Goal: Task Accomplishment & Management: Use online tool/utility

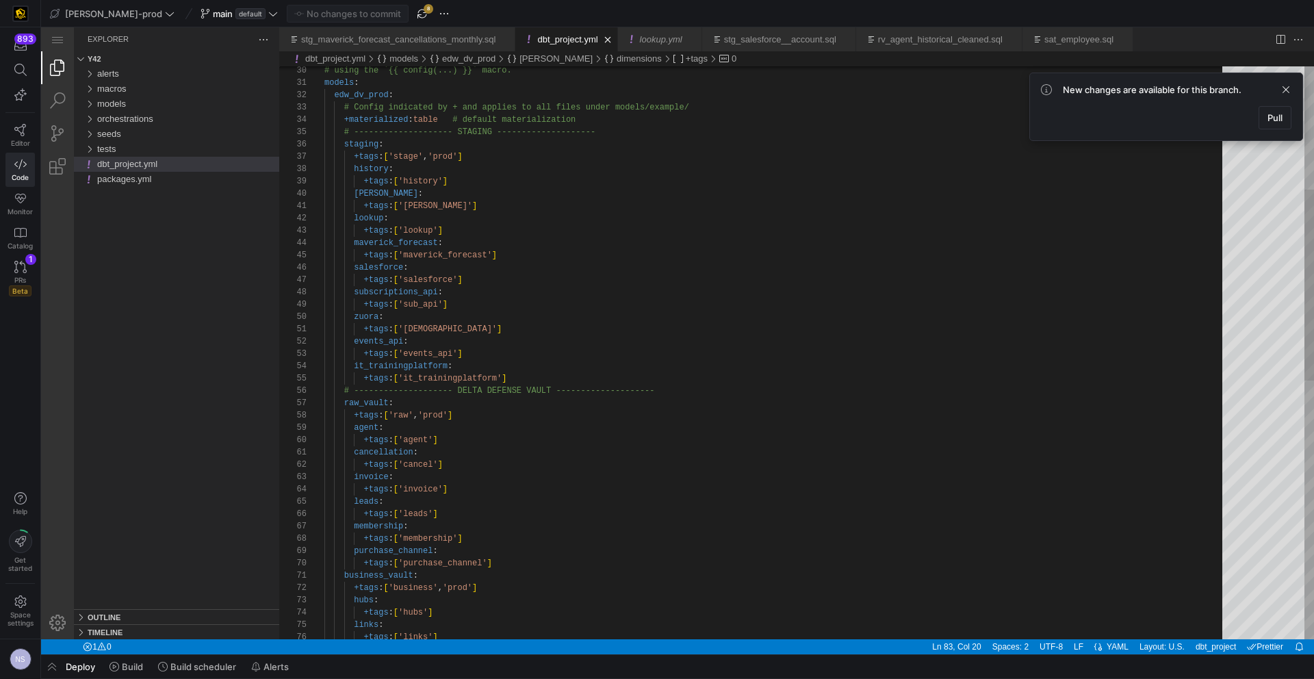
type textarea "+tags: ['[PERSON_NAME]'] lookup: +tags: ['lookup'] maverick_forecast: +tags: ['…"
click at [705, 264] on div "# using the `{{ config(...) }}` macro. models : edw_dv_prod : # Config indicate…" at bounding box center [778, 555] width 908 height 1717
click at [1288, 85] on span at bounding box center [1286, 89] width 16 height 16
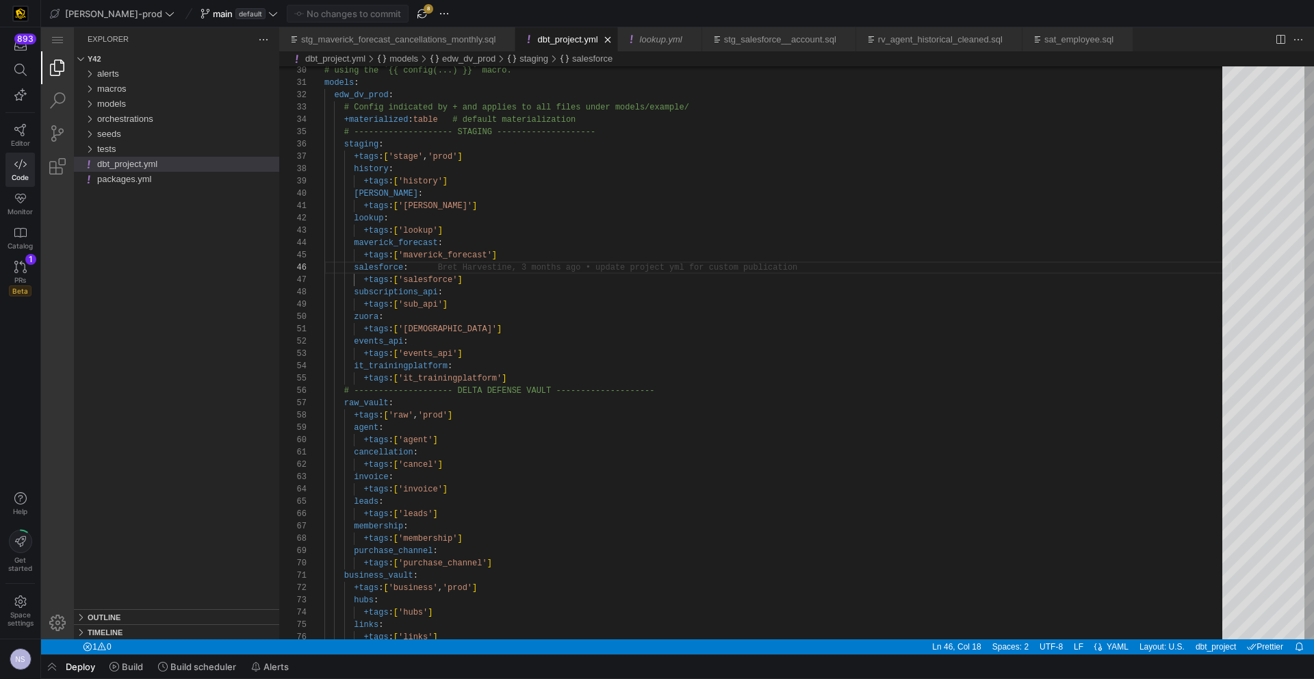
click at [414, 14] on span "button" at bounding box center [422, 13] width 16 height 16
click at [231, 13] on div "main default" at bounding box center [239, 14] width 84 height 18
click at [225, 13] on div "main default" at bounding box center [239, 14] width 84 height 18
click at [225, 16] on div "main default" at bounding box center [239, 14] width 84 height 18
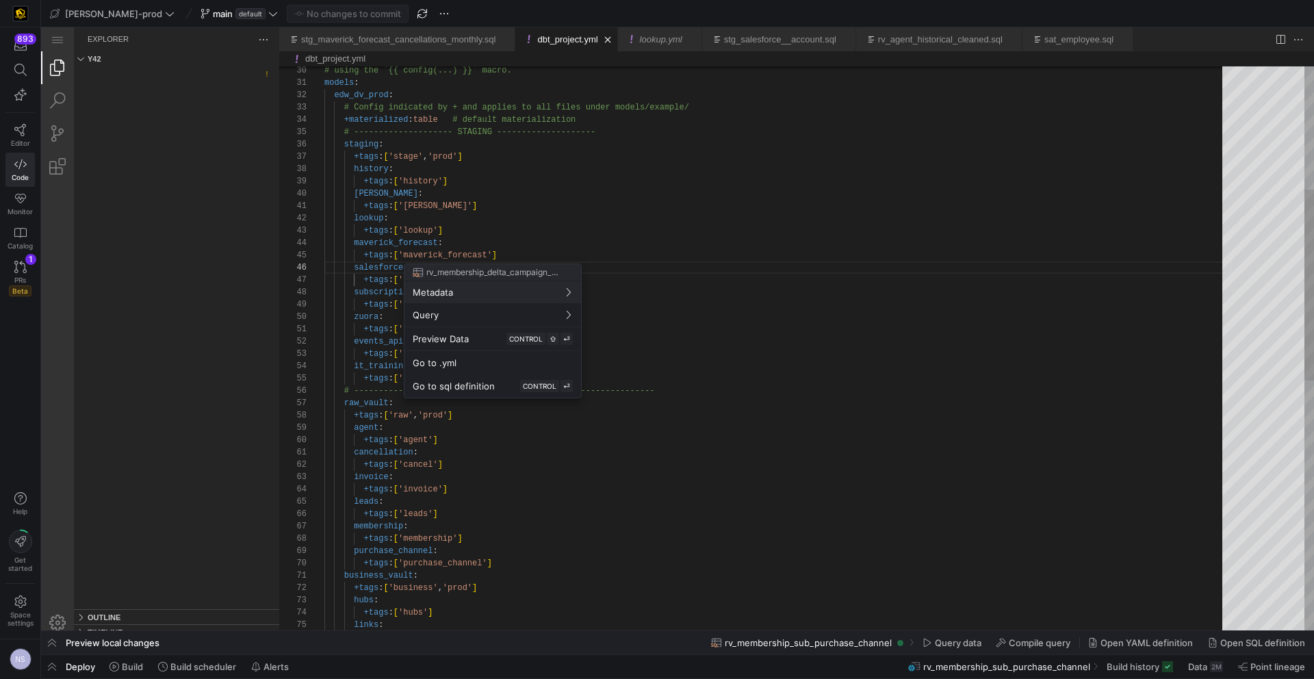
click at [819, 318] on div at bounding box center [657, 339] width 1314 height 679
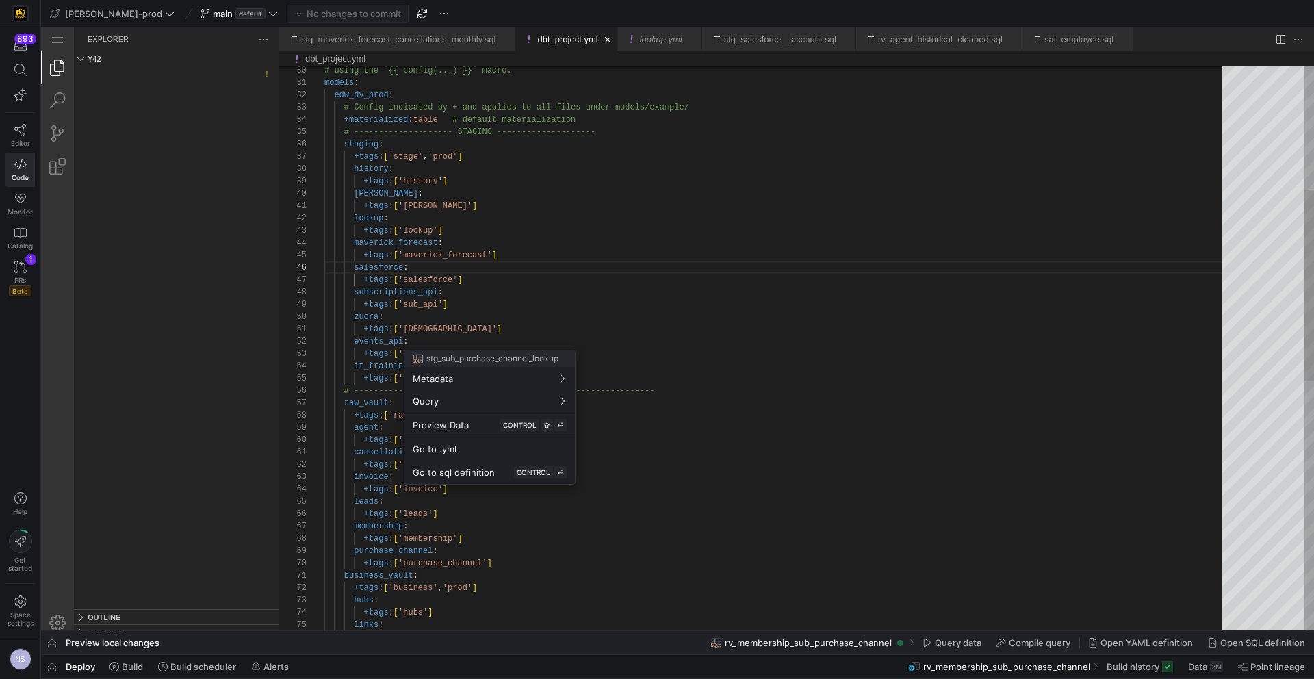
click at [580, 324] on div at bounding box center [657, 339] width 1314 height 679
click at [499, 317] on div at bounding box center [657, 339] width 1314 height 679
click at [470, 339] on div at bounding box center [657, 339] width 1314 height 679
click at [511, 476] on div "Go to sql definition CONTROL ⏎" at bounding box center [490, 472] width 154 height 12
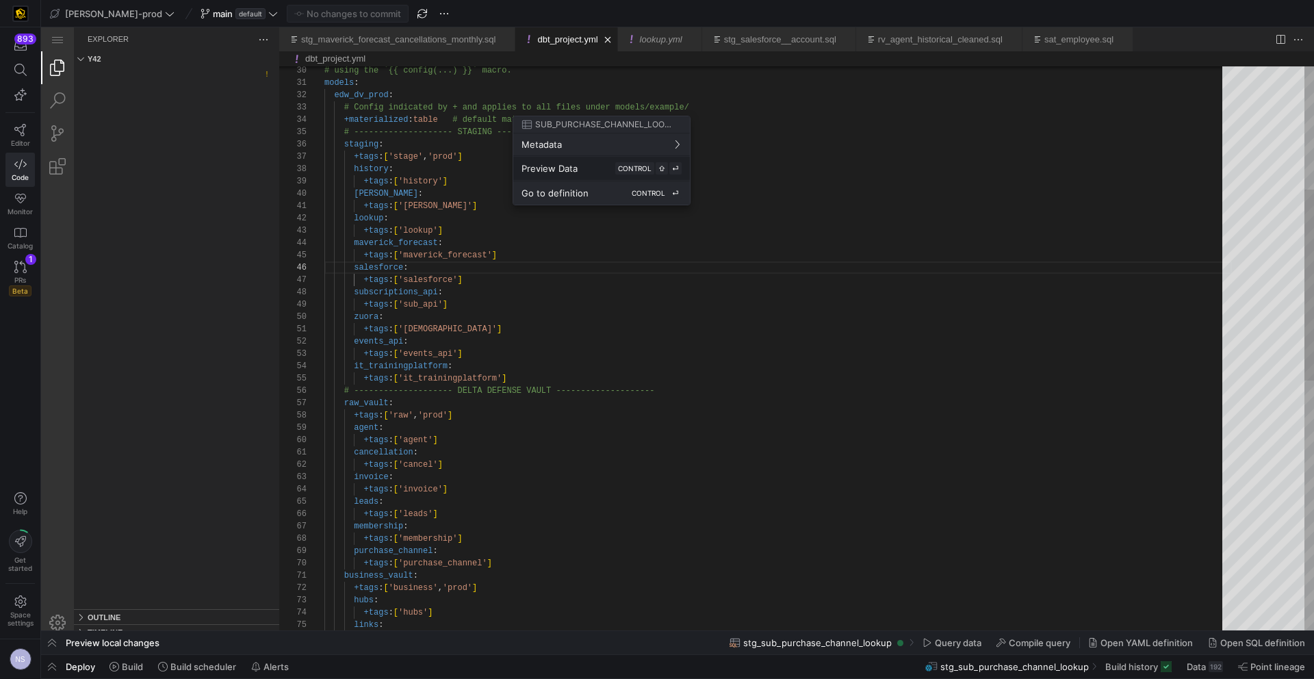
click at [591, 193] on div "Go to definition CONTROL ⏎" at bounding box center [602, 193] width 160 height 12
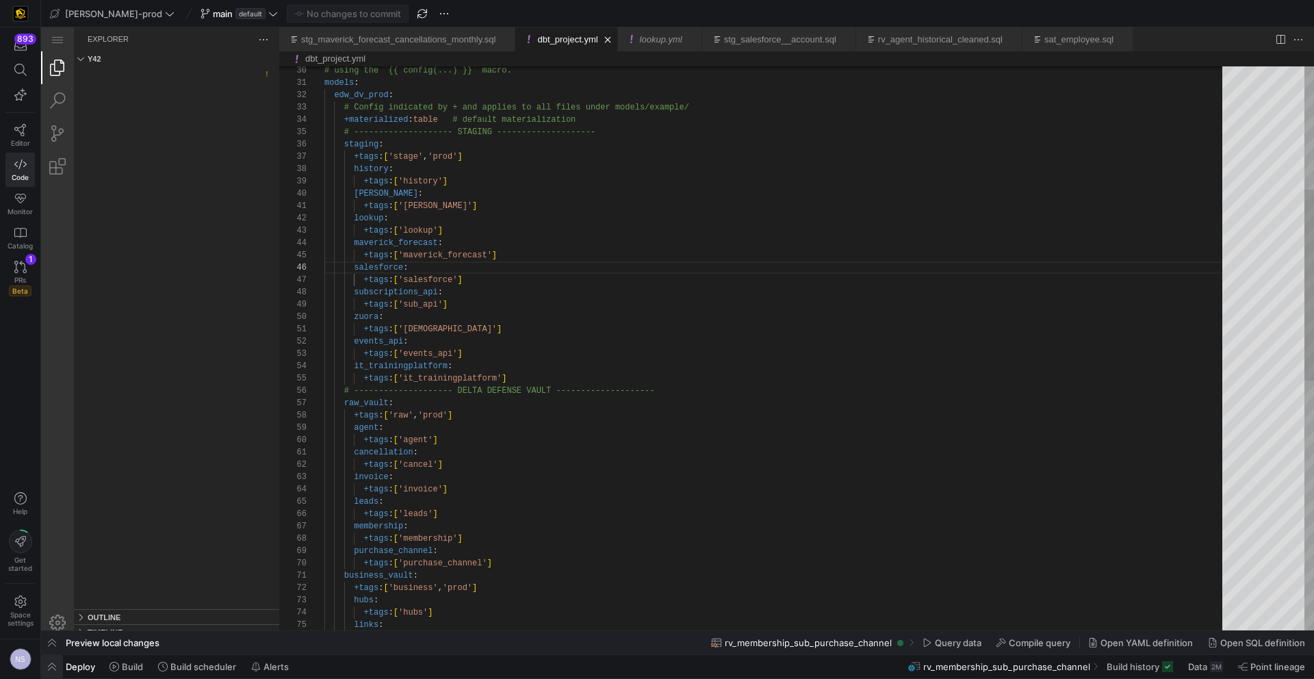
click at [56, 670] on span "button" at bounding box center [52, 666] width 22 height 23
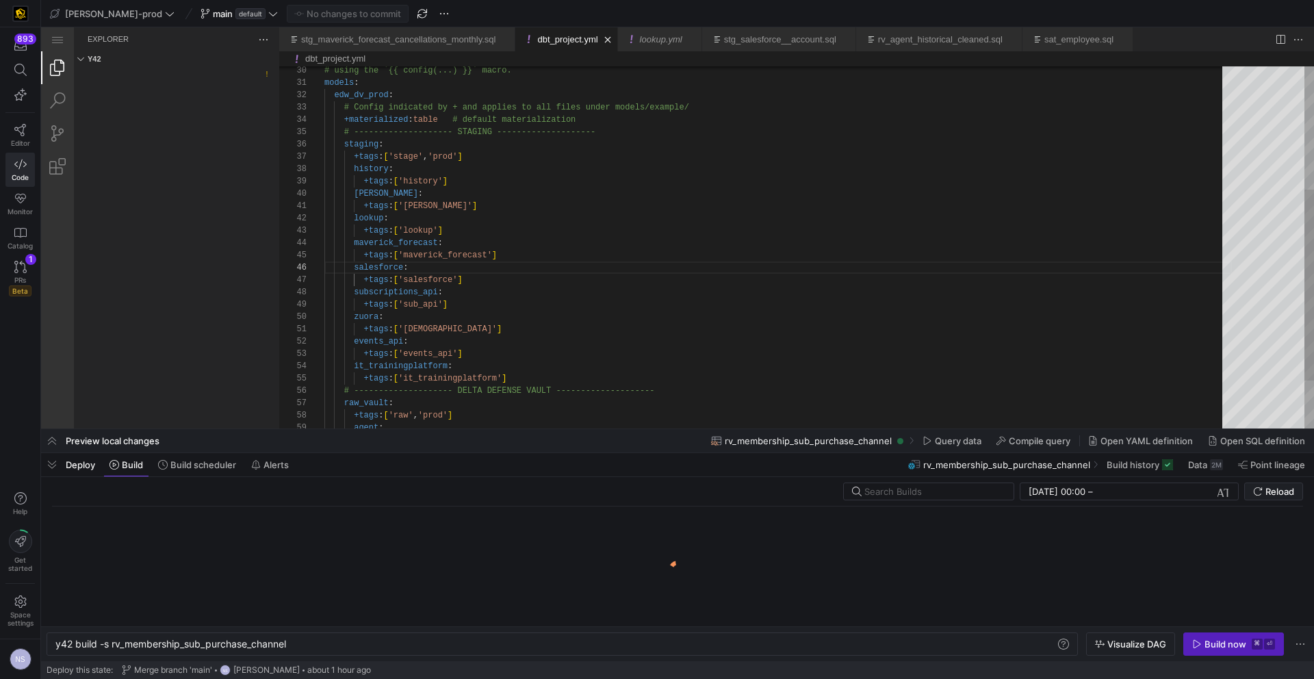
scroll to position [0, 233]
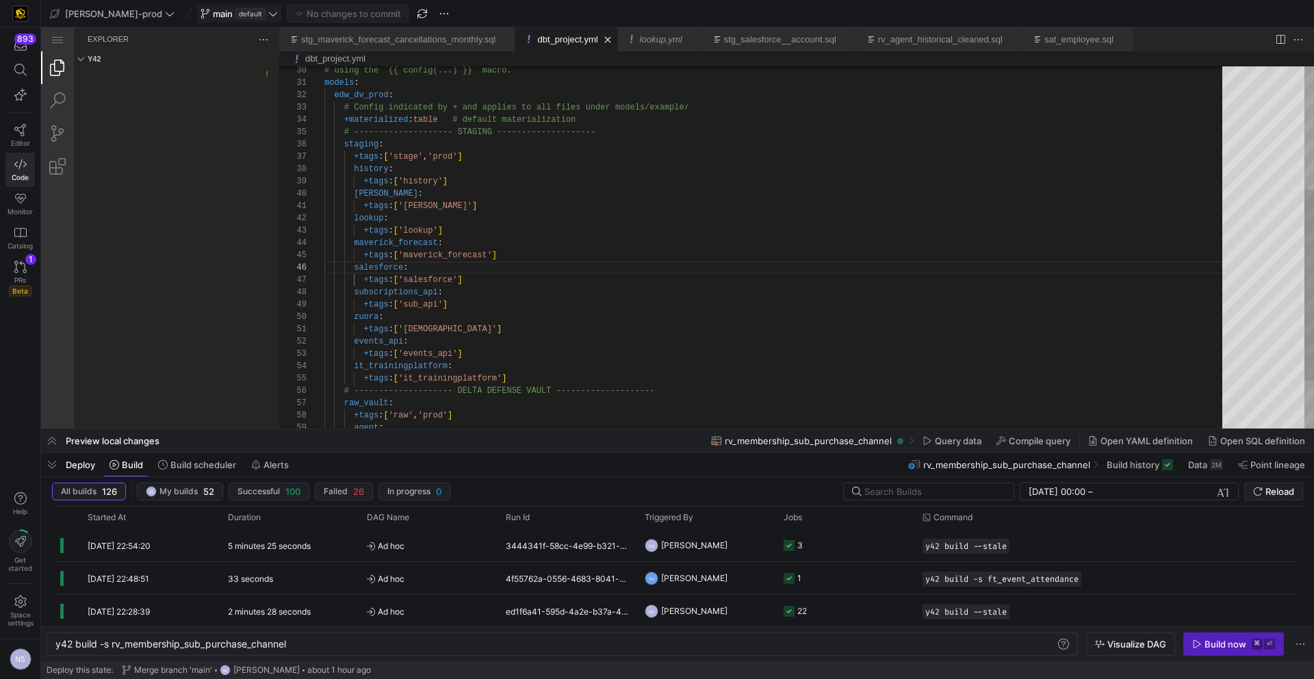
click at [268, 12] on icon at bounding box center [273, 14] width 10 height 10
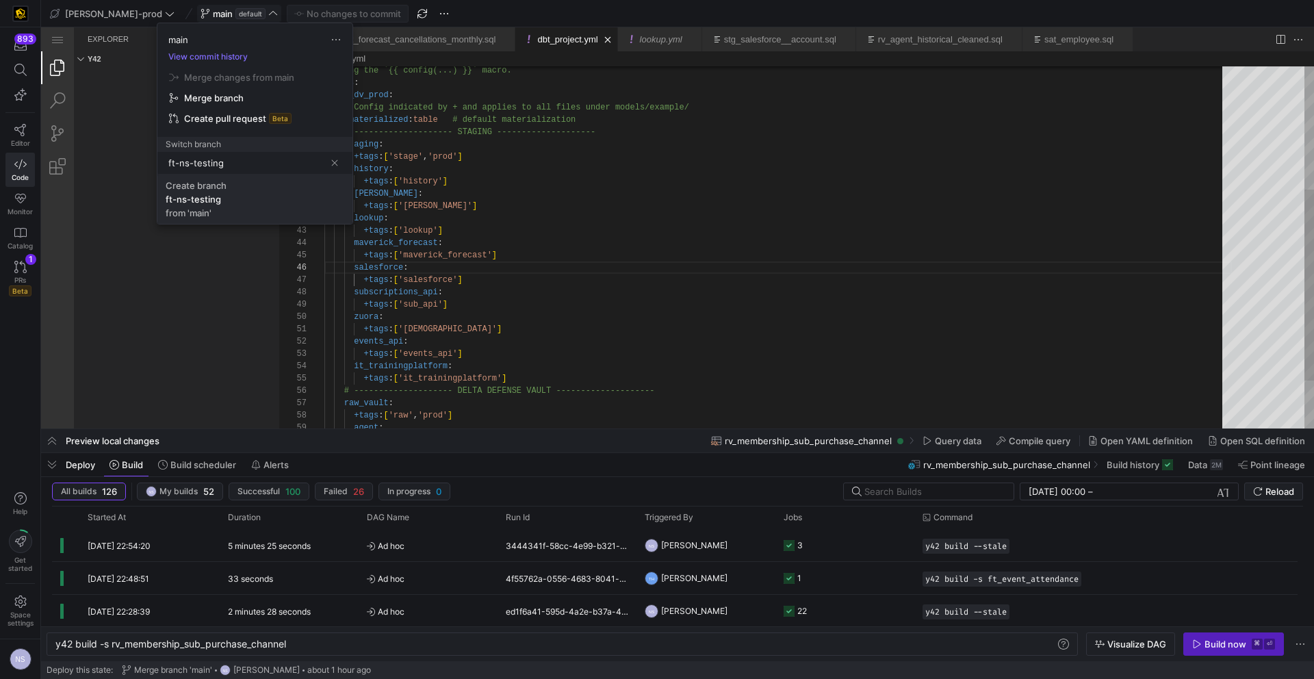
type input "ft-ns-testing"
click at [233, 192] on span "Create branch ft-ns-testing from 'main'" at bounding box center [255, 199] width 179 height 38
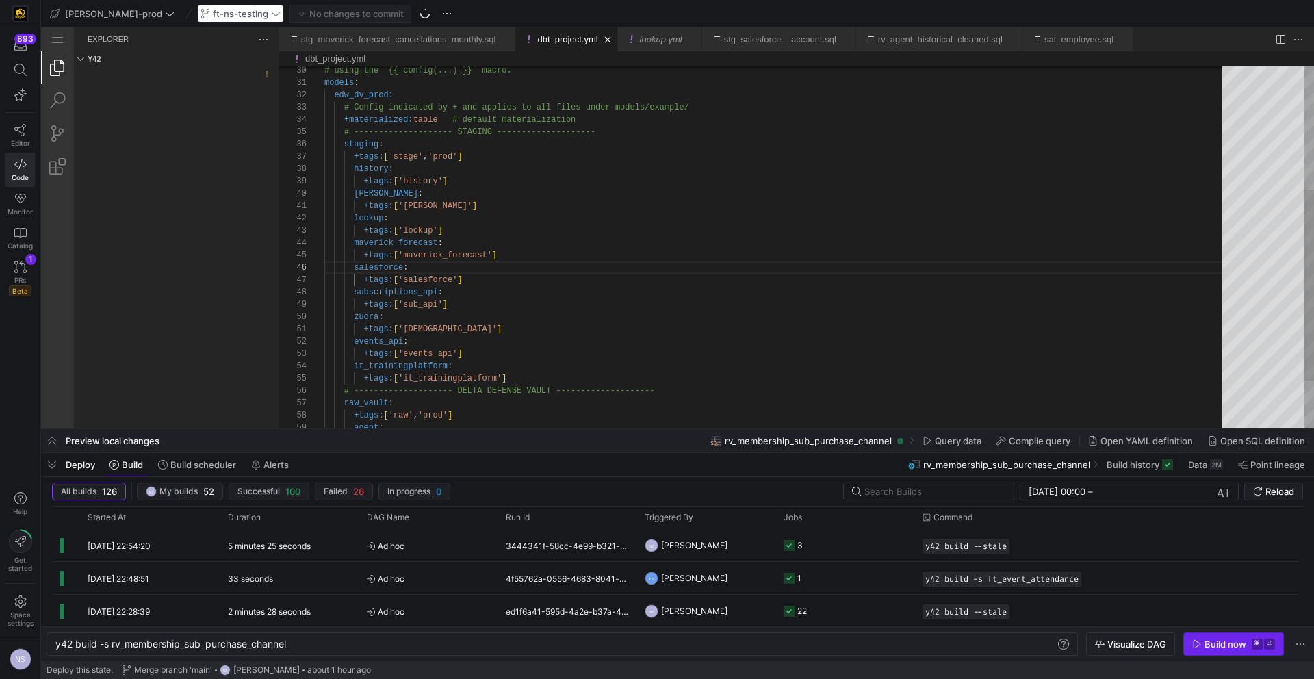
click at [1205, 650] on span "button" at bounding box center [1233, 644] width 99 height 22
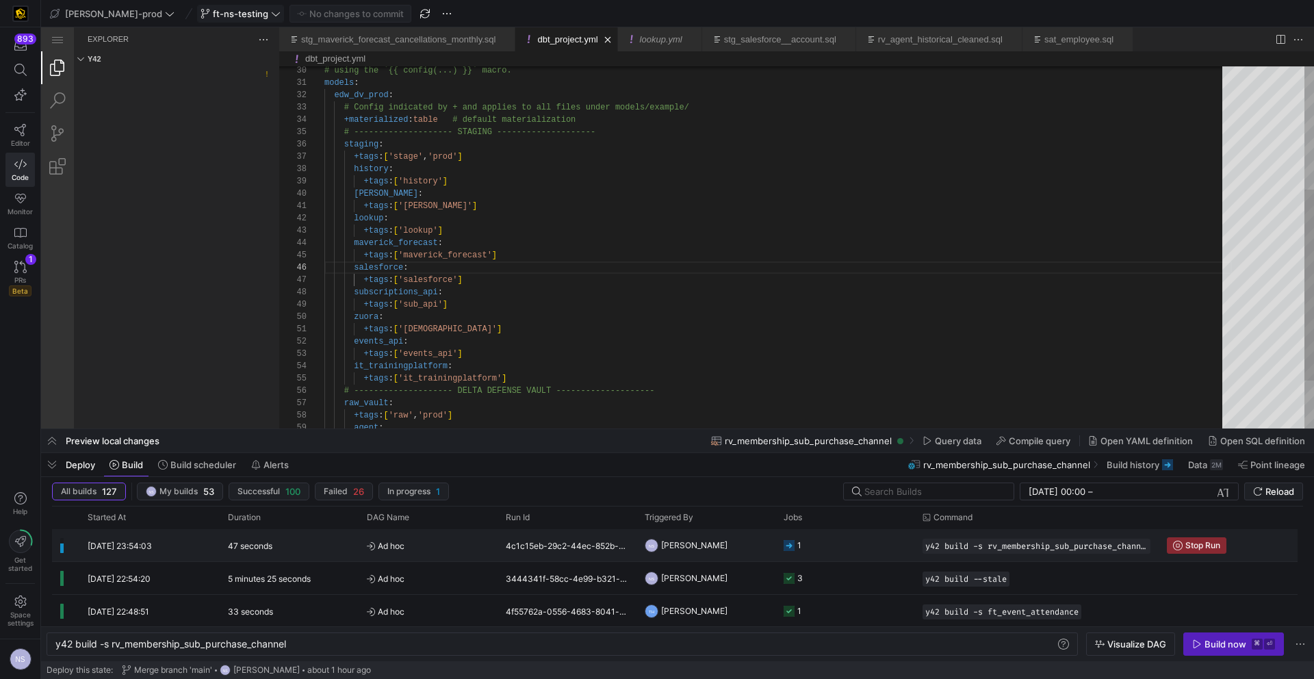
click at [820, 548] on y42-job-status-cell-renderer "1" at bounding box center [845, 545] width 123 height 31
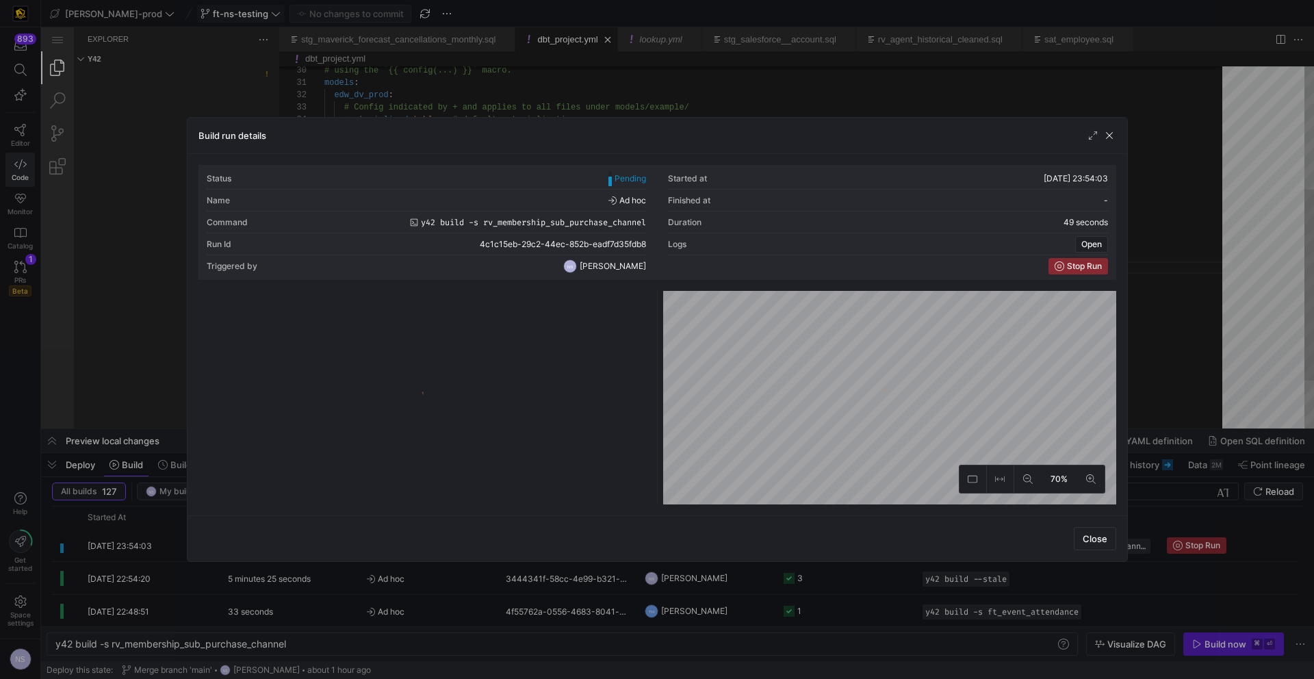
click at [1159, 322] on div at bounding box center [657, 339] width 1314 height 679
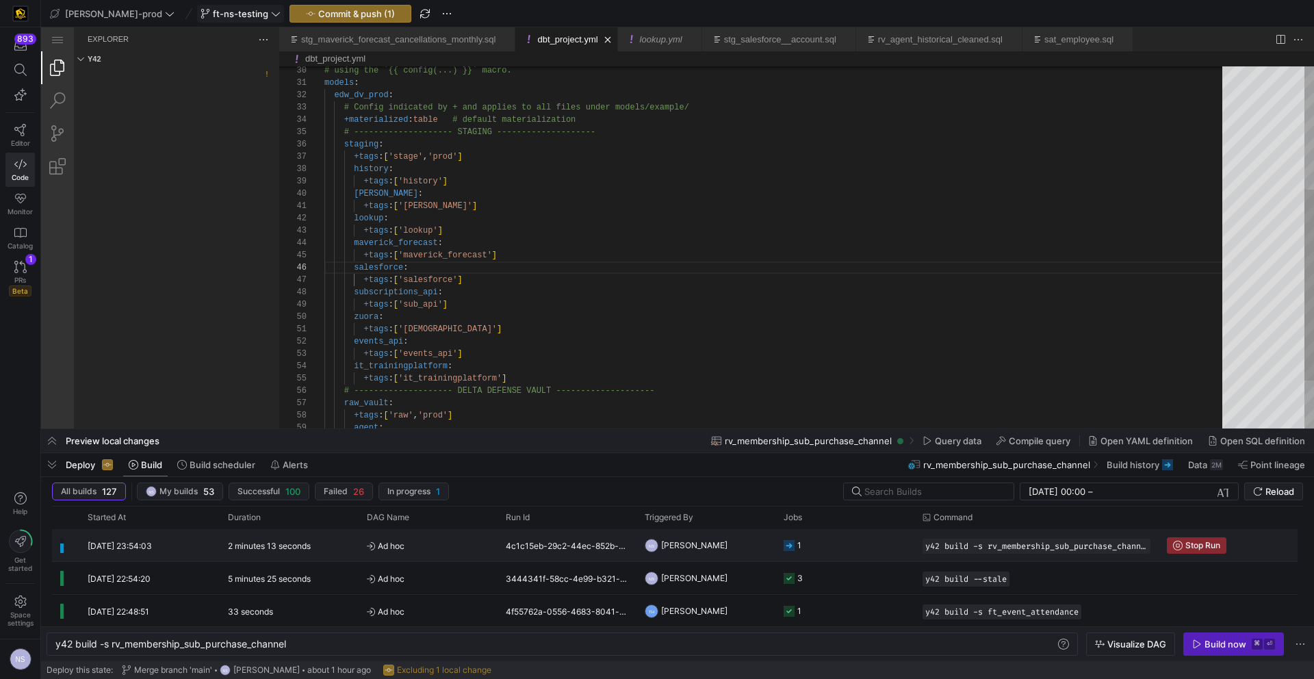
click at [832, 550] on y42-job-status-cell-renderer "1" at bounding box center [845, 545] width 123 height 31
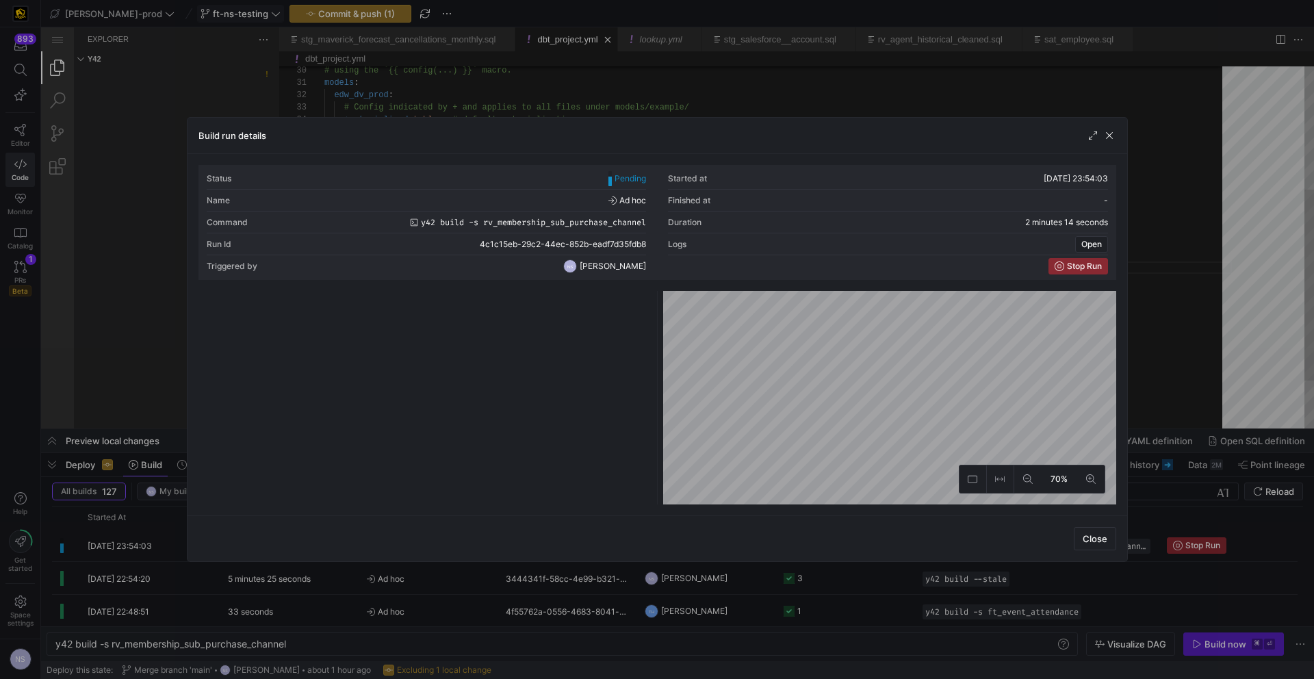
click at [756, 586] on div at bounding box center [657, 339] width 1314 height 679
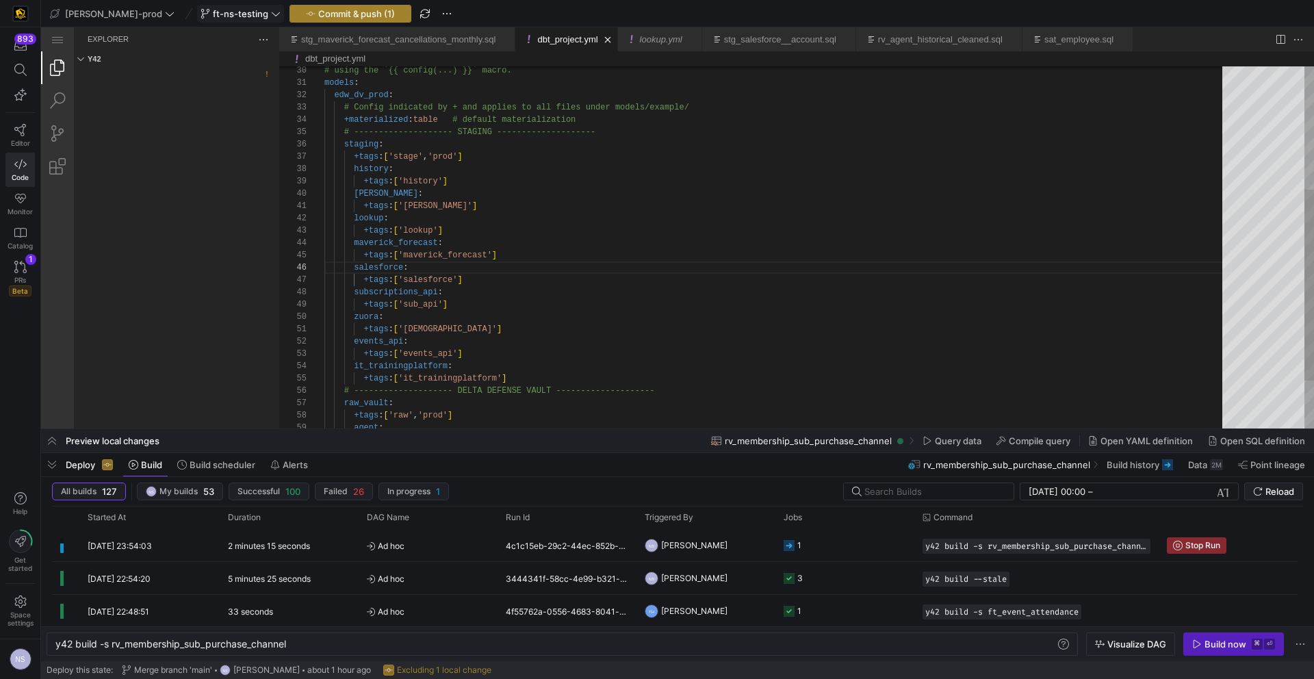
click at [325, 15] on span "Commit & push (1)" at bounding box center [356, 13] width 77 height 11
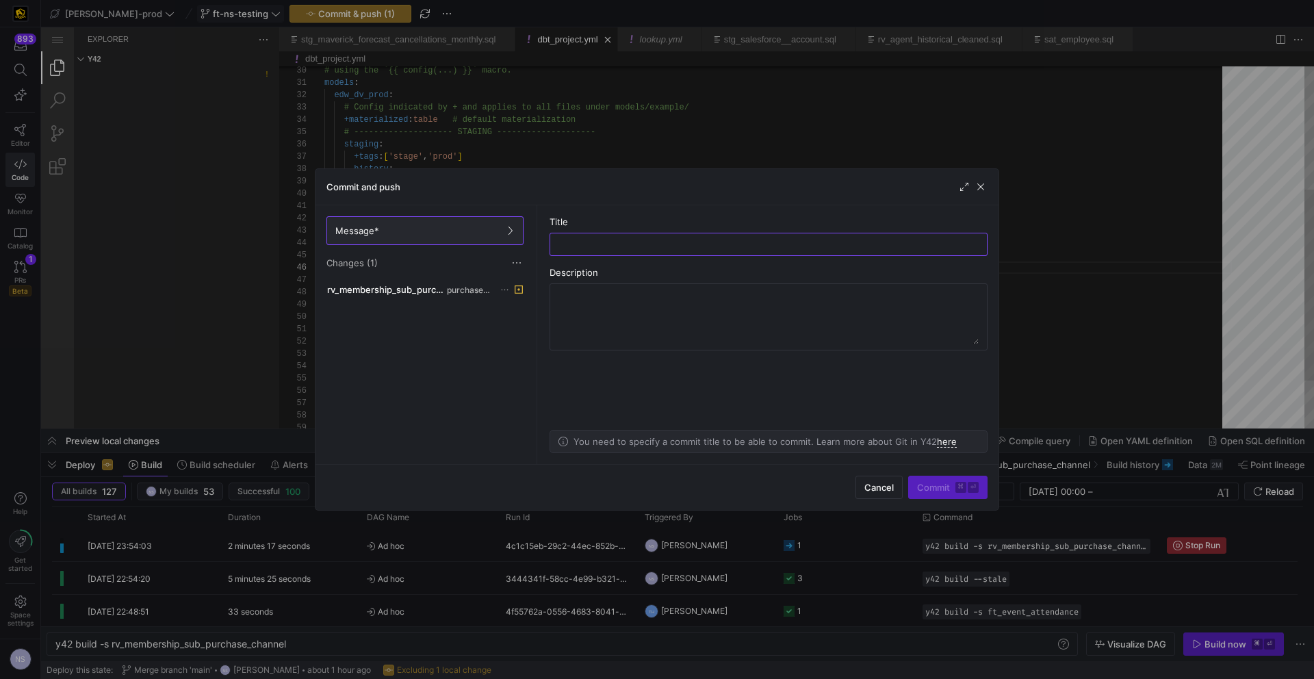
click at [491, 300] on div "rv_membership_sub_purchase_channel.sql purchase_channel" at bounding box center [425, 370] width 203 height 178
click at [480, 293] on span "purchase_channel" at bounding box center [470, 290] width 46 height 10
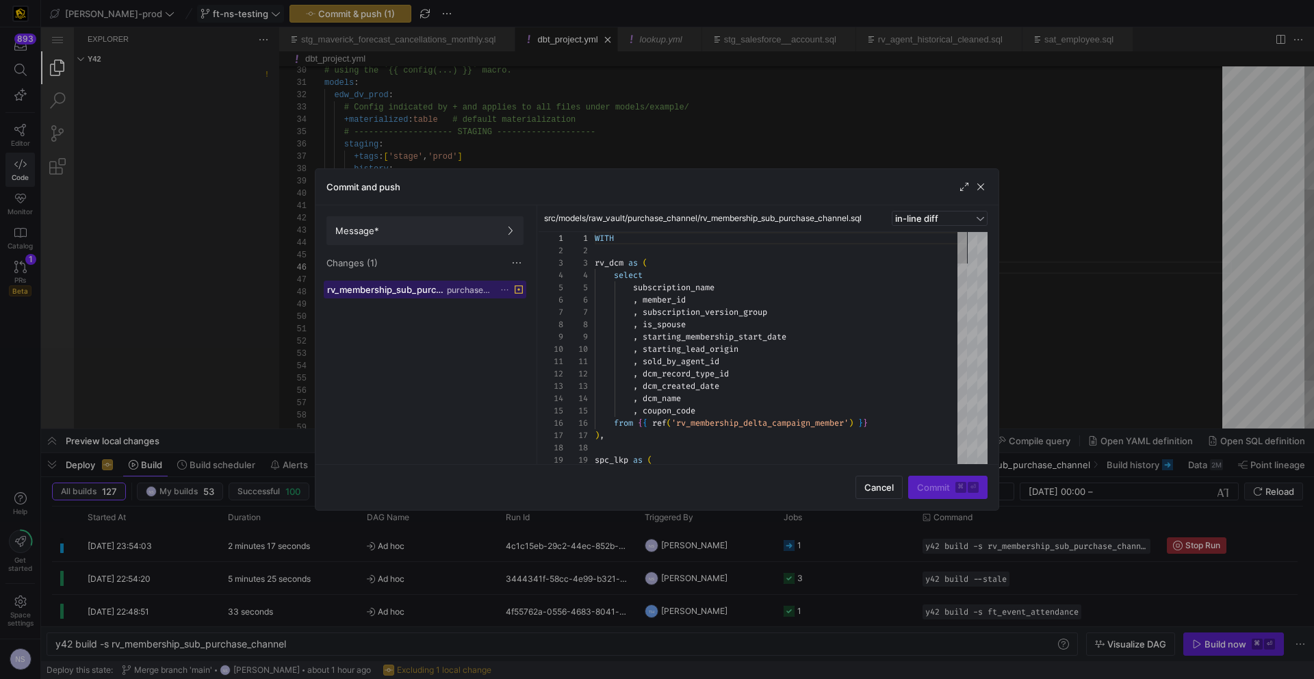
scroll to position [123, 0]
click at [419, 230] on span "Message*" at bounding box center [424, 230] width 179 height 11
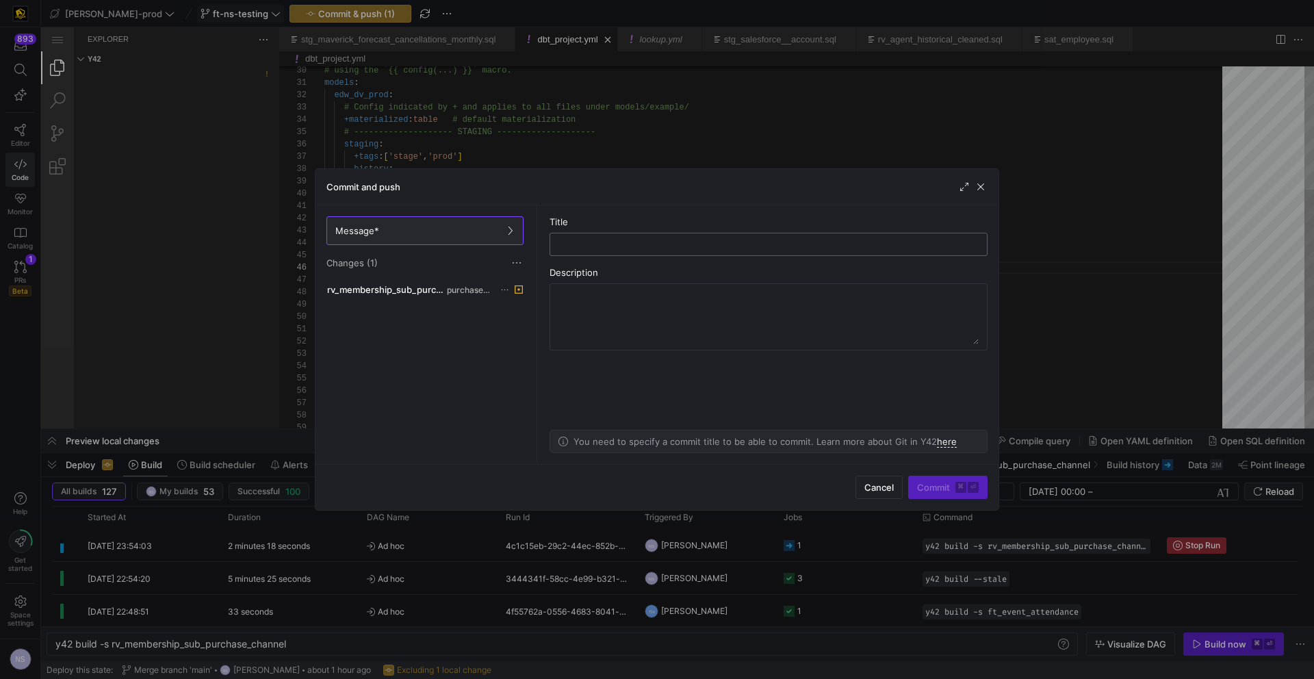
click at [730, 244] on input "text" at bounding box center [768, 244] width 415 height 11
type input "test"
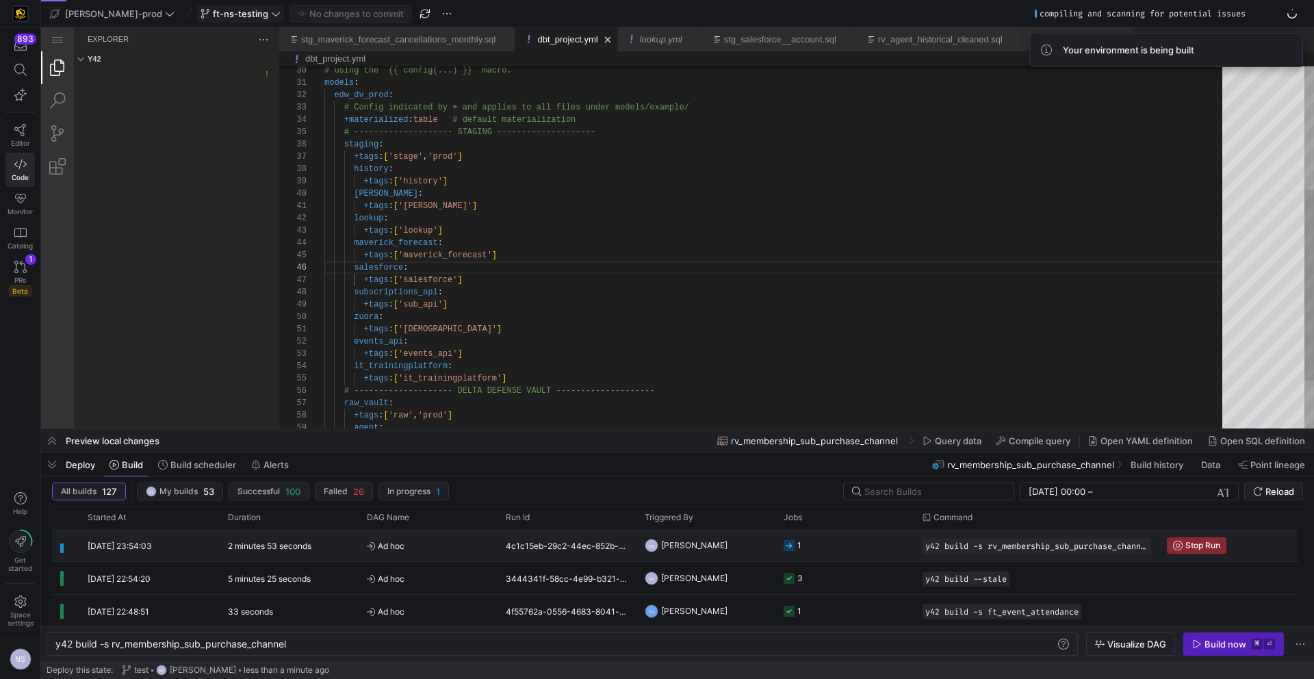
click at [812, 546] on y42-job-status-cell-renderer "1" at bounding box center [845, 545] width 123 height 31
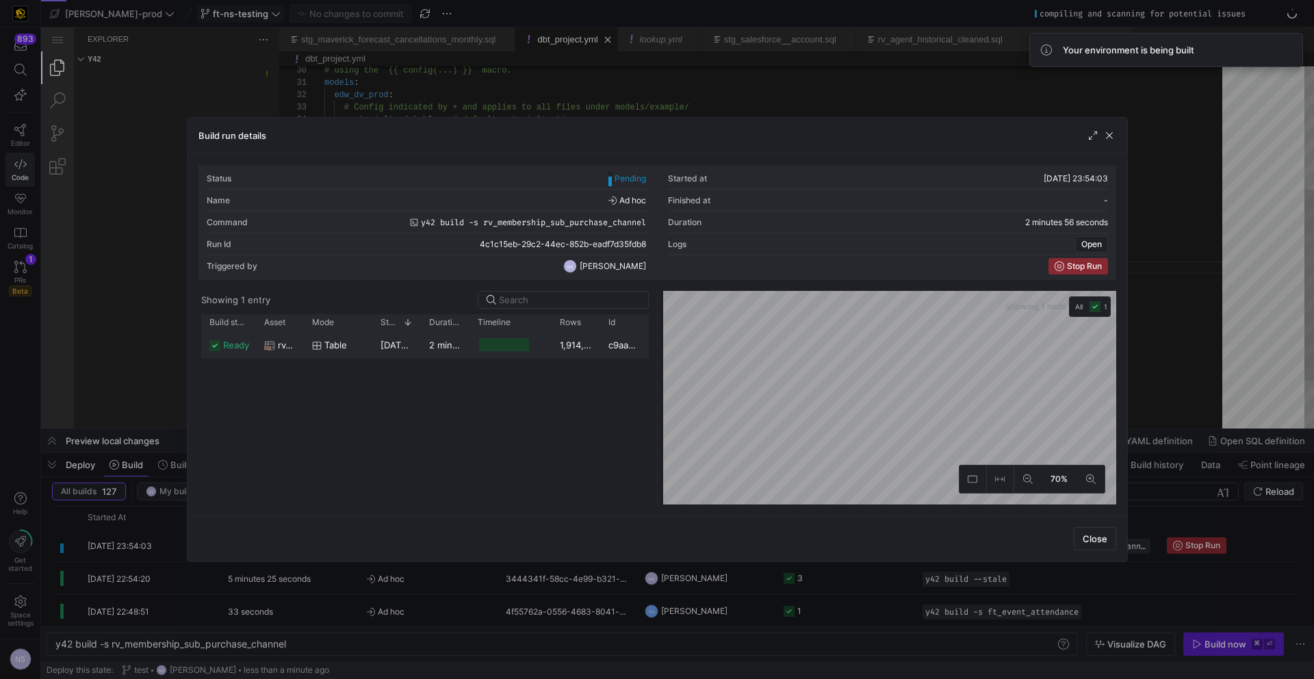
click at [485, 353] on y42-job-duration-timeline-cell-renderer at bounding box center [511, 344] width 66 height 25
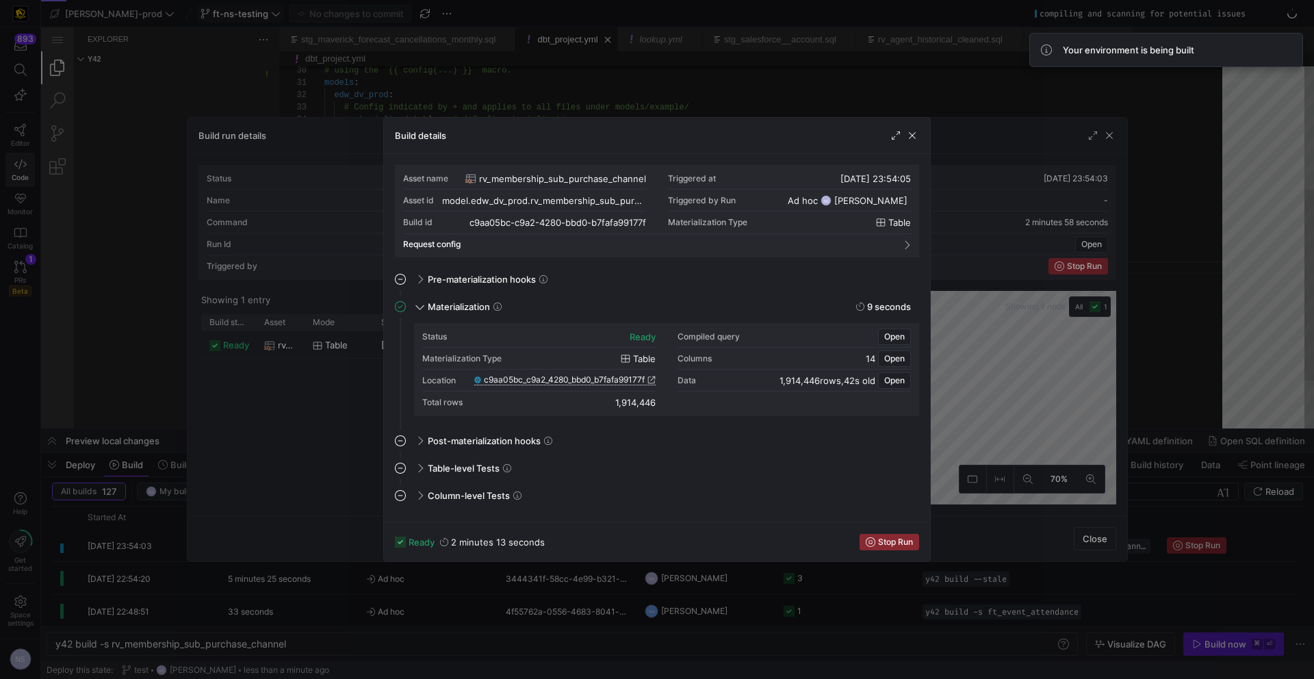
click at [630, 384] on span "c9aa05bc_c9a2_4280_bbd0_b7fafa99177f" at bounding box center [564, 380] width 161 height 10
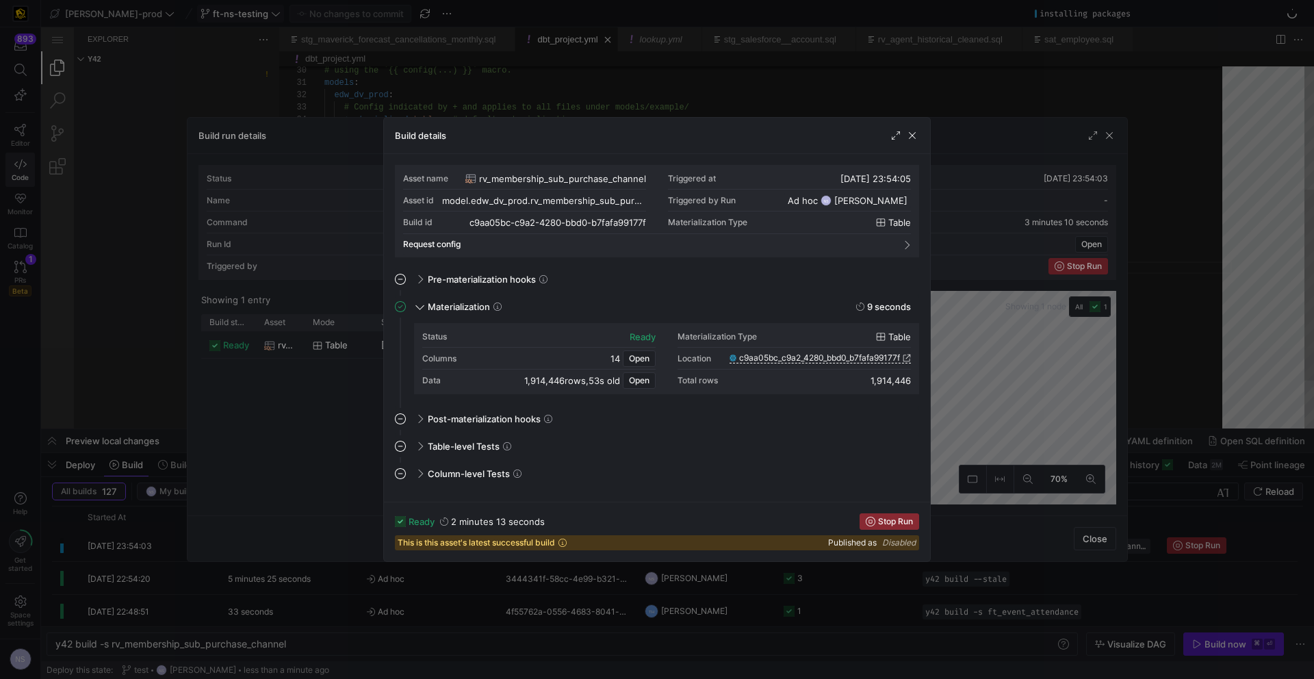
click at [708, 94] on div at bounding box center [657, 339] width 1314 height 679
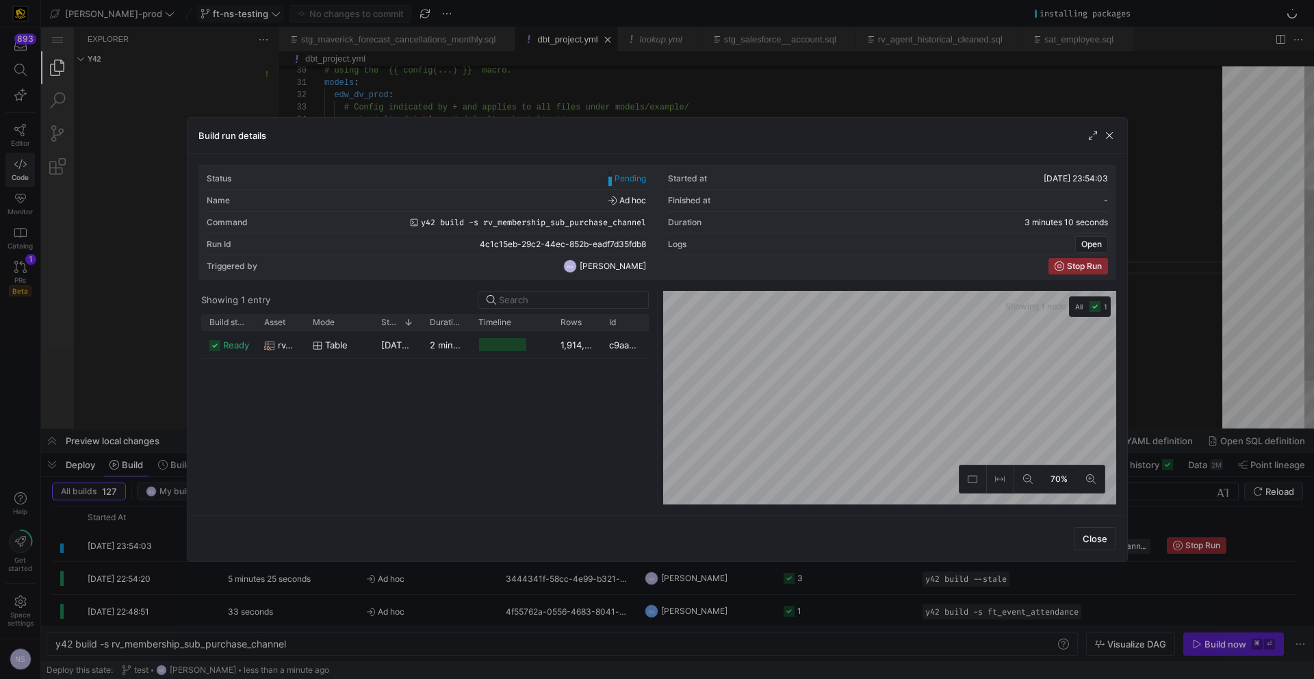
click at [705, 80] on div at bounding box center [657, 339] width 1314 height 679
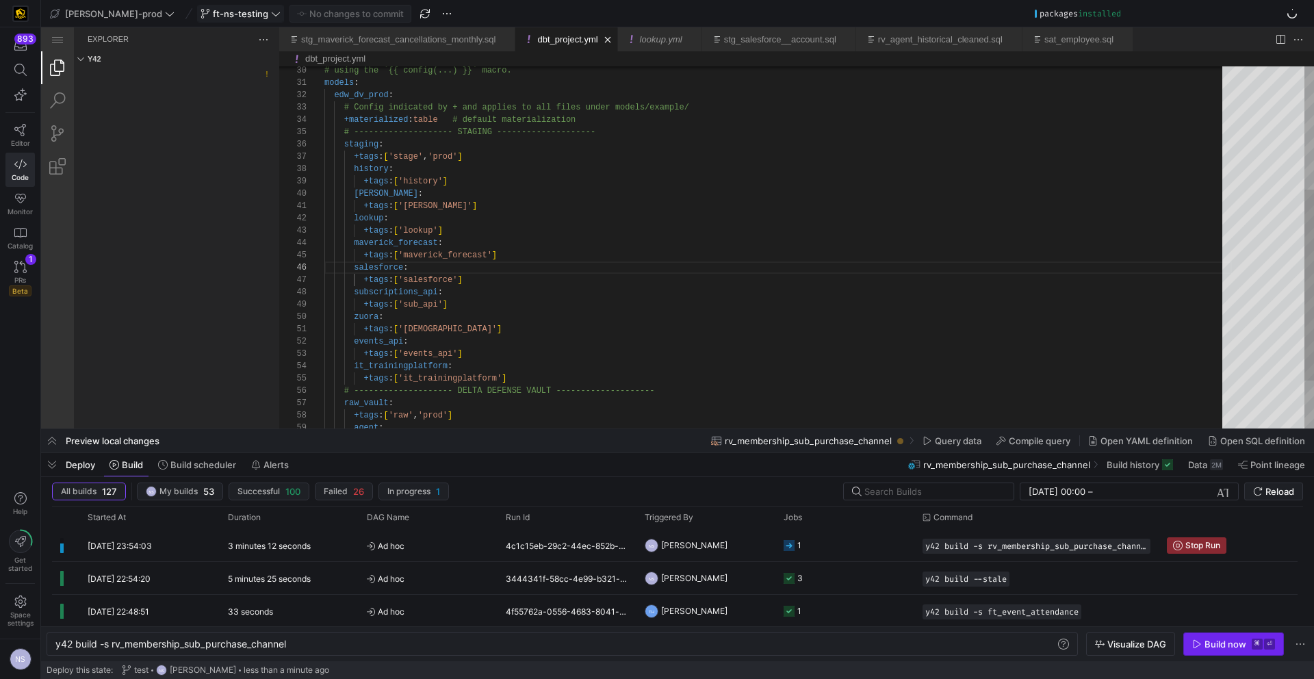
click at [1209, 643] on div "Build now" at bounding box center [1226, 644] width 42 height 11
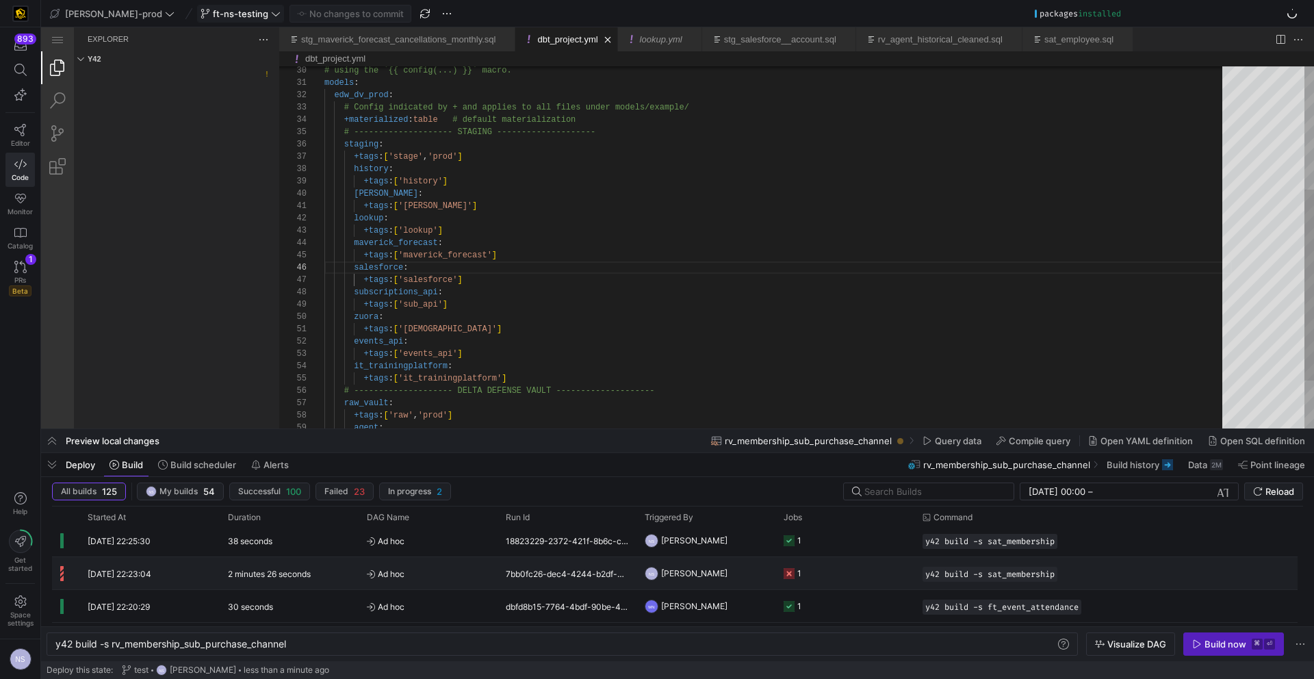
scroll to position [0, 0]
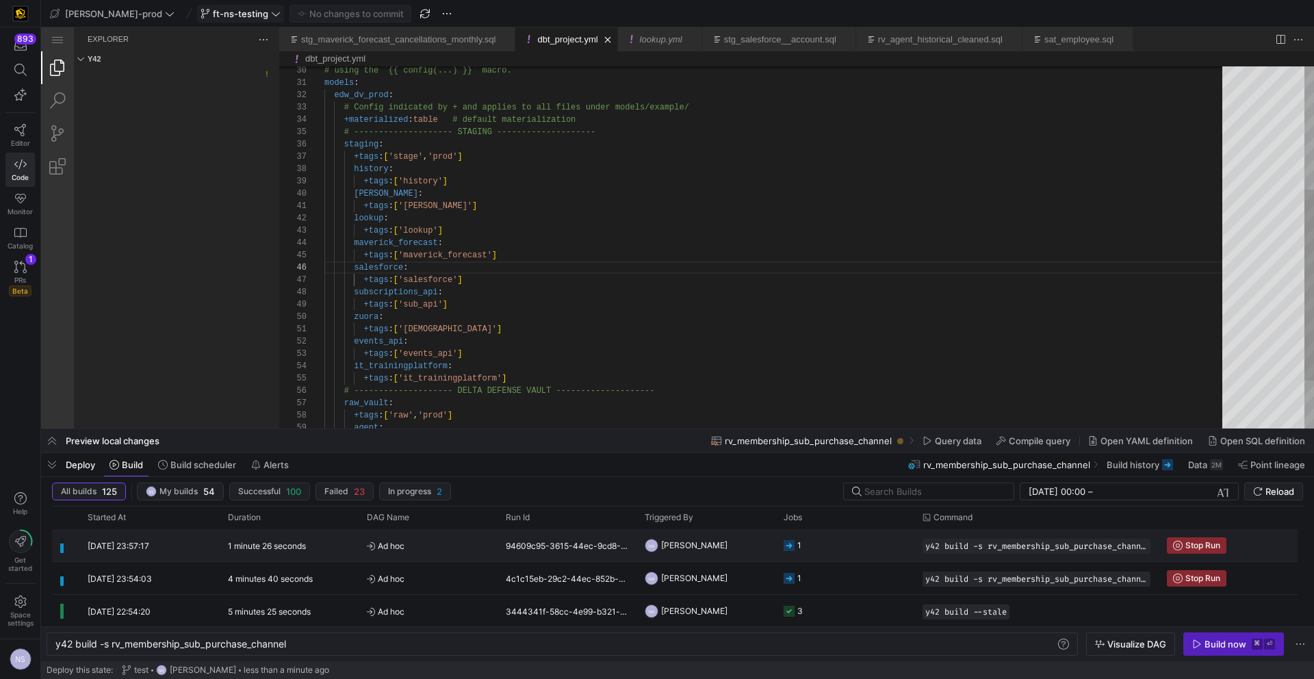
click at [842, 544] on y42-job-status-cell-renderer "1" at bounding box center [845, 545] width 123 height 31
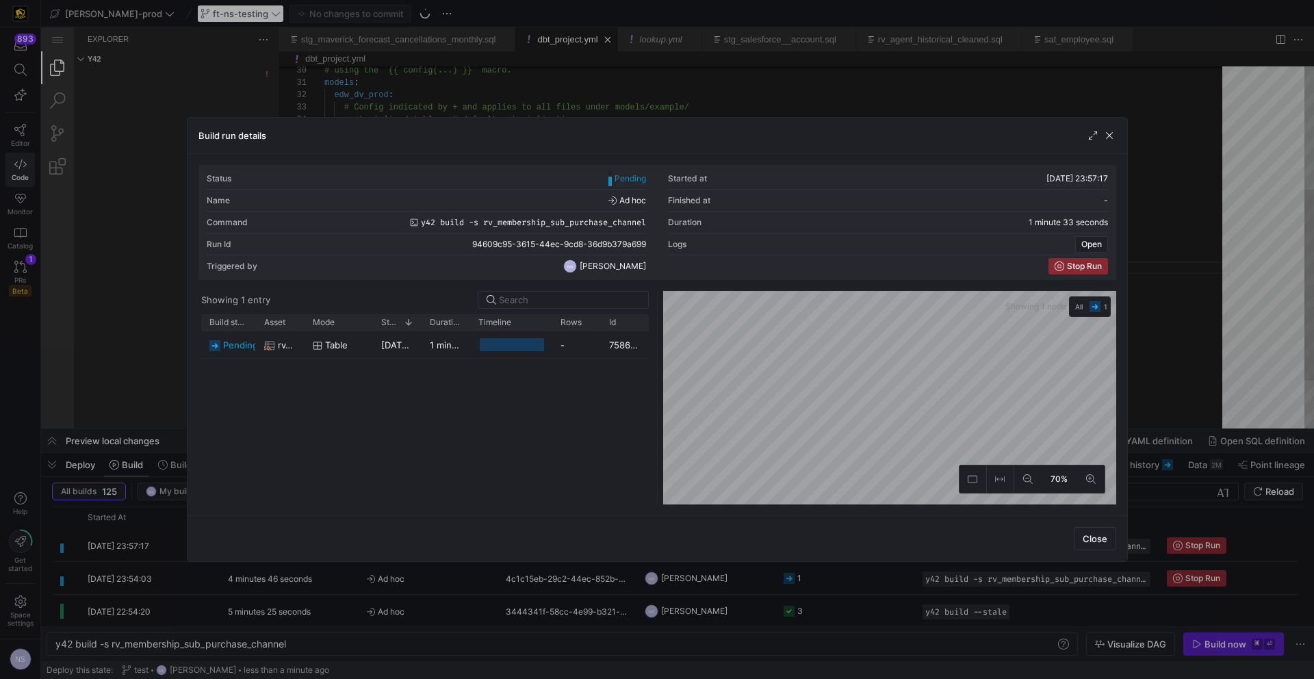
click at [1182, 353] on div at bounding box center [657, 339] width 1314 height 679
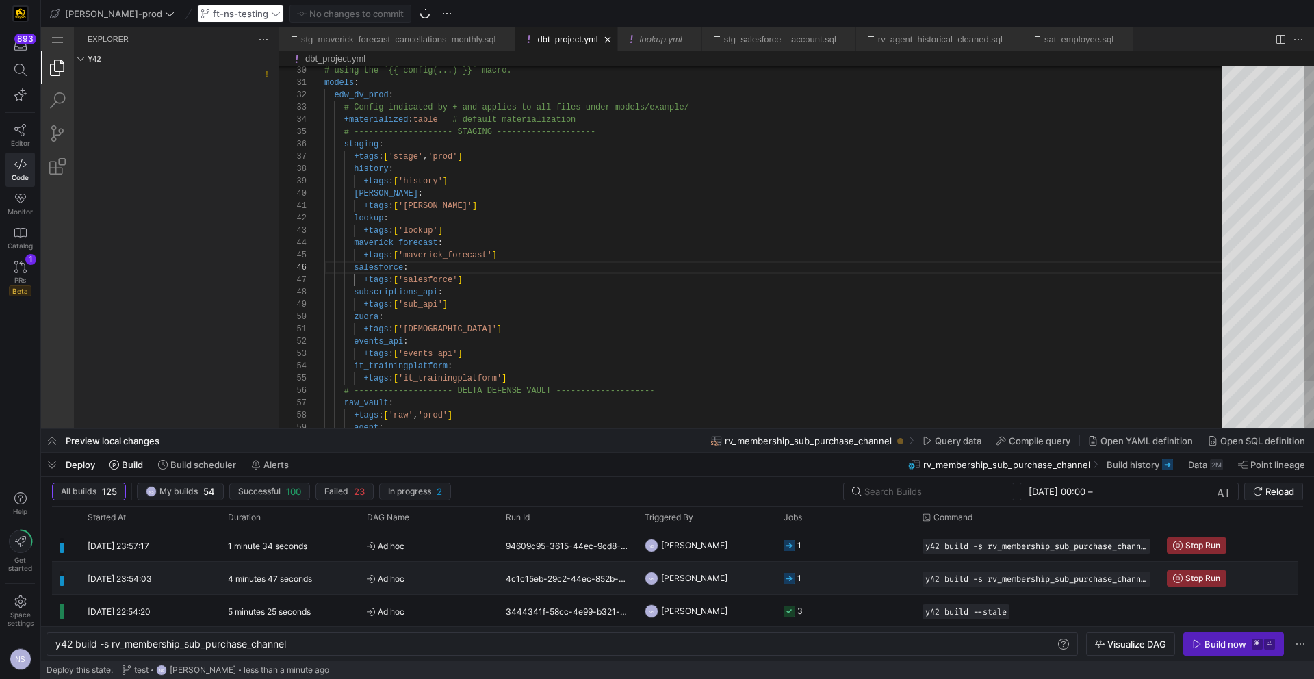
click at [834, 574] on y42-job-status-cell-renderer "1" at bounding box center [845, 578] width 123 height 31
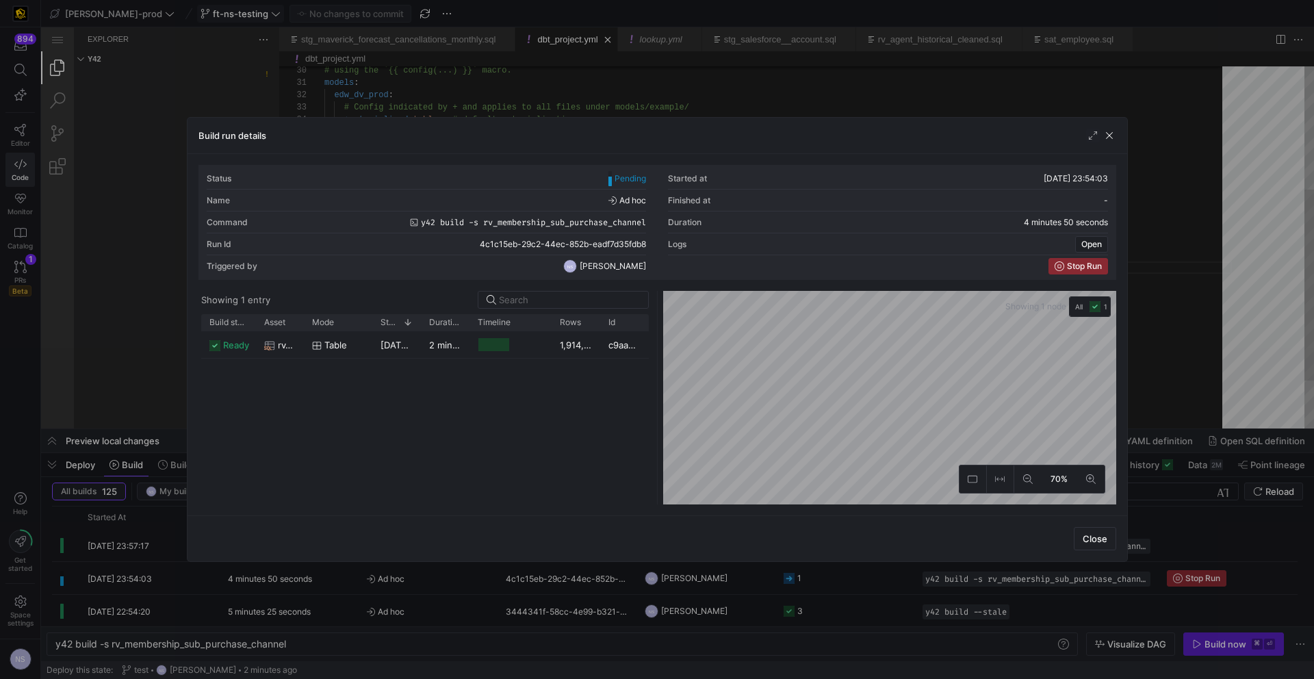
drag, startPoint x: 1185, startPoint y: 285, endPoint x: 1259, endPoint y: 603, distance: 325.9
click at [1186, 289] on div at bounding box center [657, 339] width 1314 height 679
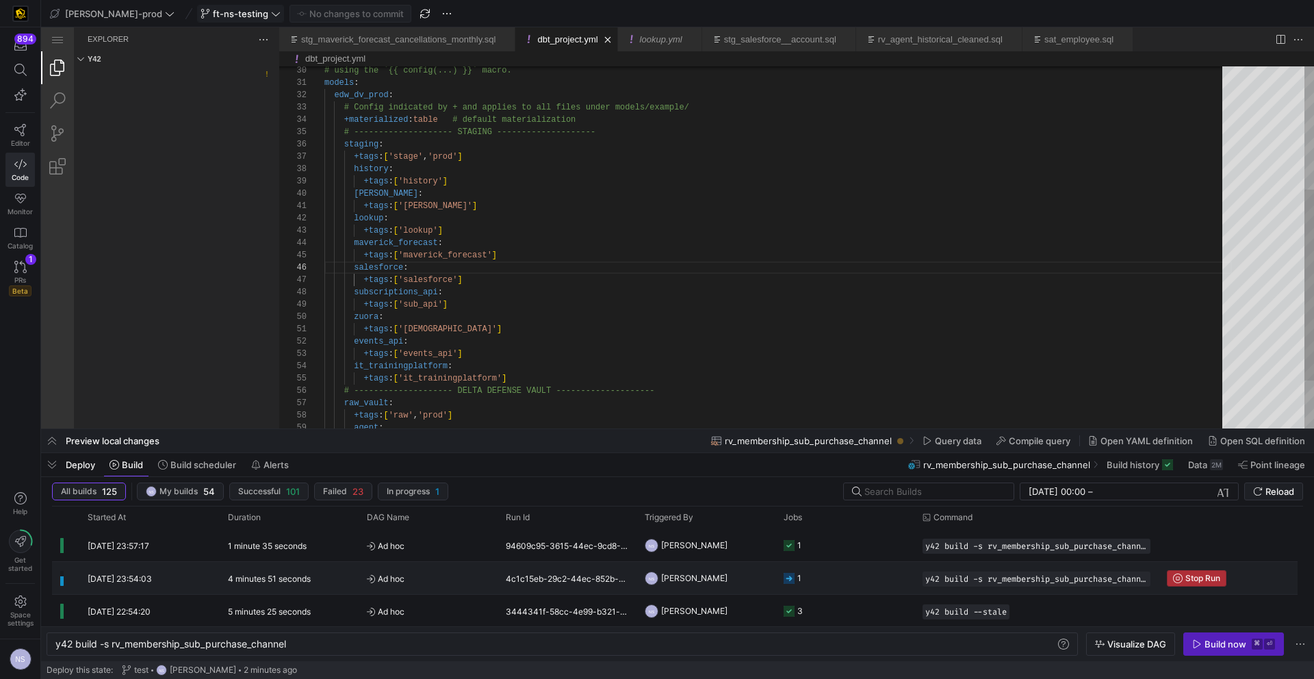
click at [1183, 580] on span "Stop Run" at bounding box center [1196, 579] width 47 height 10
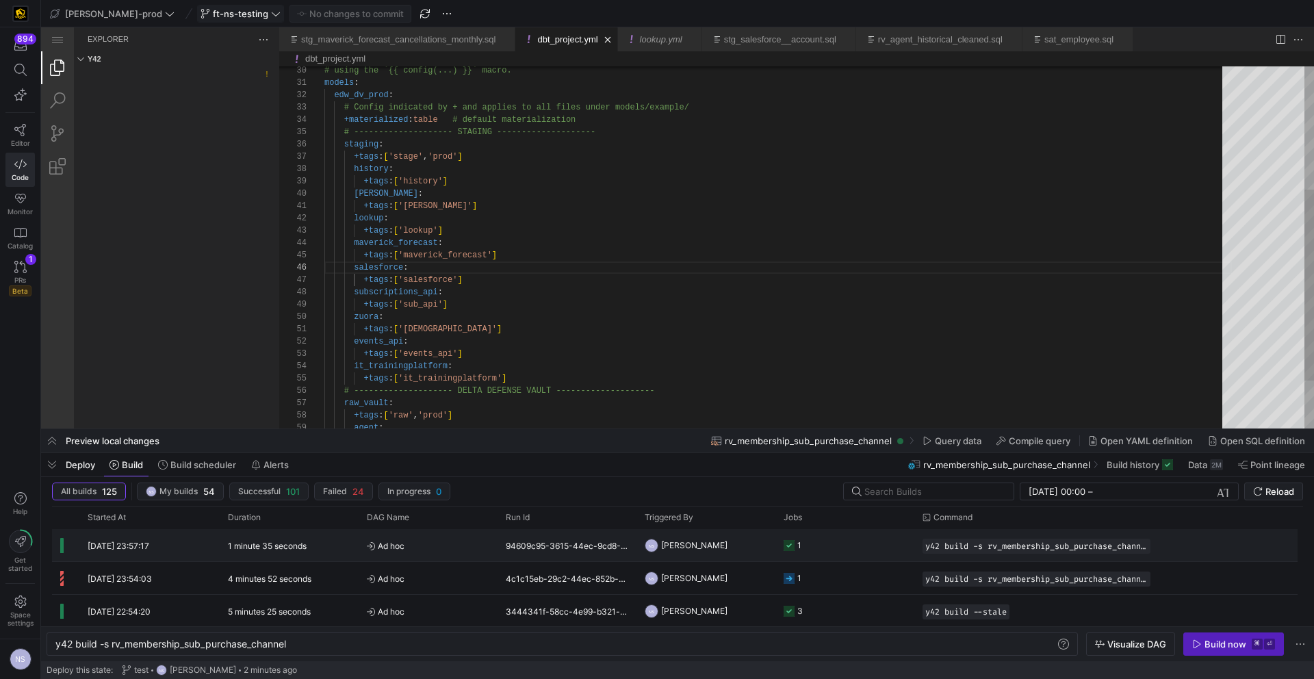
click at [830, 543] on y42-job-status-cell-renderer "1" at bounding box center [845, 545] width 123 height 31
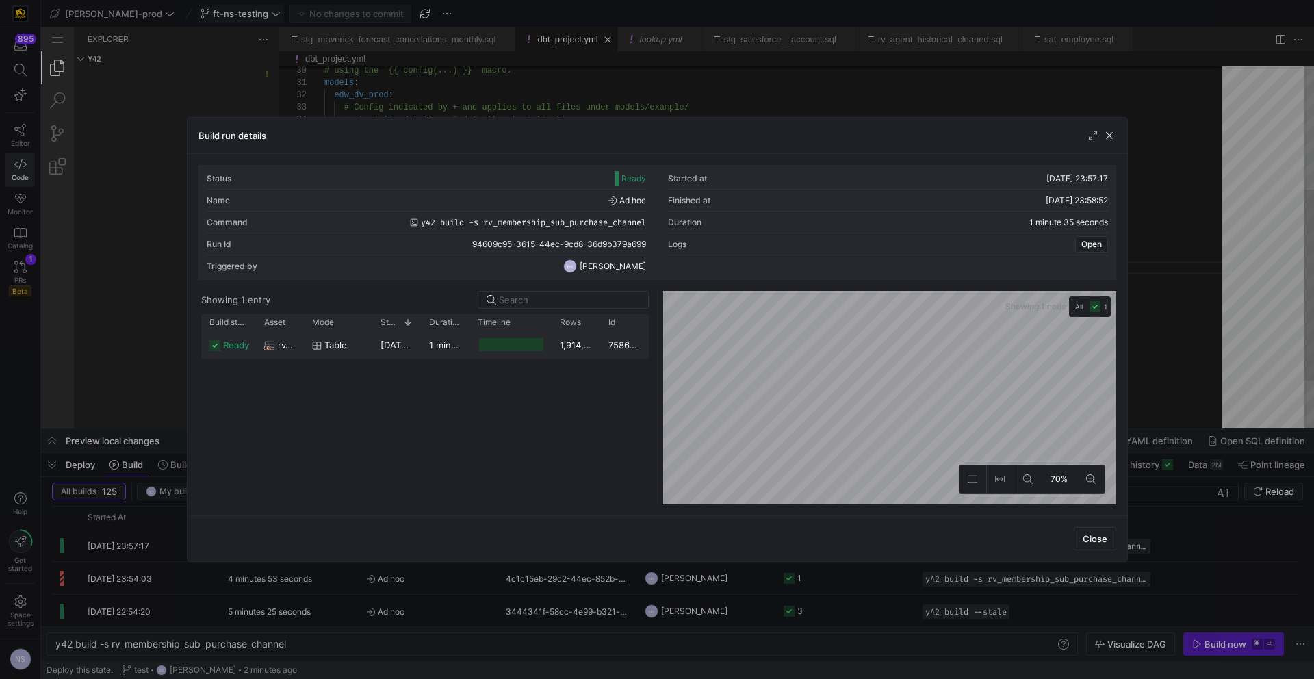
click at [552, 340] on div "1,914,446" at bounding box center [576, 344] width 49 height 27
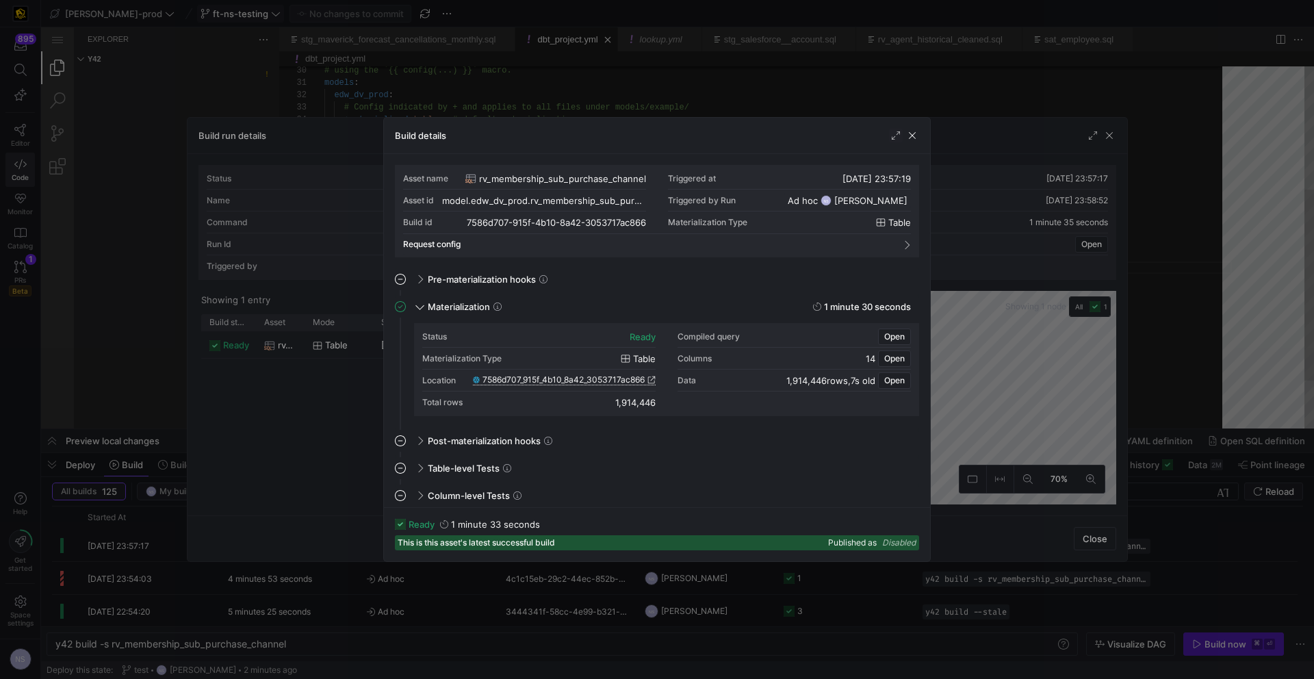
click at [608, 384] on span "7586d707_915f_4b10_8a42_3053717ac866" at bounding box center [564, 380] width 162 height 10
drag, startPoint x: 1001, startPoint y: 428, endPoint x: 1260, endPoint y: 433, distance: 258.8
click at [1003, 428] on div at bounding box center [657, 339] width 1314 height 679
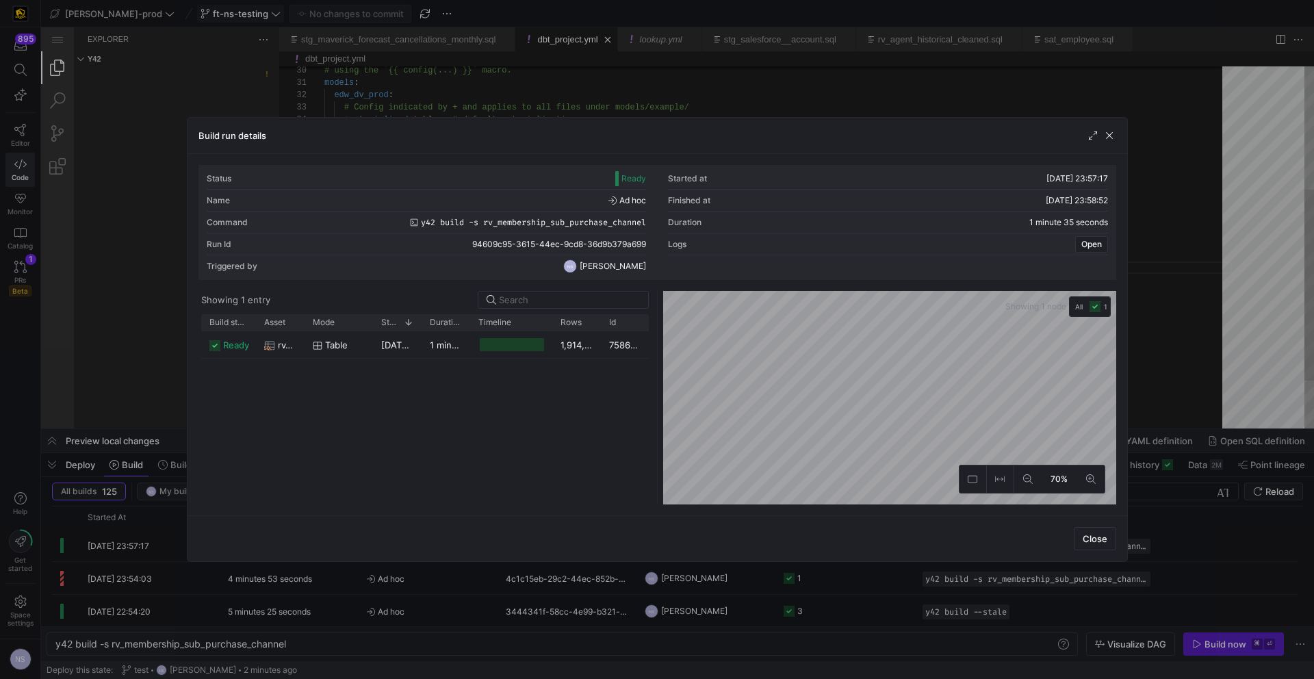
click at [1260, 433] on div at bounding box center [657, 339] width 1314 height 679
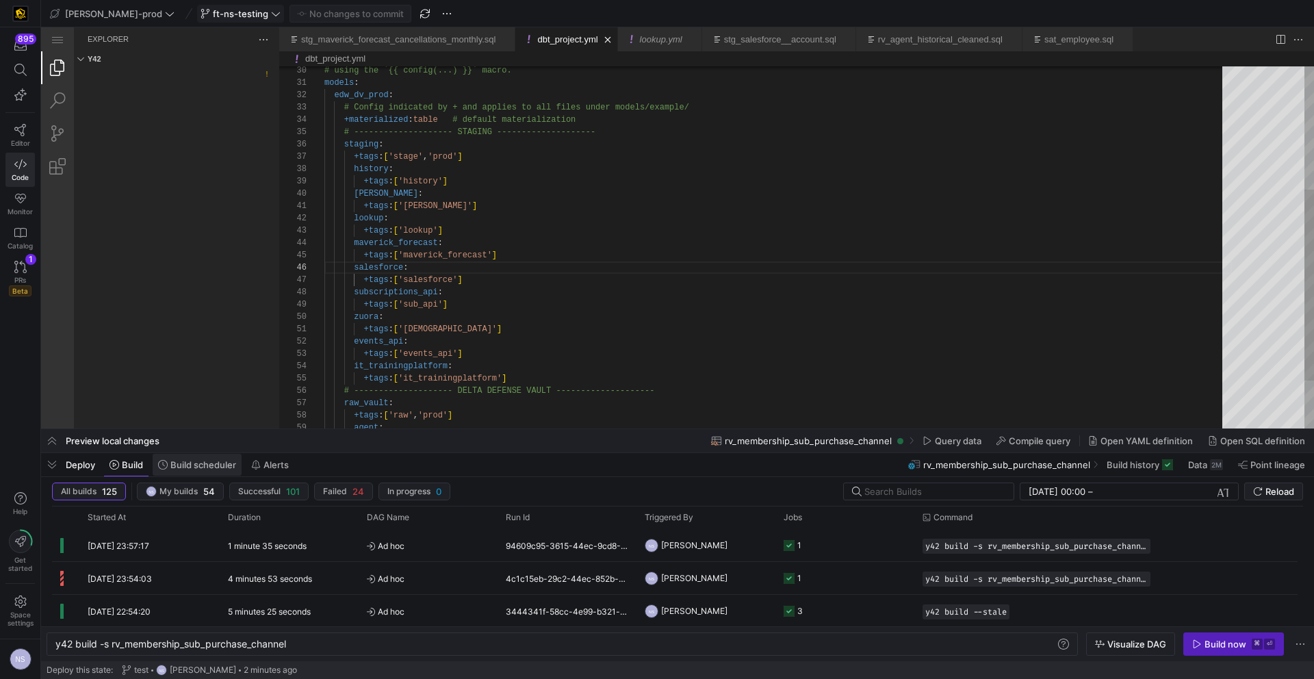
click at [198, 465] on span "Build scheduler" at bounding box center [203, 464] width 66 height 11
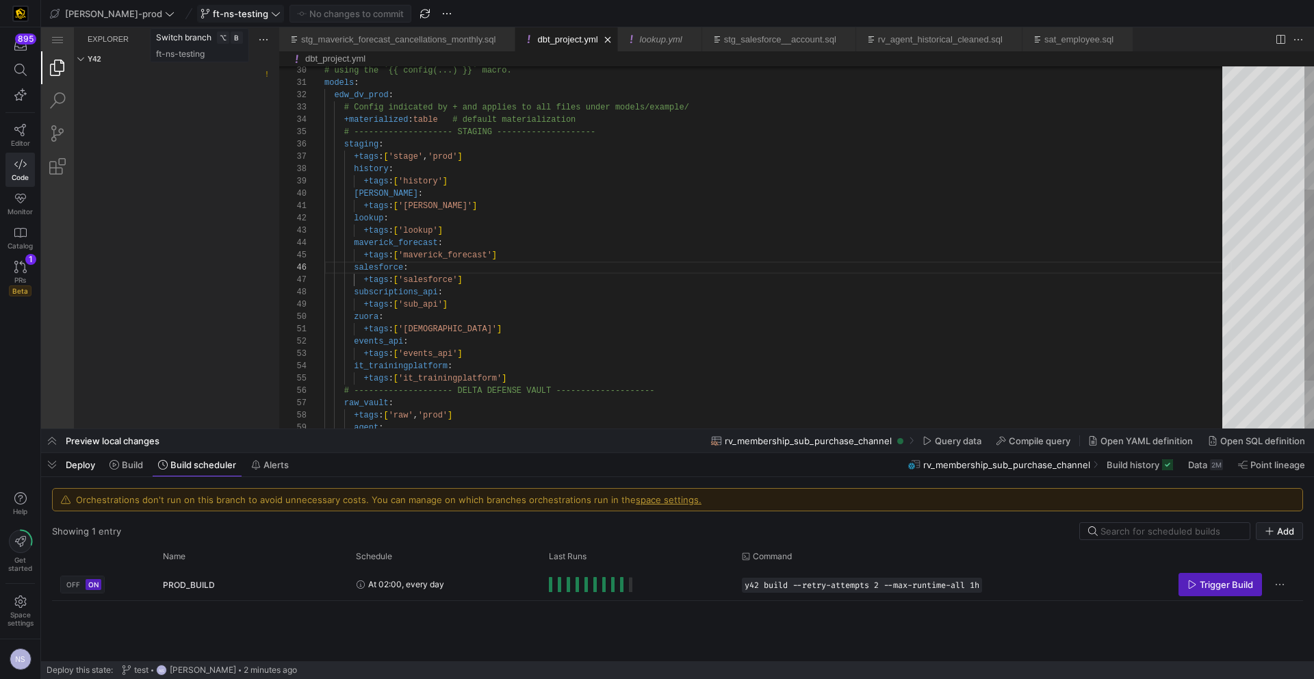
click at [213, 9] on span "ft-ns-testing" at bounding box center [240, 13] width 55 height 11
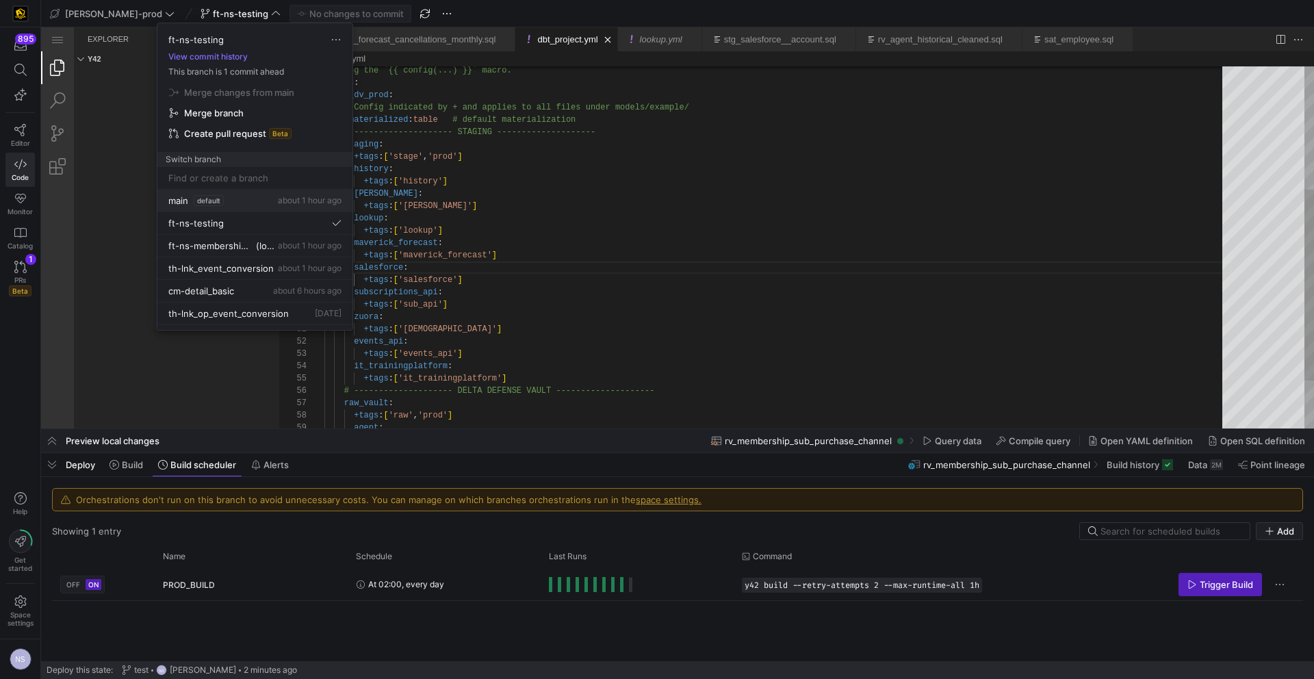
click at [200, 197] on span "default" at bounding box center [209, 200] width 30 height 11
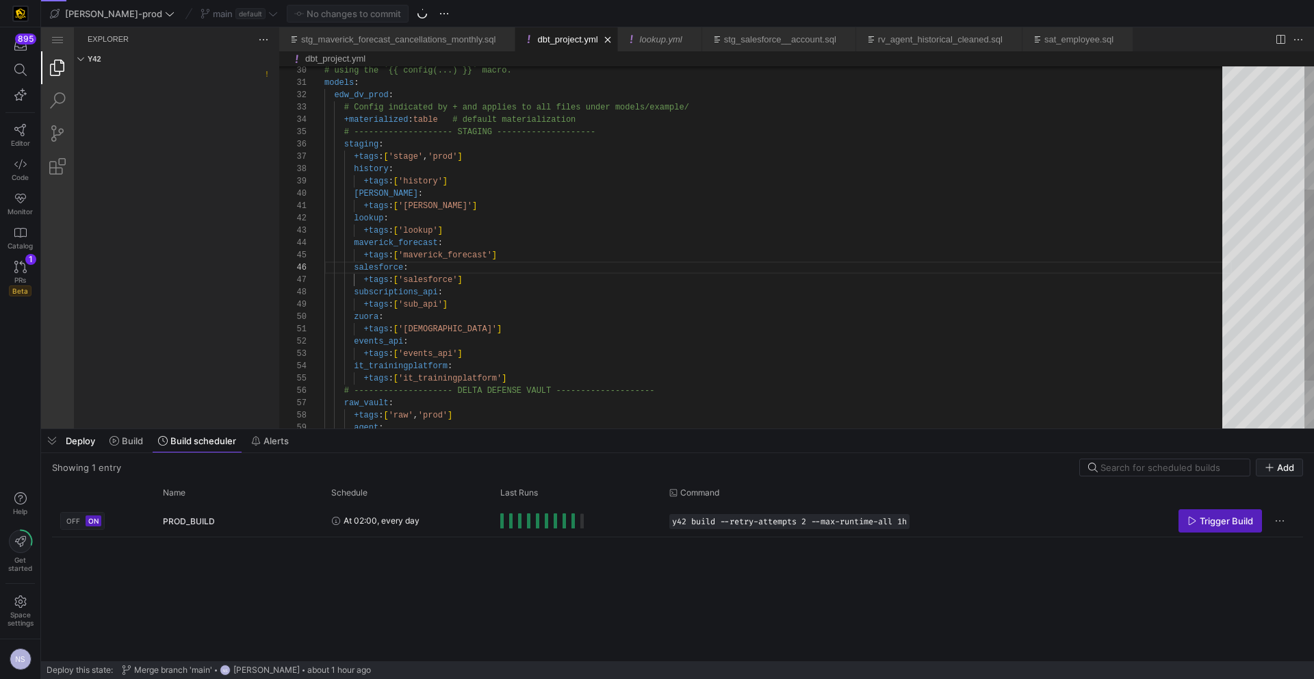
click at [120, 463] on div "Showing 1 entry Add" at bounding box center [677, 468] width 1251 height 18
click at [135, 446] on span "Build" at bounding box center [132, 440] width 21 height 11
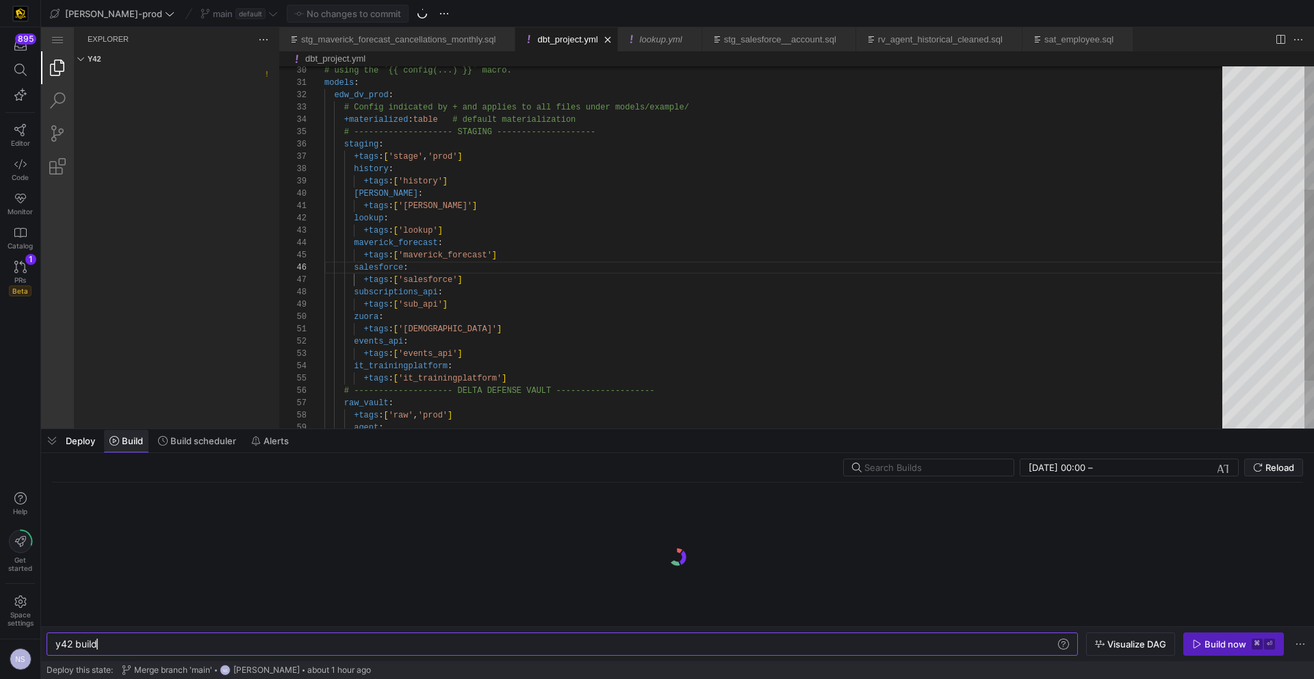
scroll to position [0, 41]
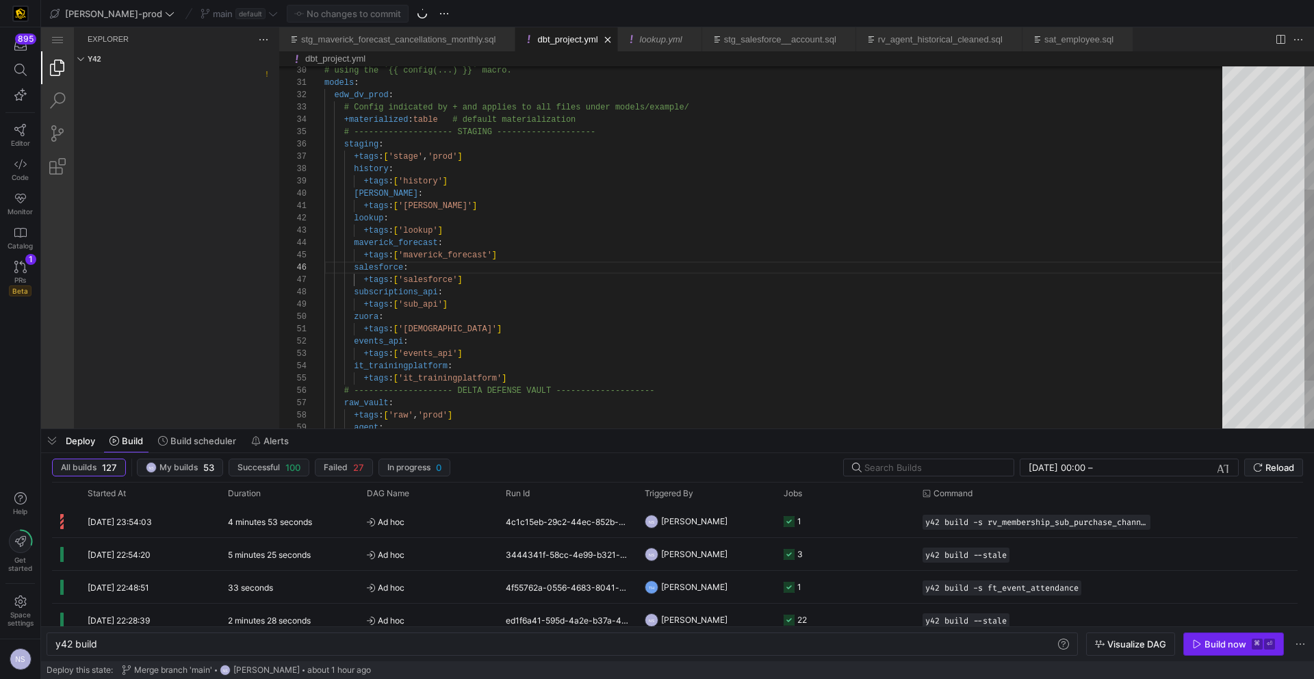
click at [1214, 641] on div "Build now" at bounding box center [1226, 644] width 42 height 11
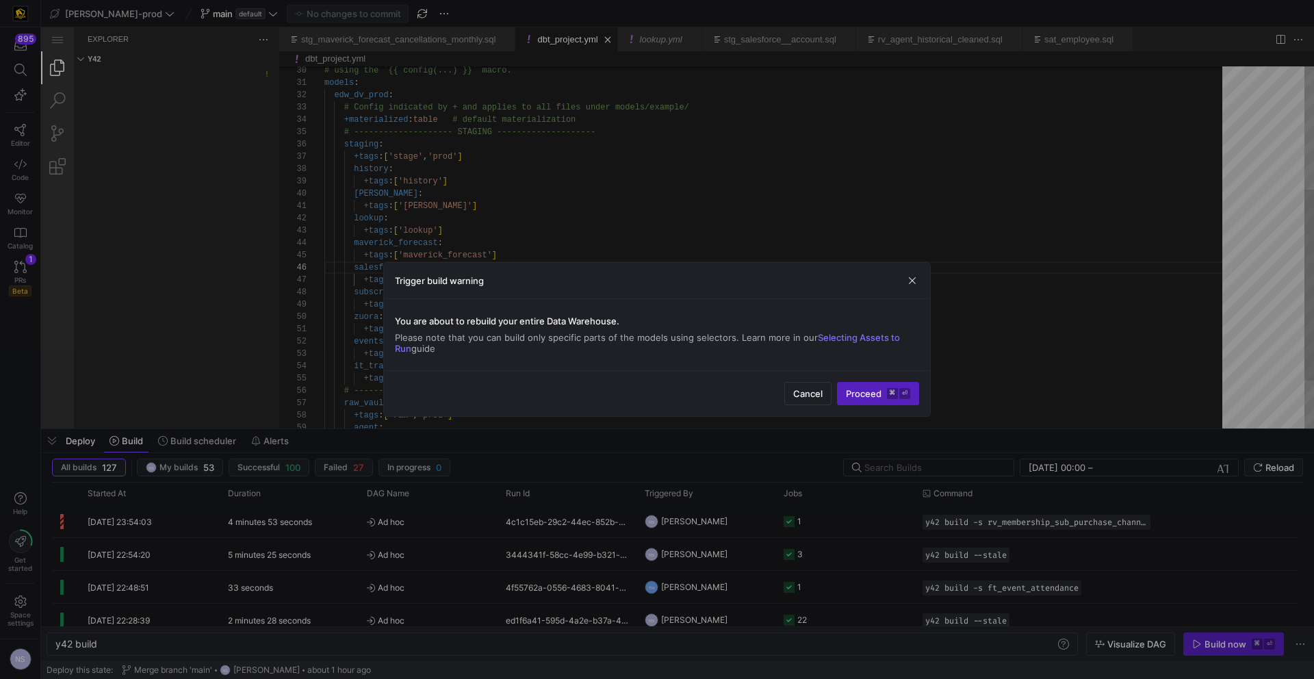
drag, startPoint x: 521, startPoint y: 477, endPoint x: 820, endPoint y: 514, distance: 301.4
click at [521, 476] on div at bounding box center [657, 339] width 1314 height 679
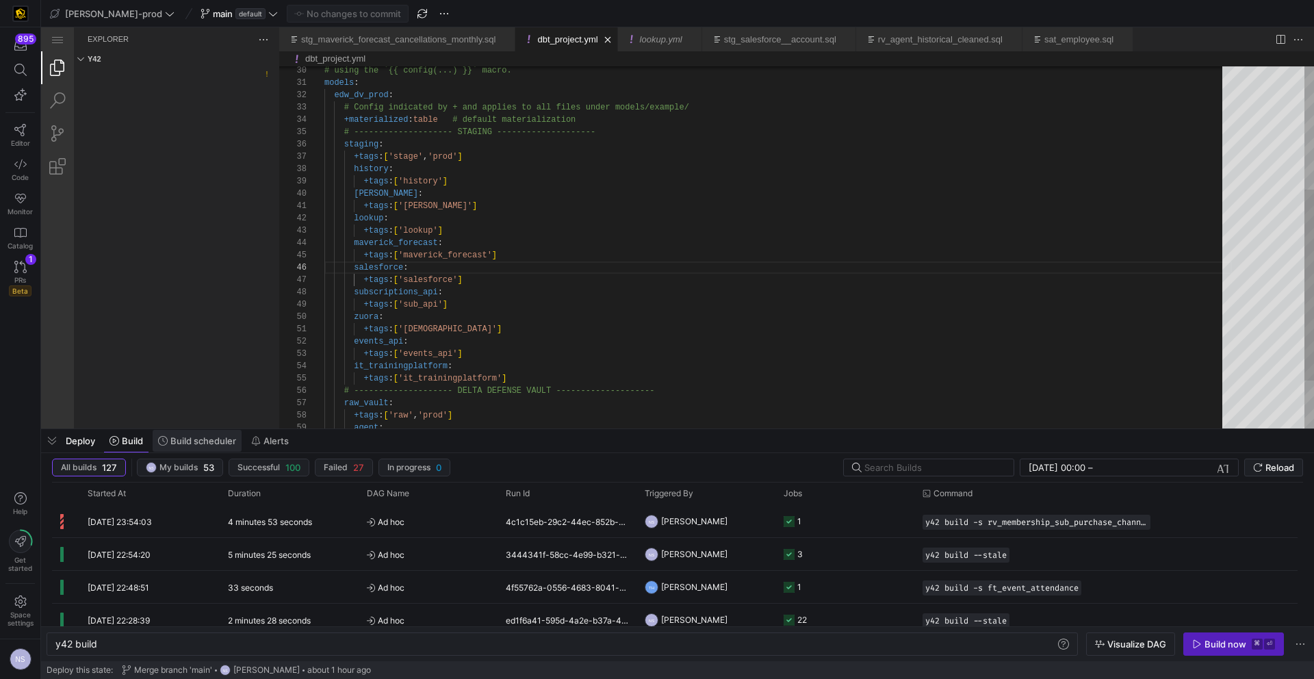
click at [205, 441] on span "Build scheduler" at bounding box center [203, 440] width 66 height 11
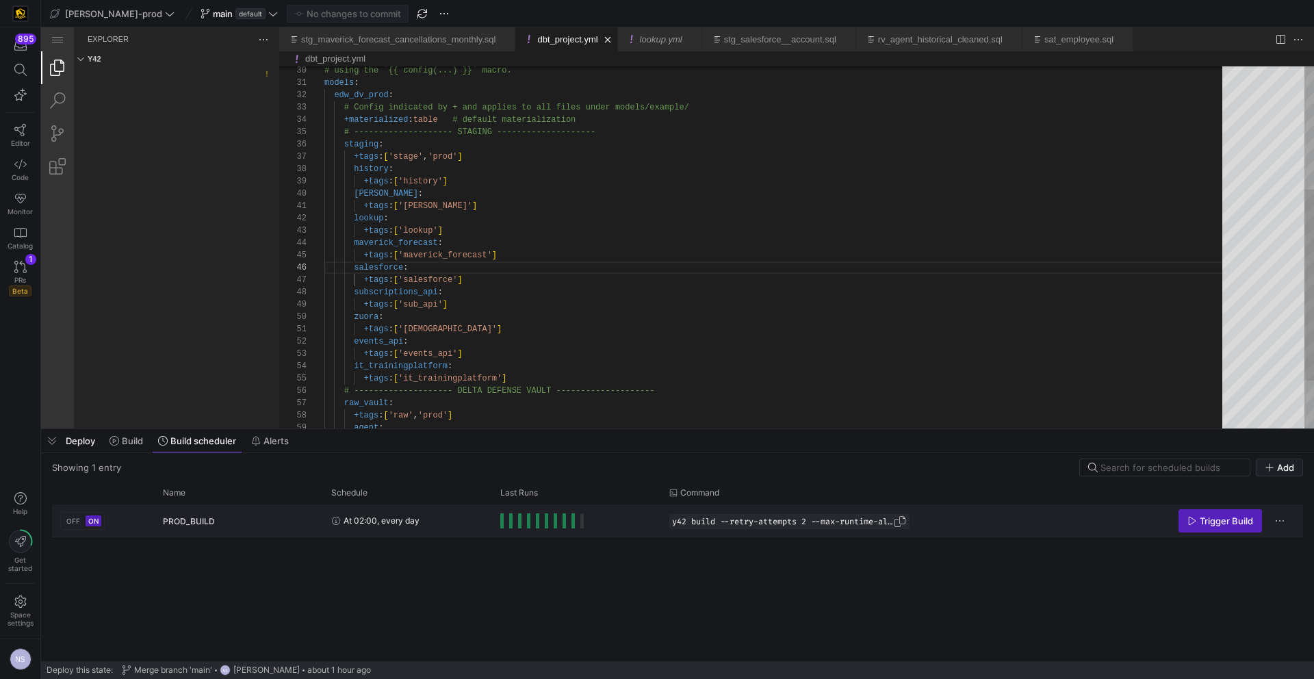
click at [907, 522] on span "Press SPACE to select this row." at bounding box center [900, 522] width 14 height 14
click at [1203, 517] on span "Trigger Build" at bounding box center [1226, 520] width 53 height 11
click at [235, 18] on span "default" at bounding box center [250, 13] width 30 height 11
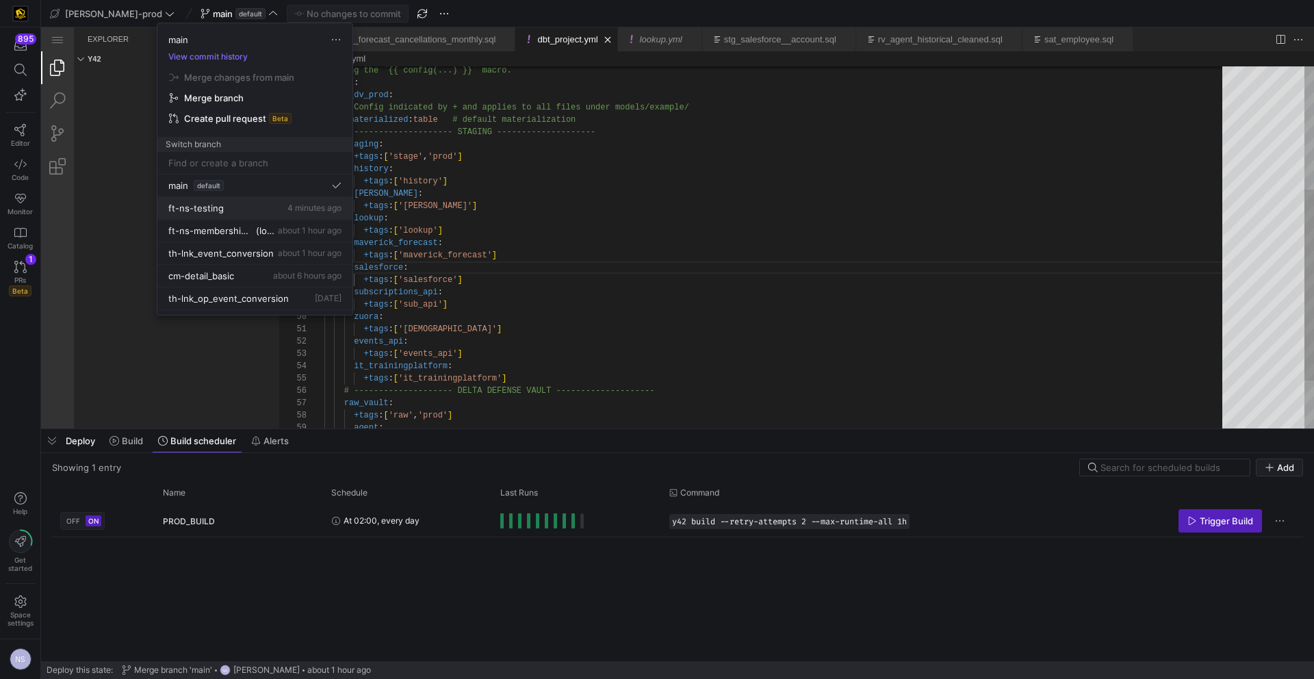
click at [251, 203] on div "ft-ns-testing 4 minutes ago" at bounding box center [254, 208] width 173 height 11
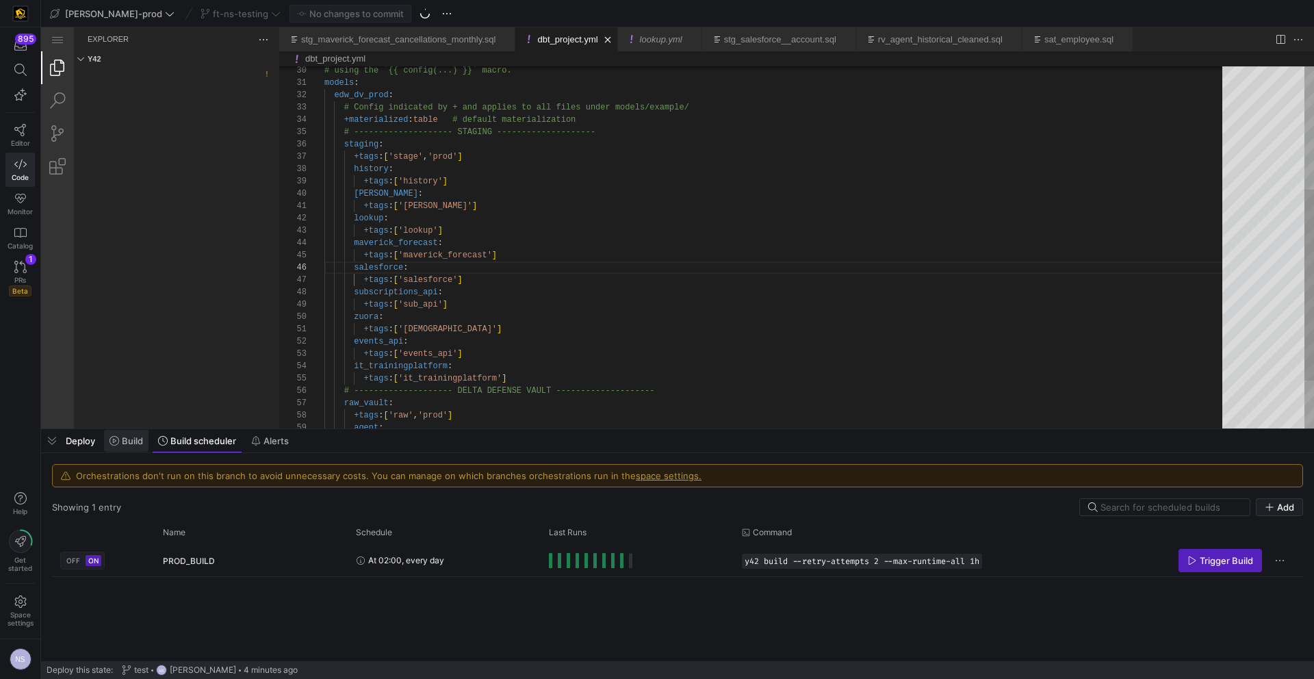
click at [117, 444] on icon at bounding box center [115, 441] width 10 height 10
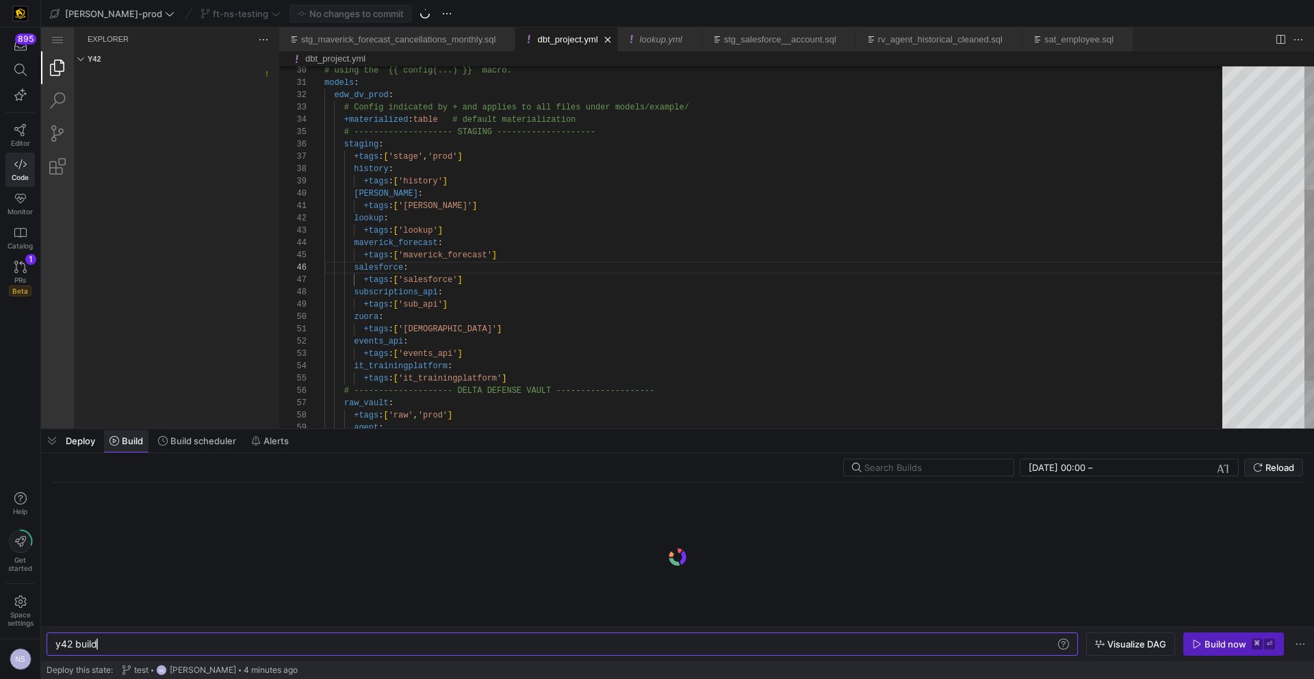
scroll to position [0, 41]
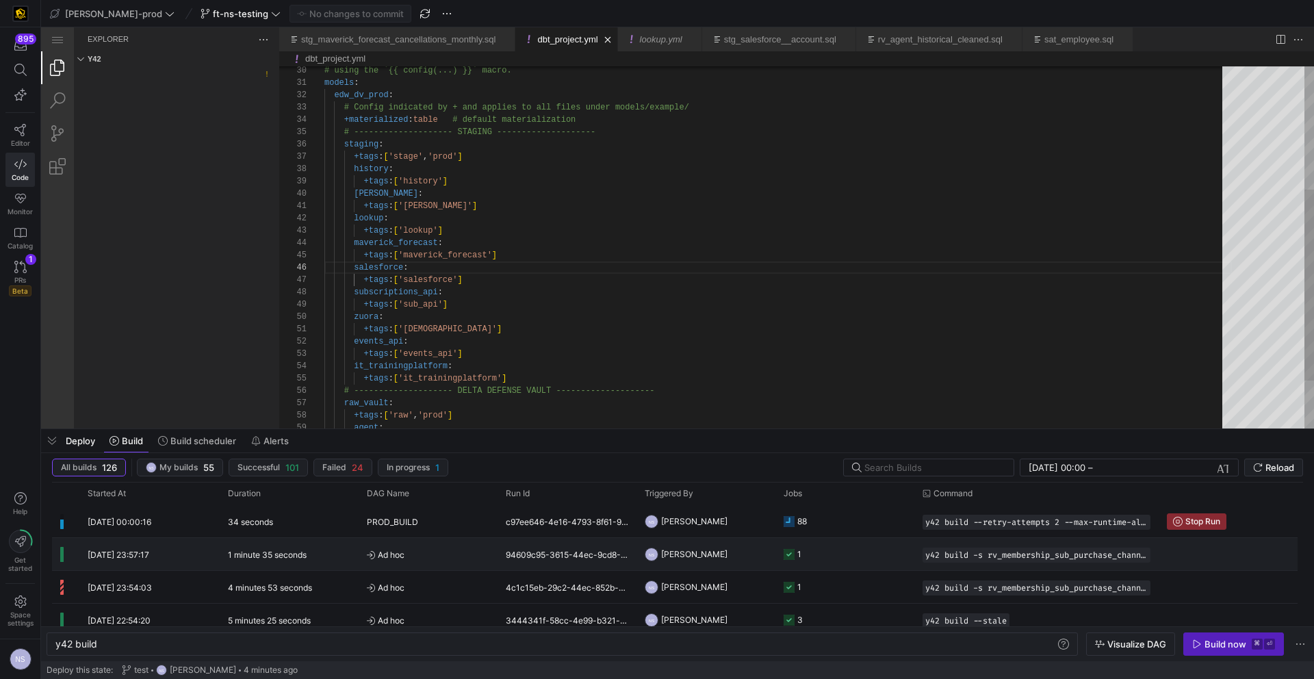
click at [849, 558] on y42-job-status-cell-renderer "1" at bounding box center [845, 554] width 123 height 31
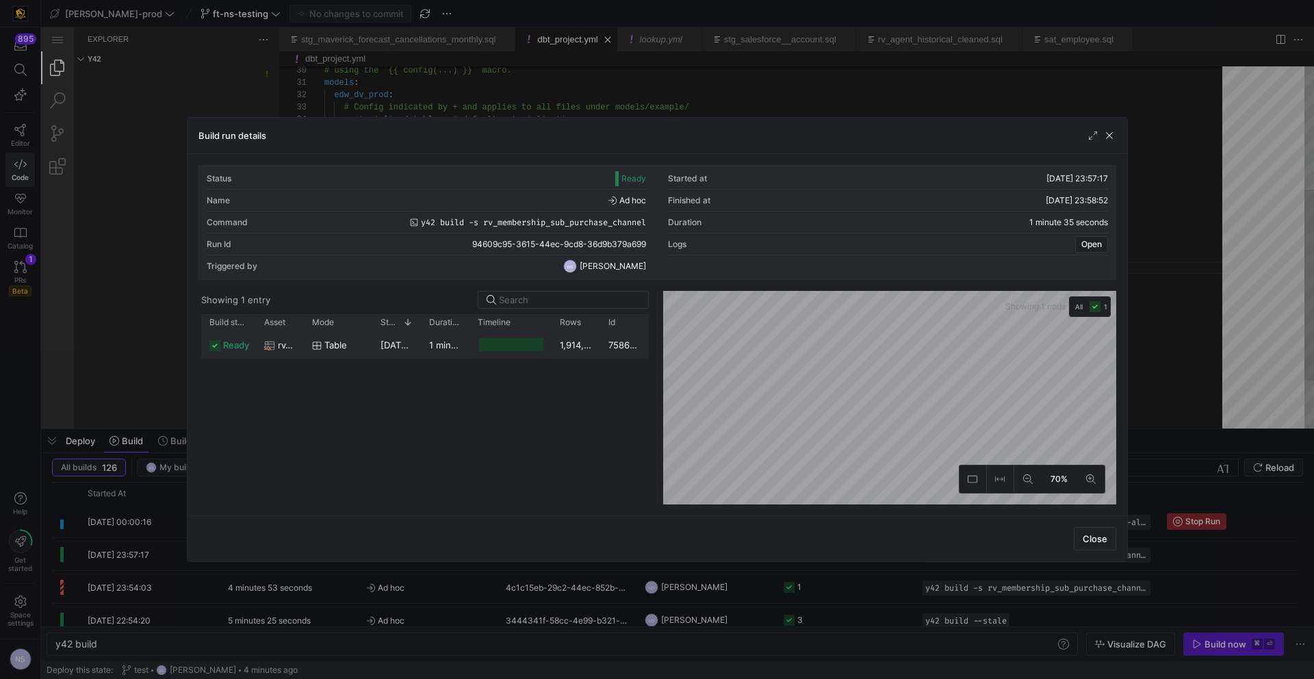
click at [599, 342] on div "1,914,446" at bounding box center [576, 344] width 49 height 27
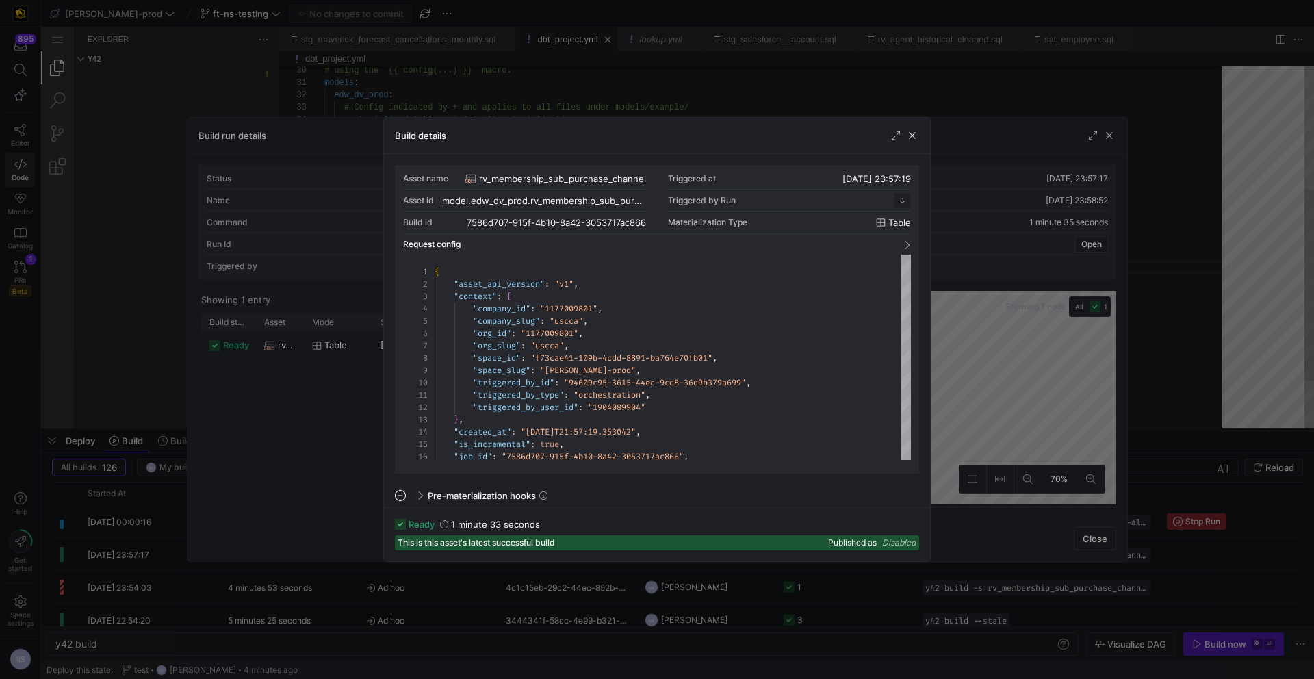
scroll to position [123, 0]
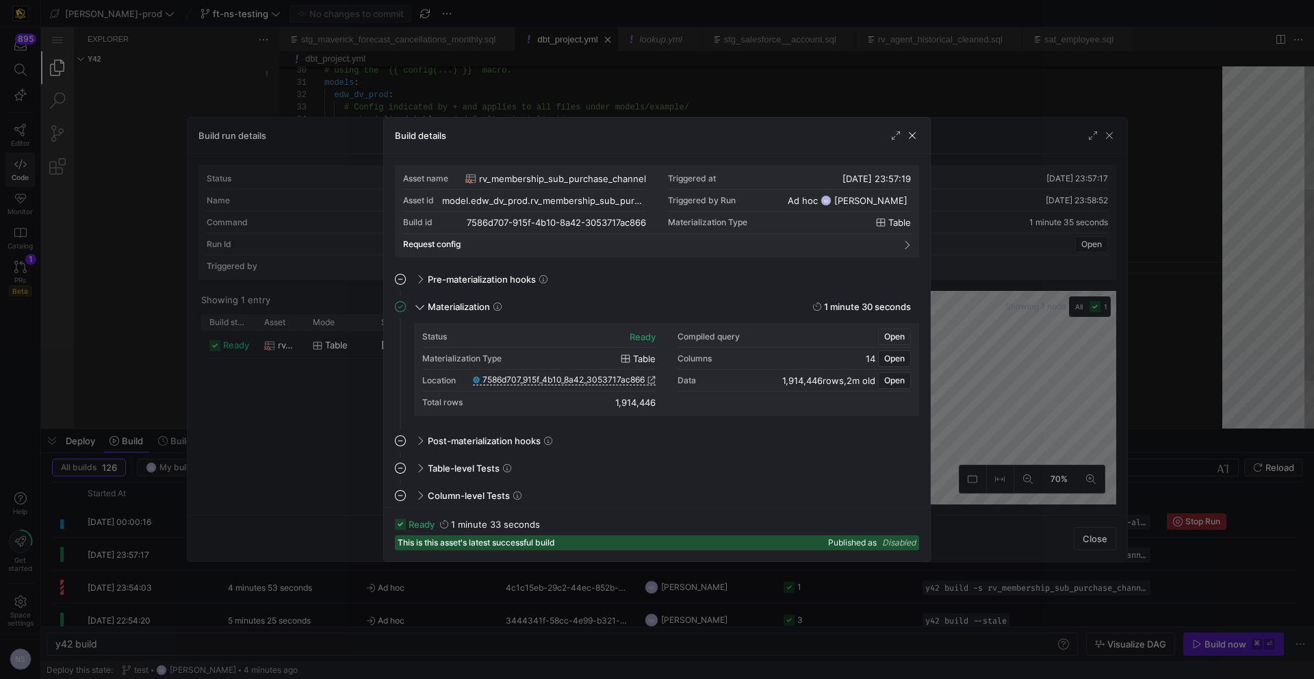
click at [894, 335] on span "Open" at bounding box center [894, 337] width 21 height 10
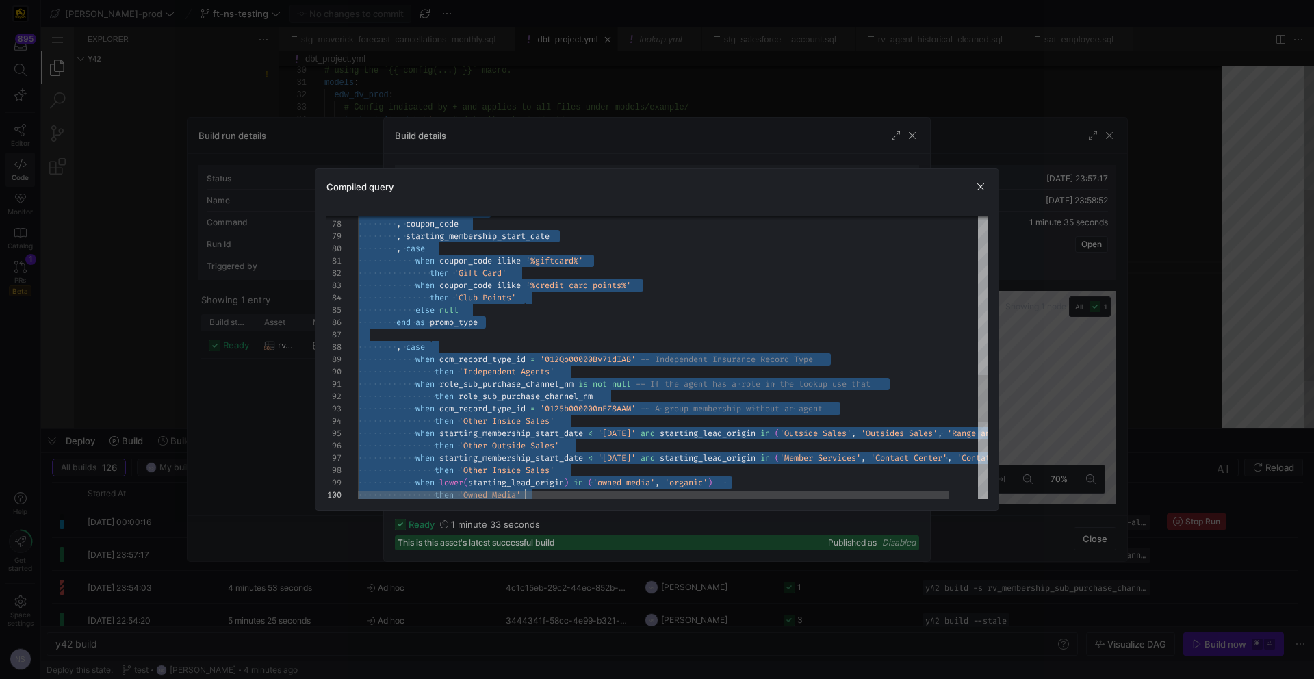
type textarea "CREATE TABLE "7586d707_915f_4b10_8a42_3053717ac866" AS WITH rv_dcm as ( select …"
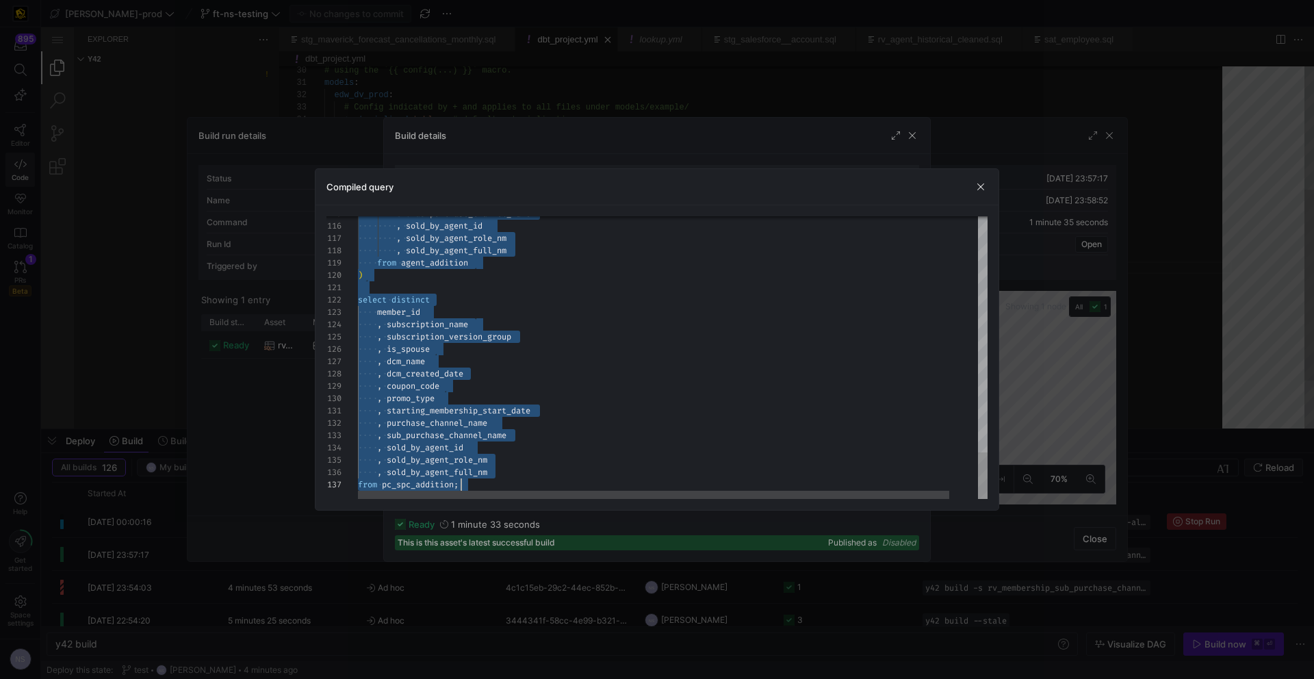
drag, startPoint x: 629, startPoint y: 231, endPoint x: 693, endPoint y: 674, distance: 447.5
click at [526, 79] on div at bounding box center [657, 339] width 1314 height 679
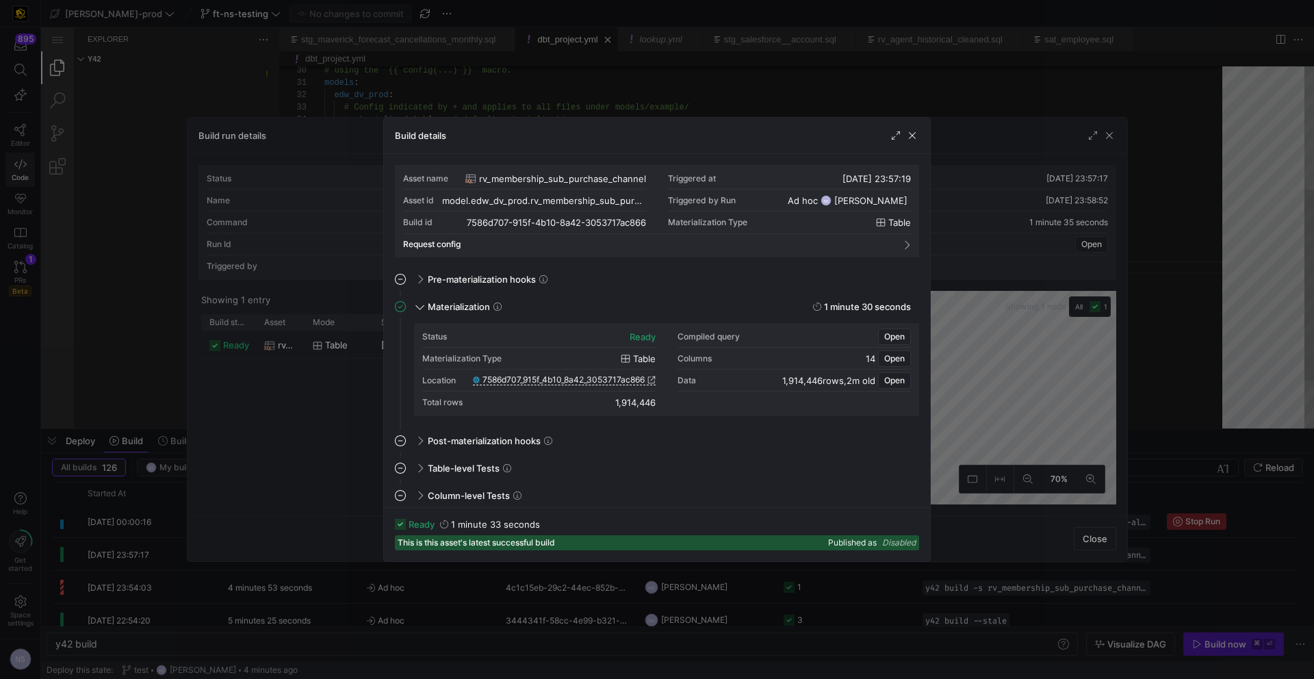
click at [532, 81] on div at bounding box center [657, 339] width 1314 height 679
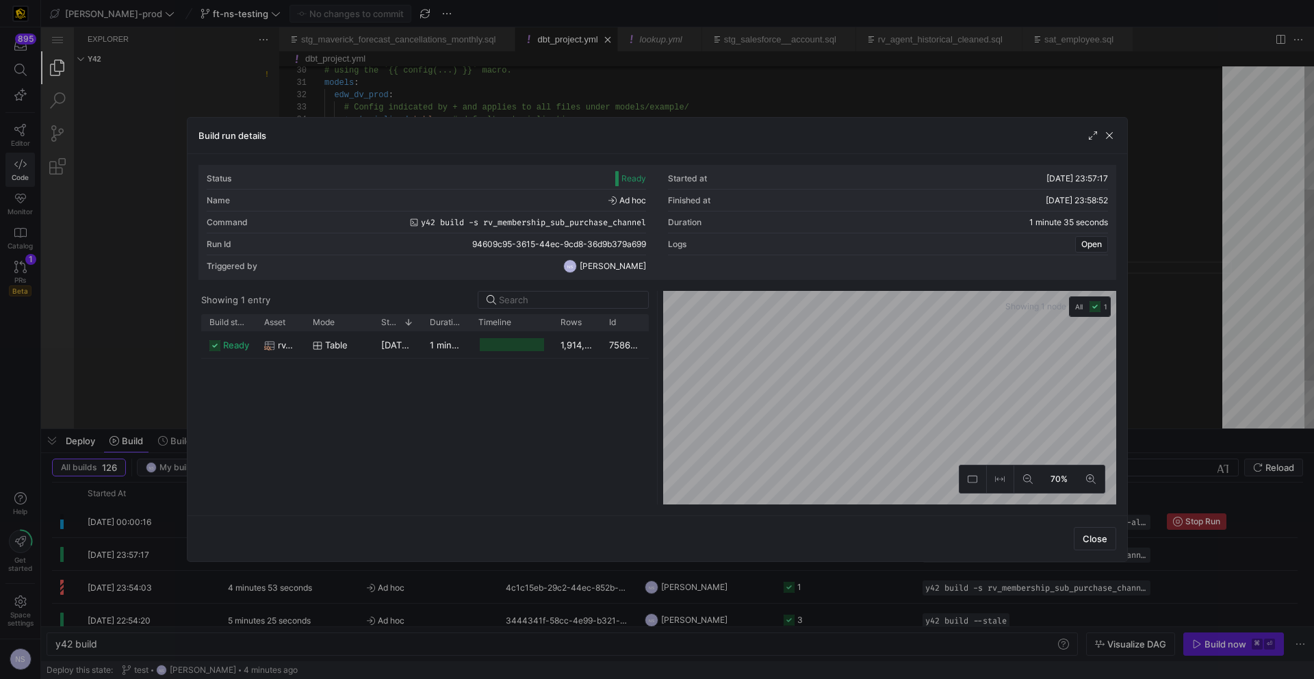
click at [608, 70] on div at bounding box center [657, 339] width 1314 height 679
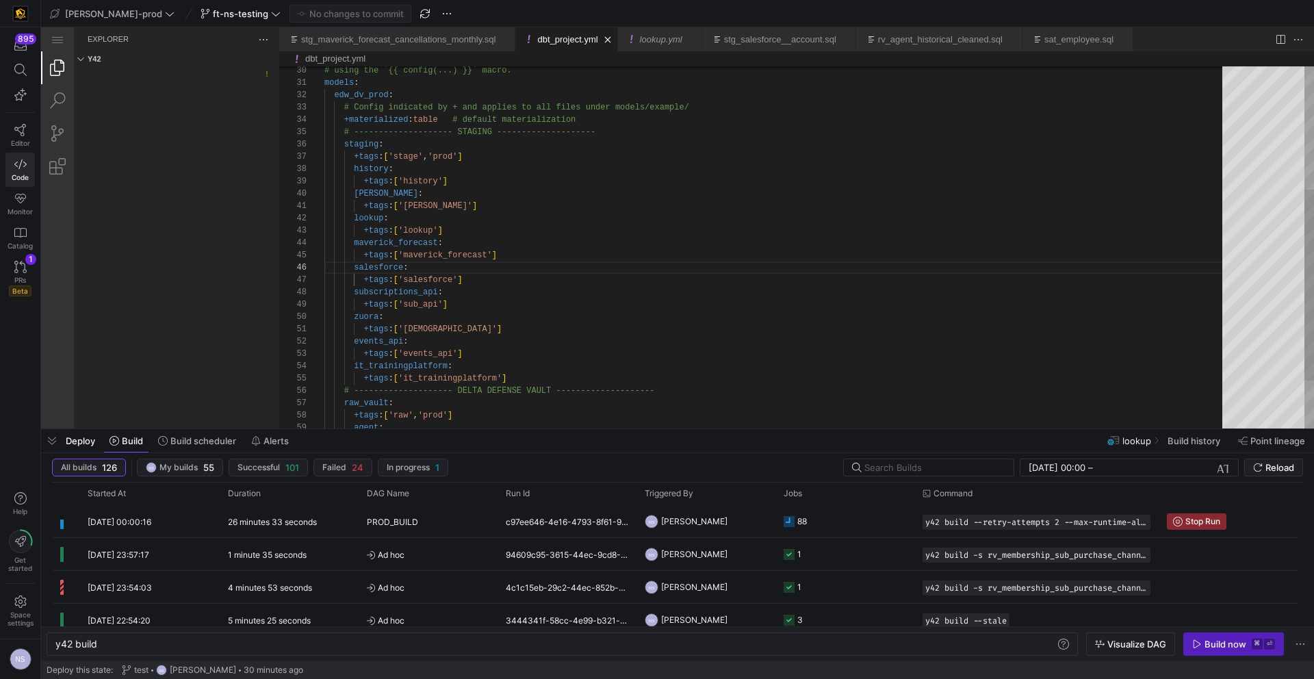
scroll to position [0, 41]
click at [213, 10] on span "ft-ns-testing" at bounding box center [240, 13] width 55 height 11
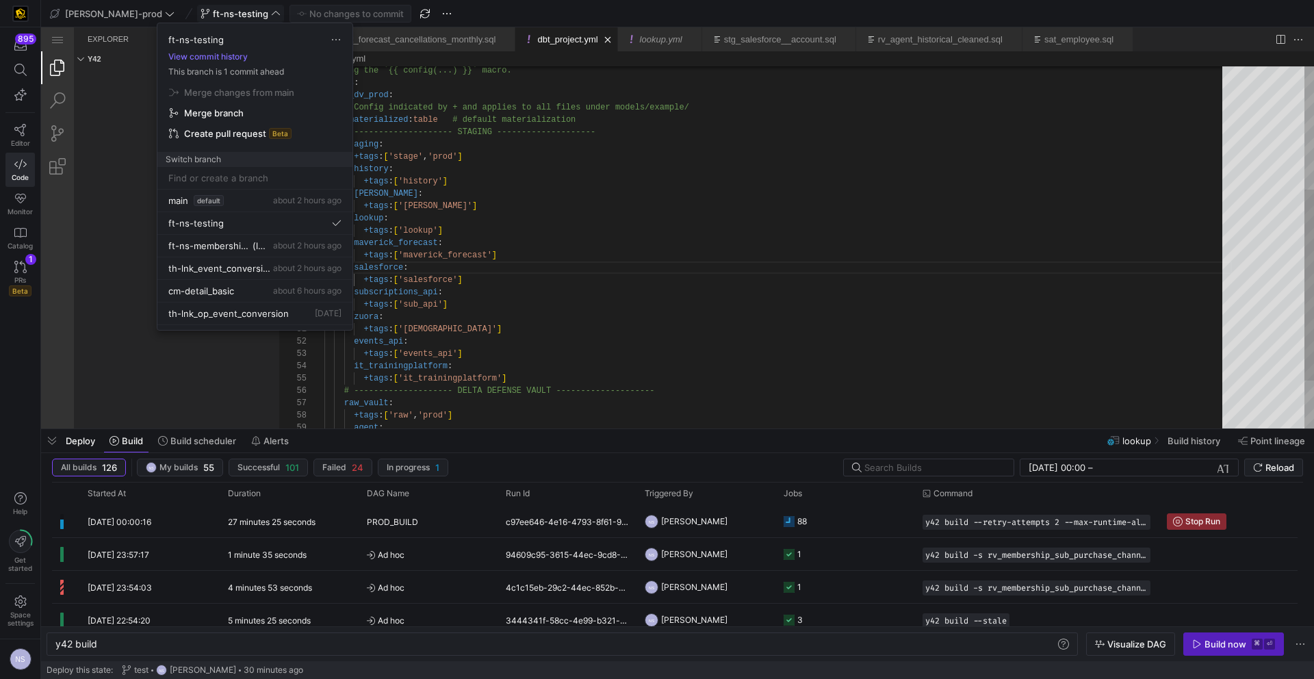
click at [205, 10] on div at bounding box center [657, 339] width 1314 height 679
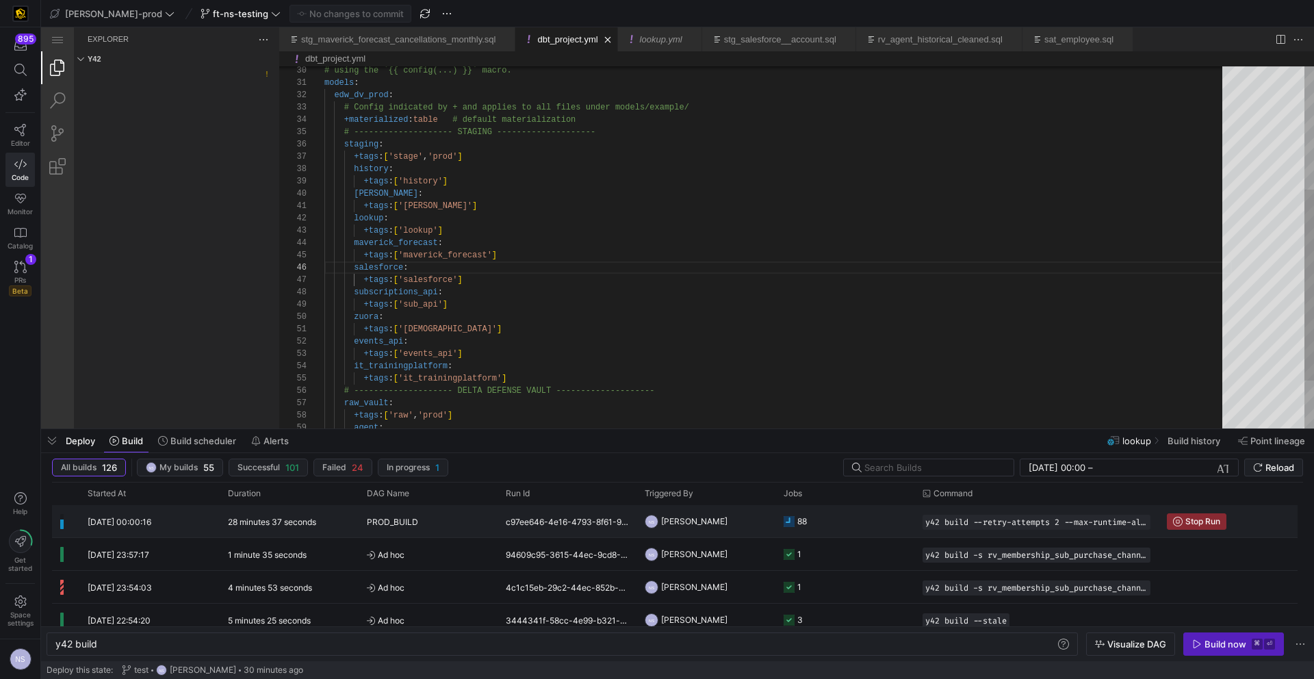
click at [807, 526] on div "88" at bounding box center [802, 521] width 10 height 32
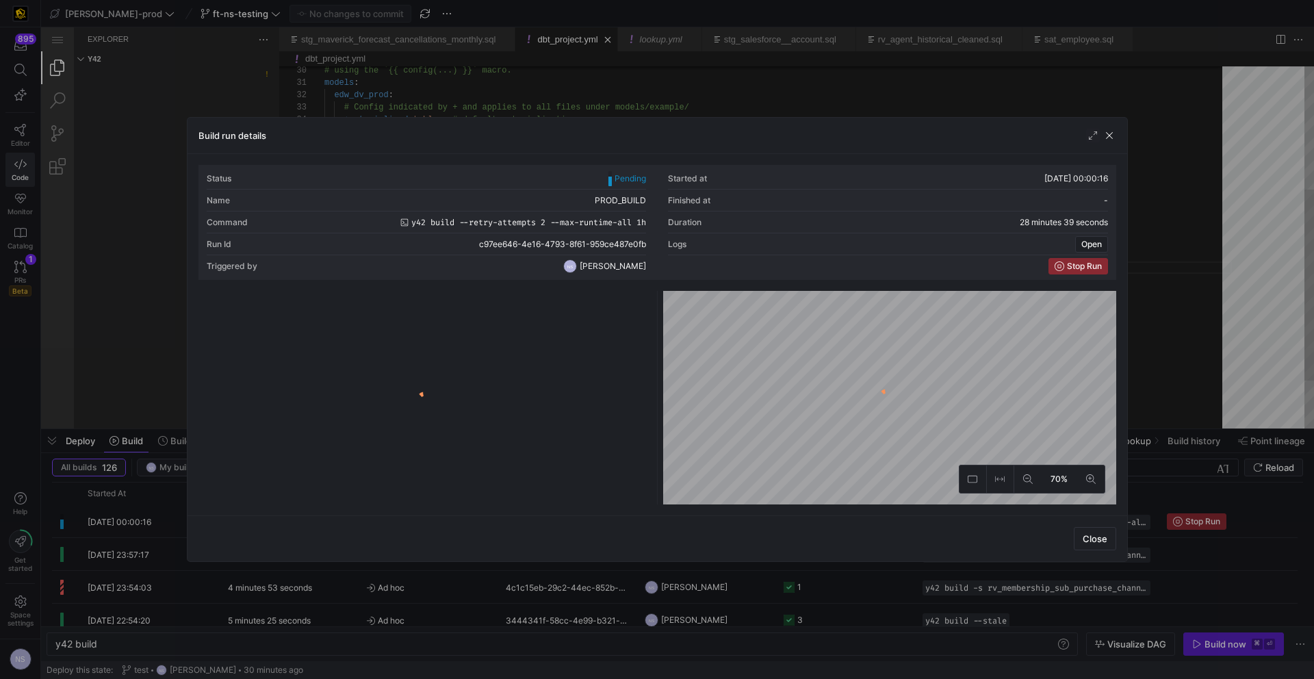
click at [1192, 318] on div at bounding box center [657, 339] width 1314 height 679
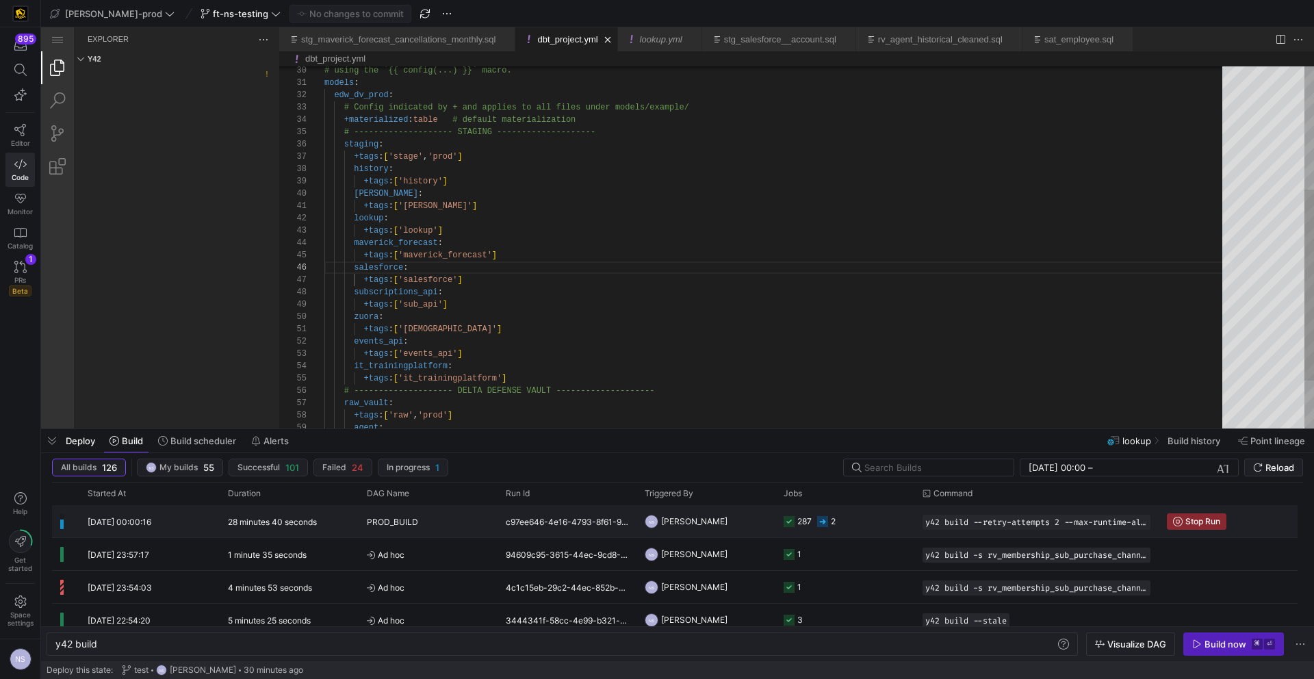
click at [789, 530] on div "287" at bounding box center [798, 521] width 28 height 32
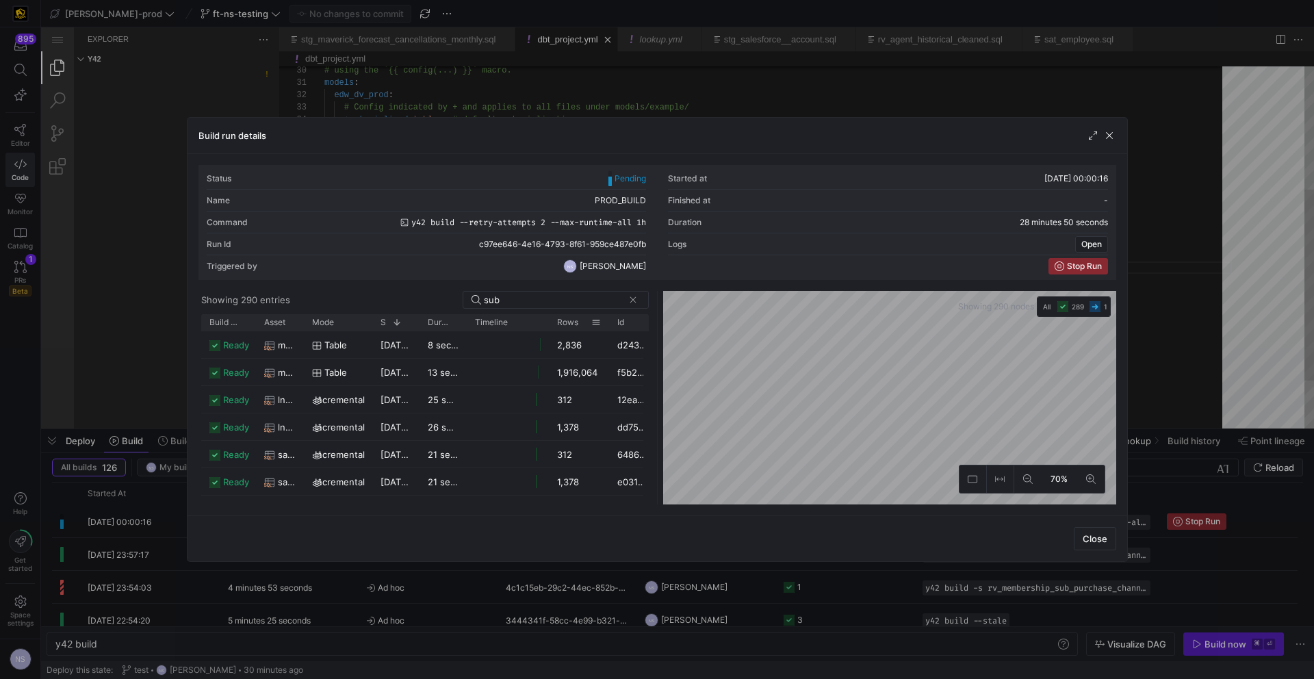
drag, startPoint x: 593, startPoint y: 322, endPoint x: 609, endPoint y: 319, distance: 16.1
click at [609, 319] on div at bounding box center [608, 322] width 5 height 16
drag, startPoint x: 302, startPoint y: 322, endPoint x: 308, endPoint y: 329, distance: 9.2
click at [297, 326] on div at bounding box center [298, 322] width 5 height 16
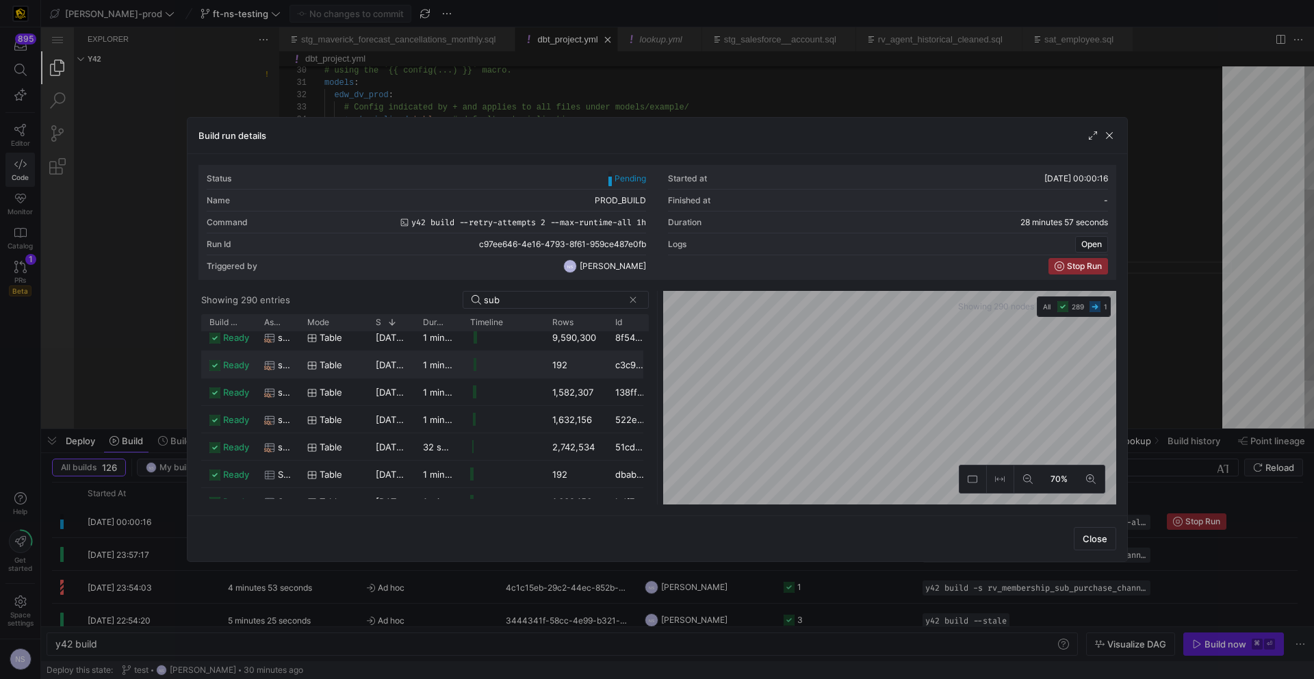
scroll to position [448, 0]
click at [532, 302] on input "sub" at bounding box center [554, 299] width 140 height 11
type input "s"
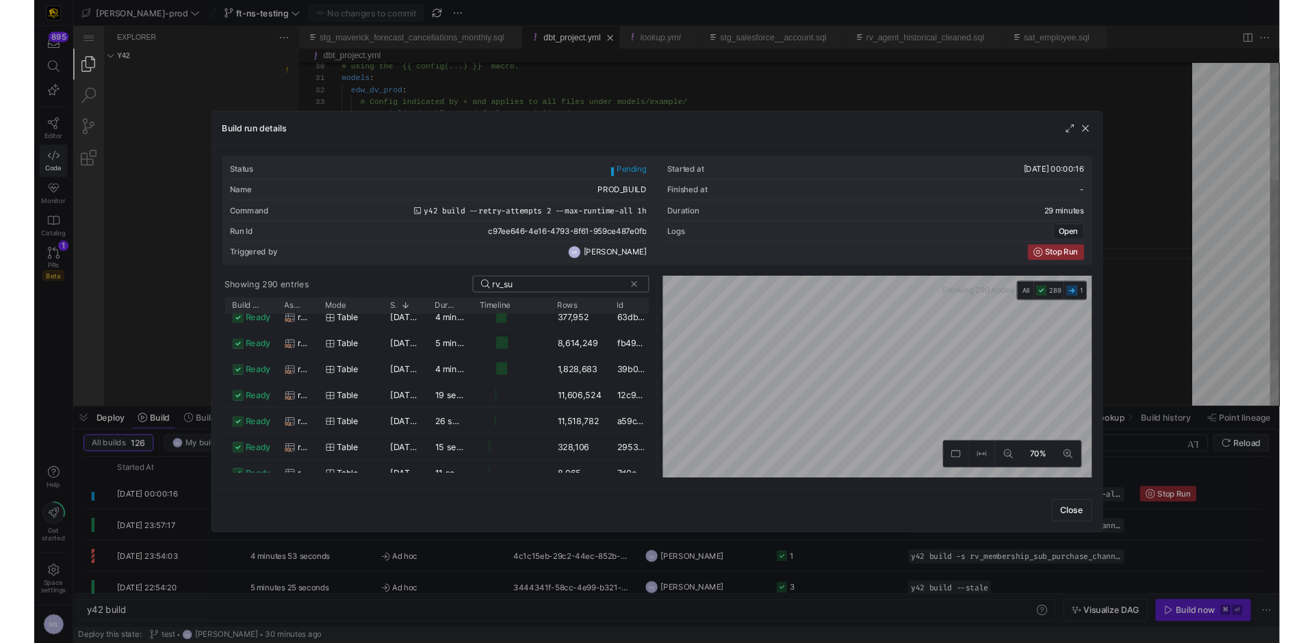
scroll to position [0, 0]
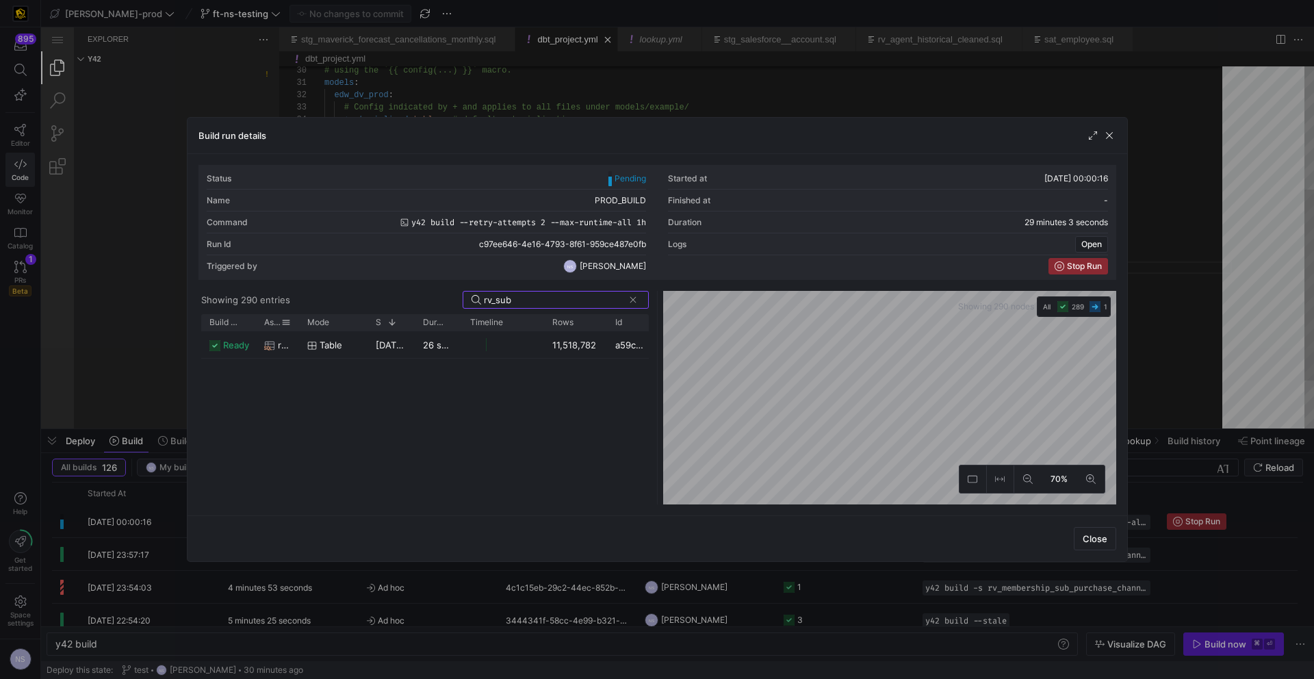
type input "rv_sub"
drag, startPoint x: 298, startPoint y: 323, endPoint x: 363, endPoint y: 329, distance: 65.3
click at [369, 322] on div "Build status Asset Mode 1 Rows" at bounding box center [427, 322] width 453 height 16
click at [1208, 255] on div at bounding box center [657, 339] width 1314 height 679
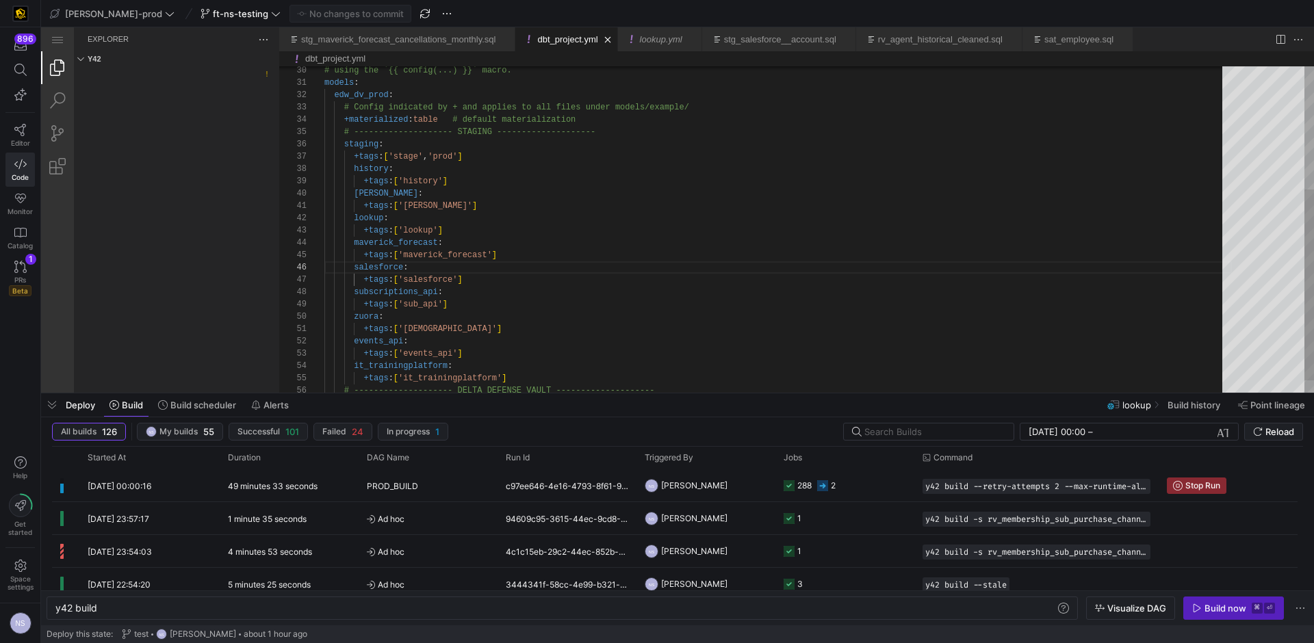
scroll to position [0, 41]
click at [43, 400] on span "button" at bounding box center [52, 405] width 22 height 23
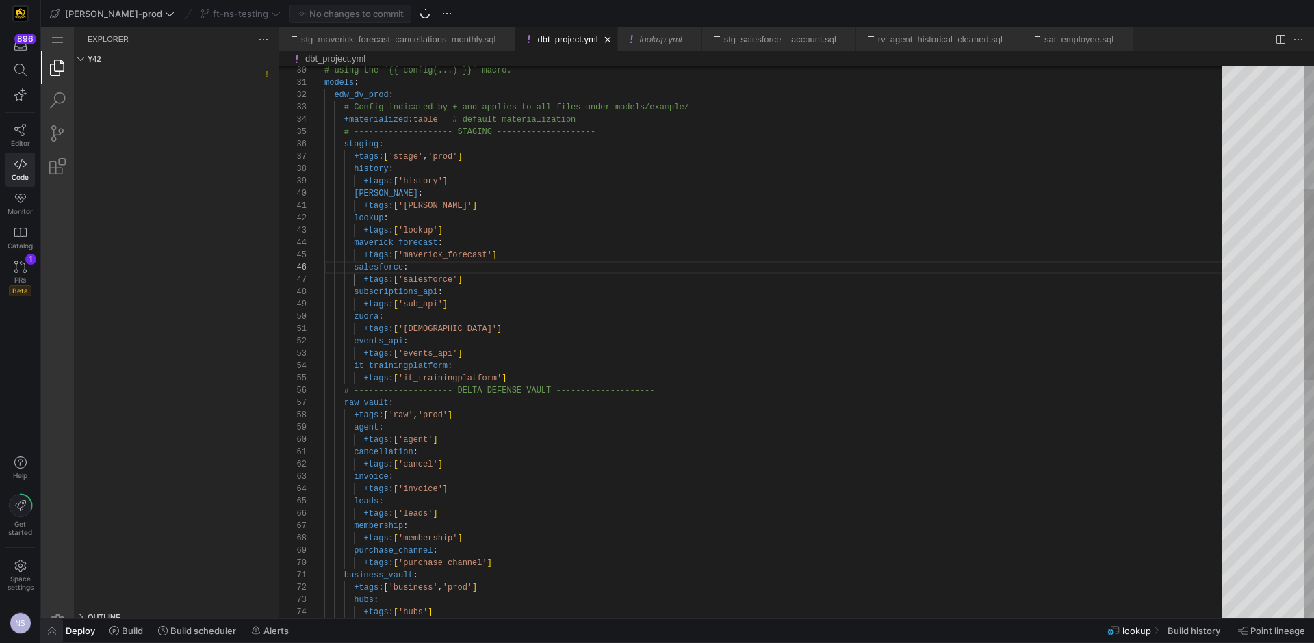
click at [53, 628] on span "button" at bounding box center [52, 630] width 22 height 23
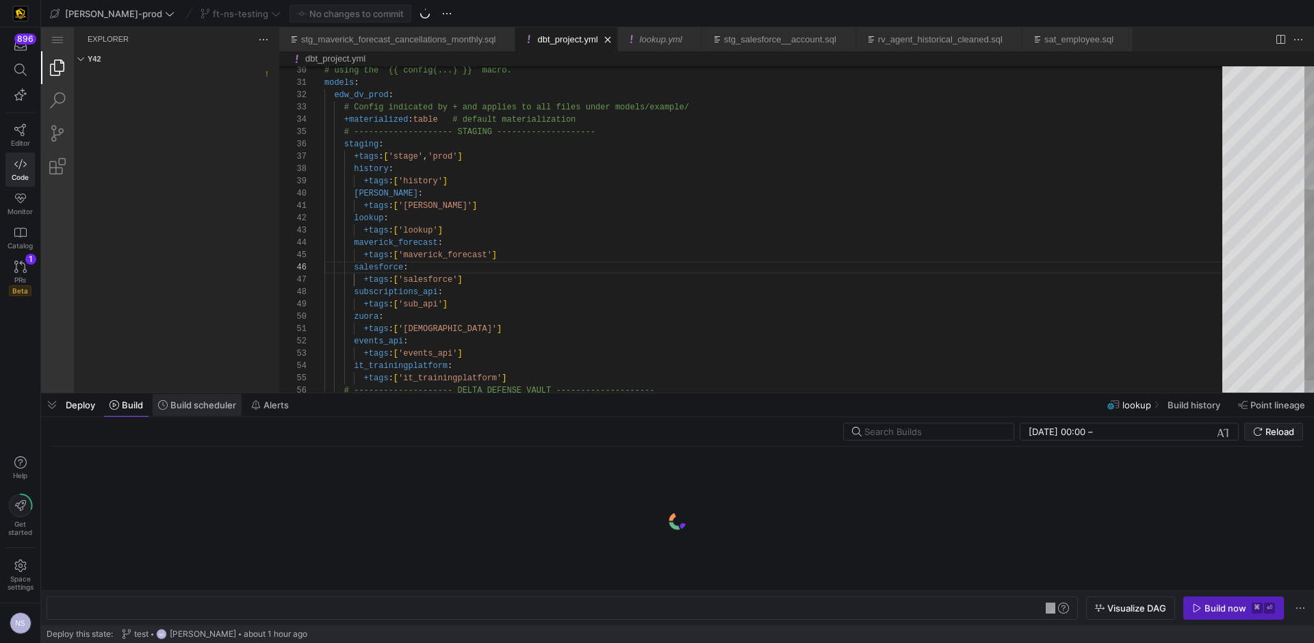
scroll to position [0, 41]
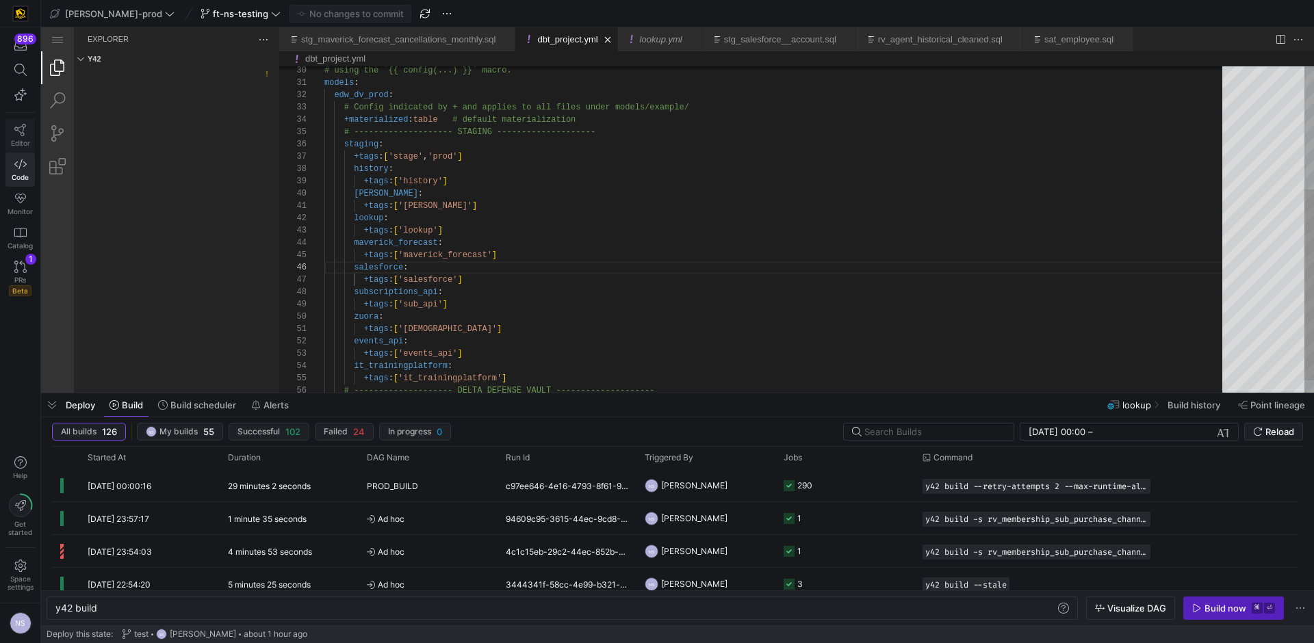
click at [18, 133] on icon at bounding box center [20, 130] width 12 height 12
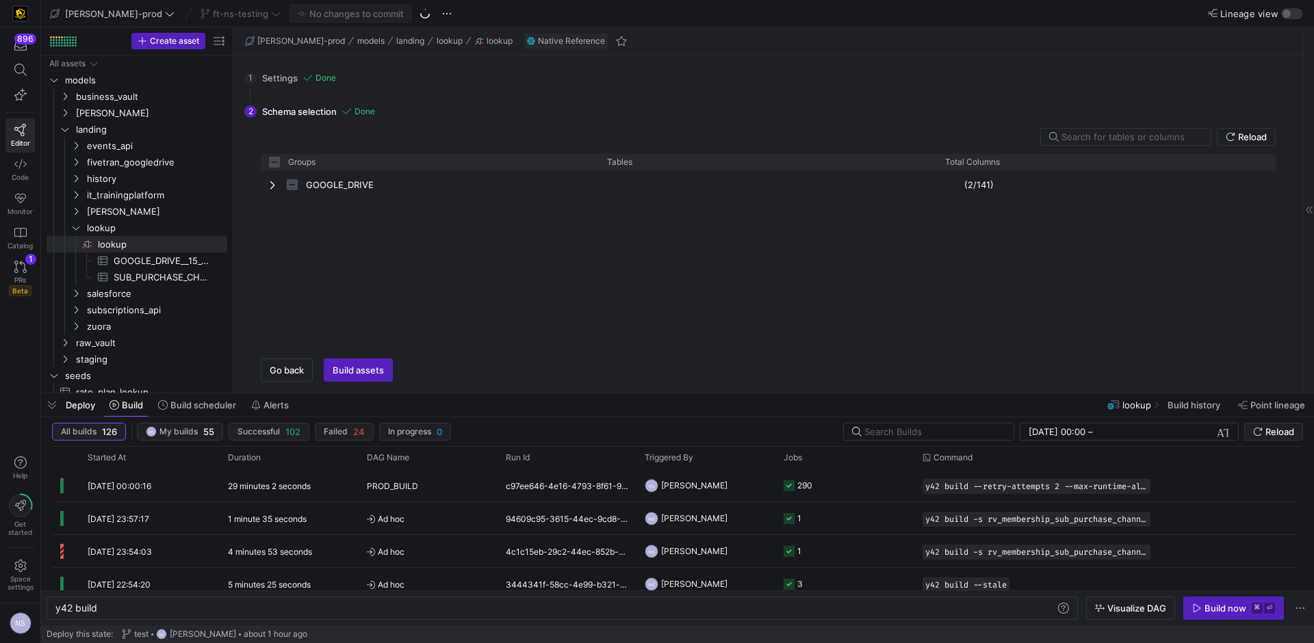
checkbox input "false"
click at [131, 273] on span "SUB_PURCHASE_CHANNEL_LOOKUP_08_12_2025​​​​​​​​​" at bounding box center [163, 278] width 98 height 16
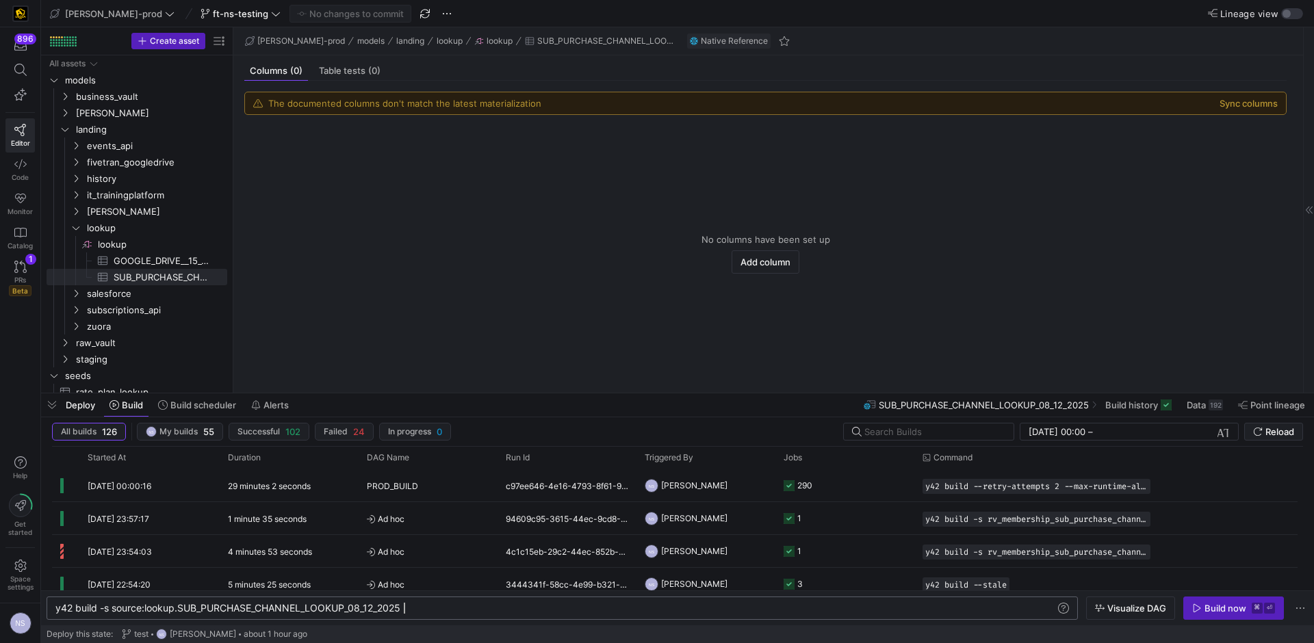
click at [433, 605] on div "y42 build -s source:lookup.SUB_PURCHASE_CHANNEL_LO OKUP_08_12_2025" at bounding box center [555, 608] width 1000 height 11
type textarea "y42 build -s source:lookup.SUB_PURCHASE_CHANNEL_LOOKUP_08_12_2025+"
click at [837, 489] on y42-job-status-cell-renderer "1 1" at bounding box center [845, 485] width 123 height 31
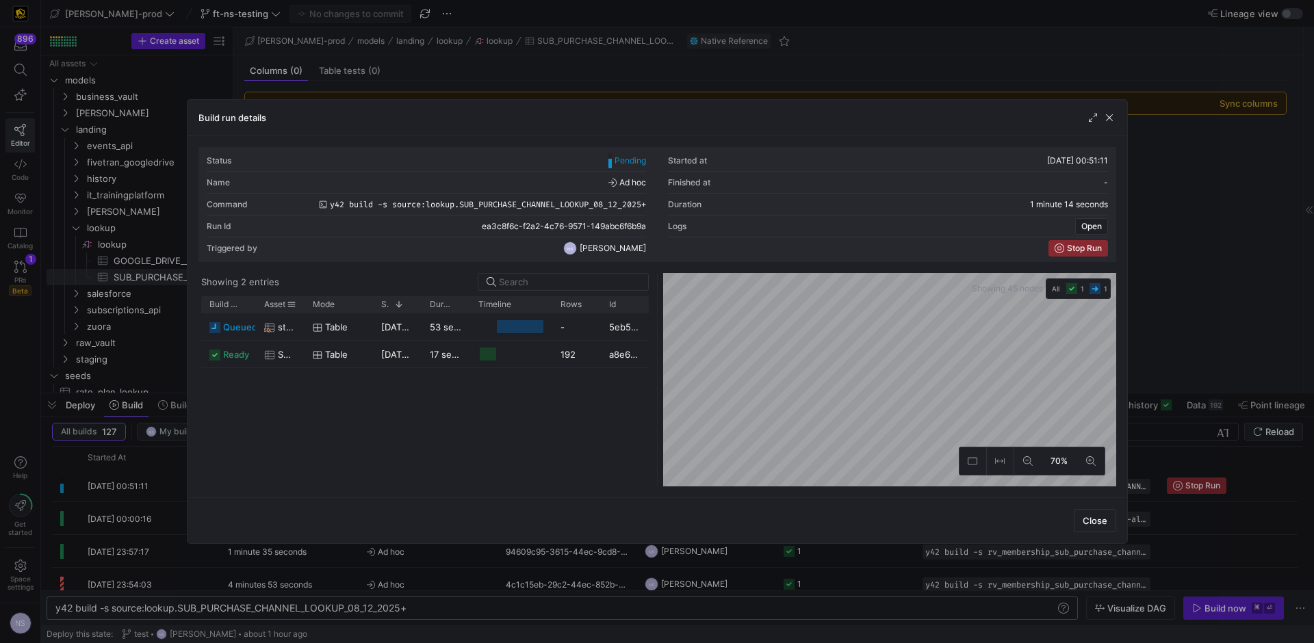
click at [302, 307] on div at bounding box center [304, 304] width 5 height 16
click at [1207, 281] on div at bounding box center [657, 321] width 1314 height 643
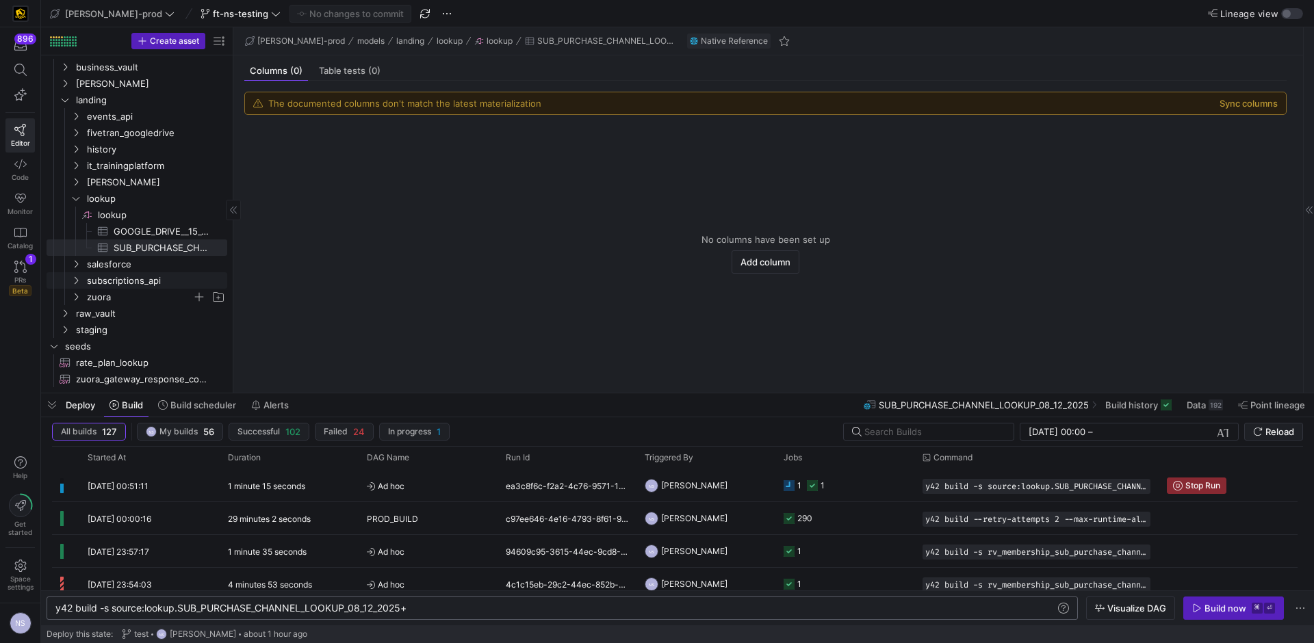
scroll to position [24, 0]
click at [112, 310] on span "raw_vault" at bounding box center [134, 314] width 116 height 16
click at [123, 333] on span "agent" at bounding box center [139, 330] width 105 height 16
click at [127, 344] on span "rv_agent_base​​​​​​​​​​" at bounding box center [154, 347] width 115 height 16
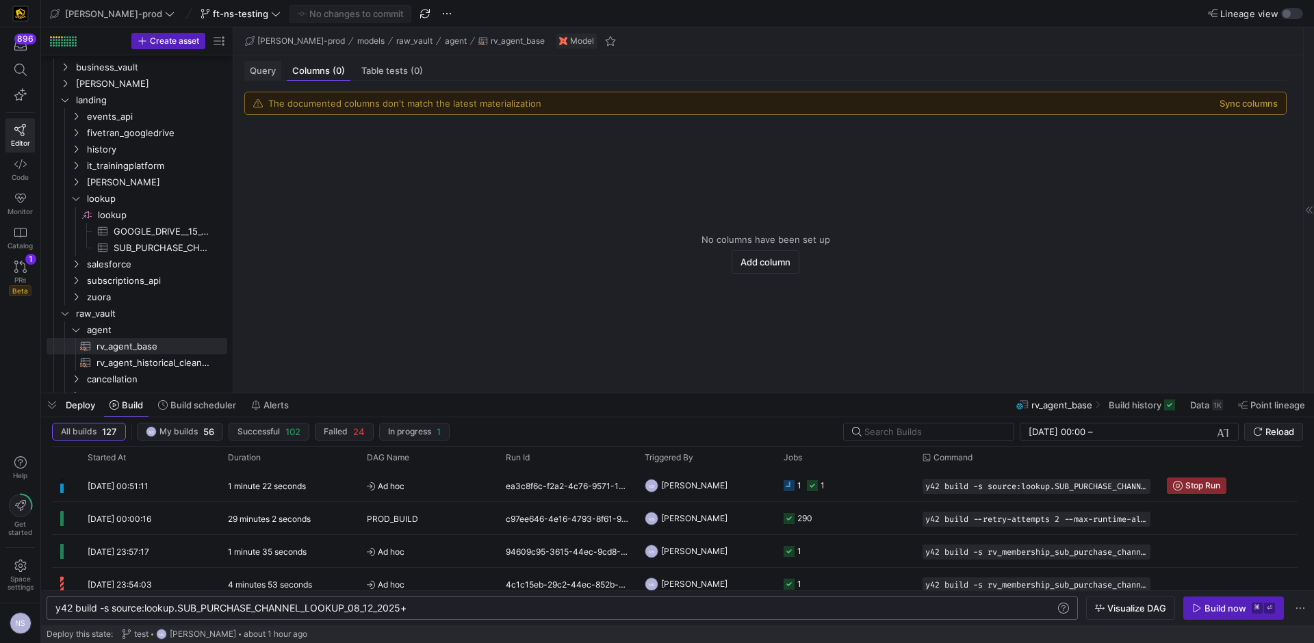
click at [270, 69] on span "Query" at bounding box center [263, 70] width 26 height 9
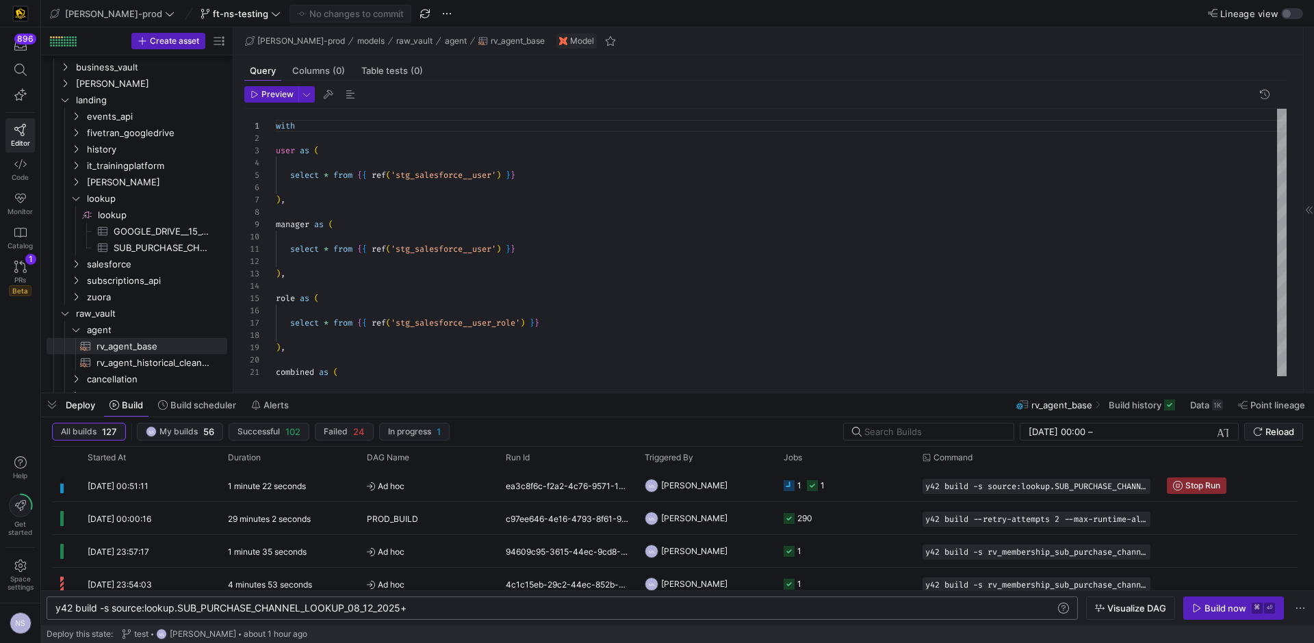
scroll to position [123, 0]
click at [811, 480] on icon "Press SPACE to select this row." at bounding box center [812, 485] width 11 height 11
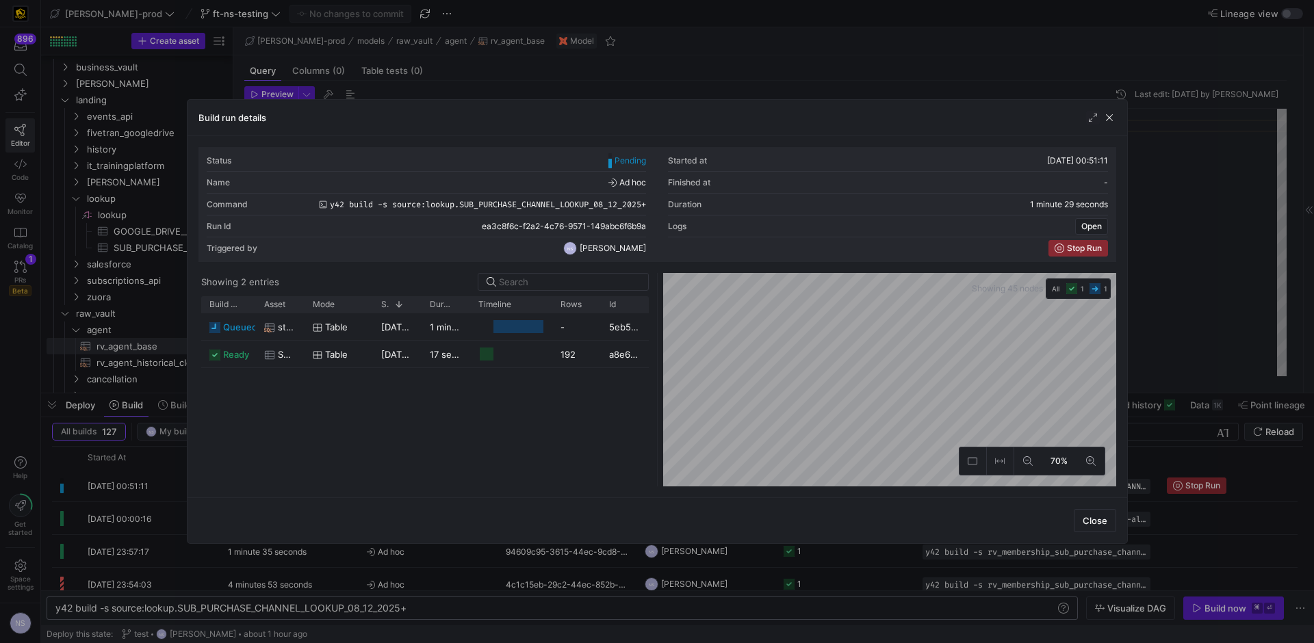
click at [1206, 290] on div at bounding box center [657, 321] width 1314 height 643
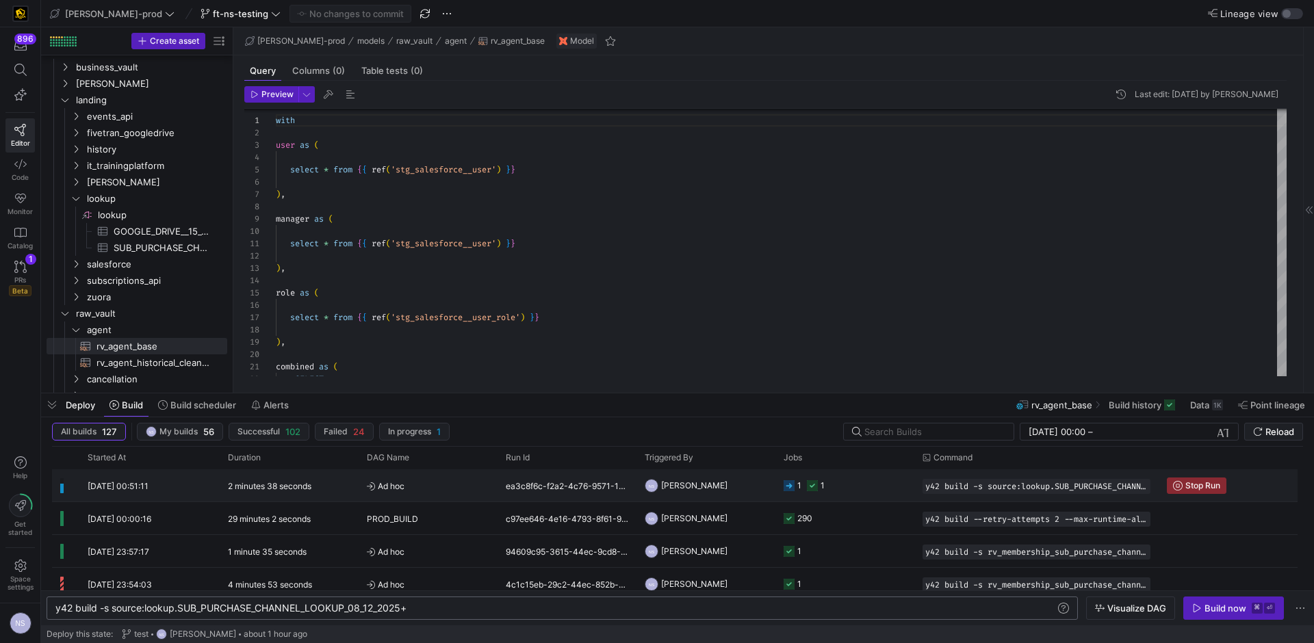
click at [821, 498] on div "1" at bounding box center [823, 486] width 4 height 32
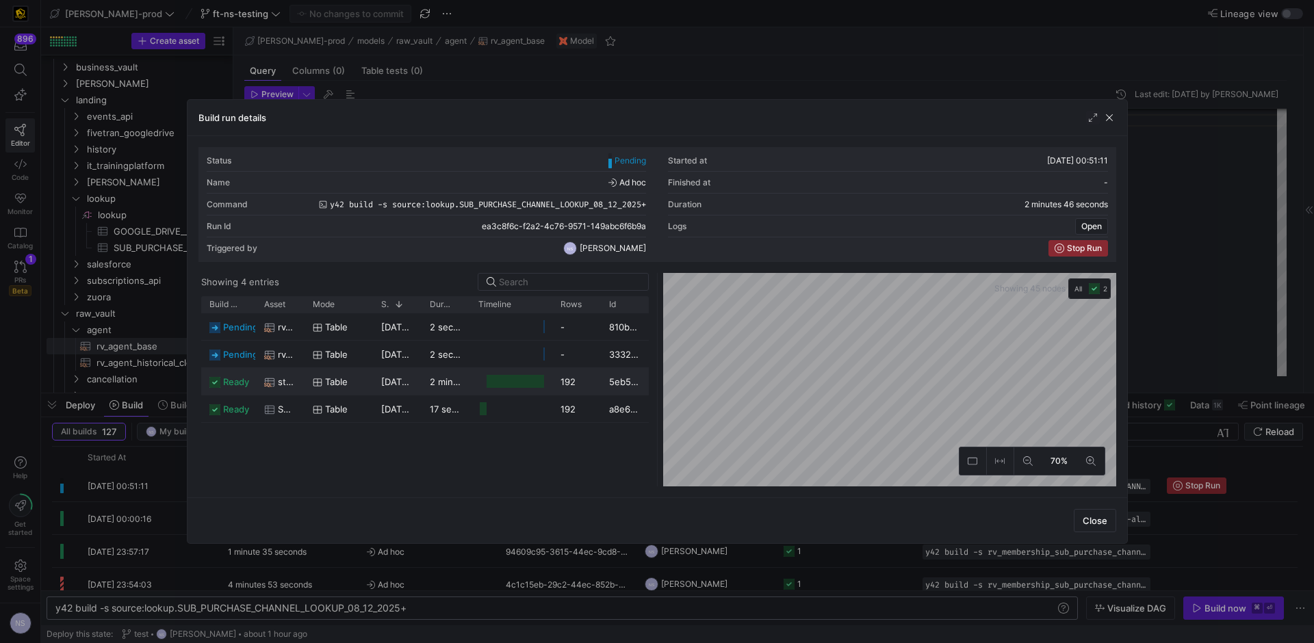
click at [549, 385] on div "Press SPACE to select this row." at bounding box center [511, 381] width 82 height 27
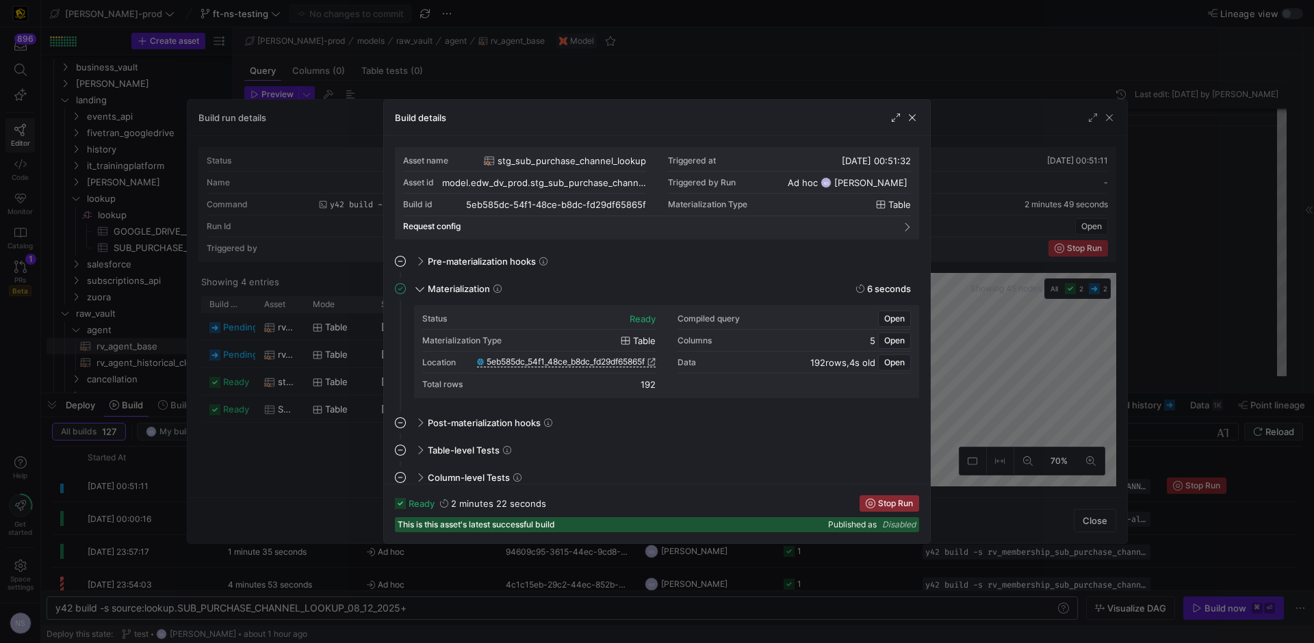
drag, startPoint x: 1070, startPoint y: 344, endPoint x: 1159, endPoint y: 319, distance: 92.5
click at [1070, 344] on div at bounding box center [657, 321] width 1314 height 643
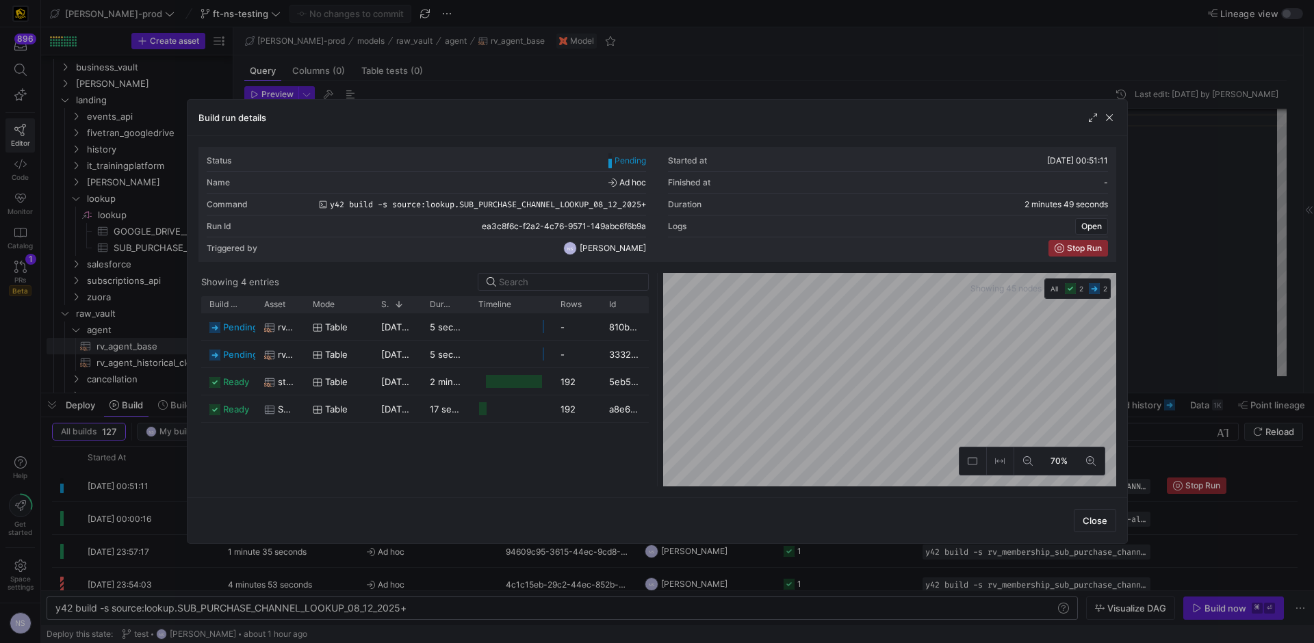
click at [1161, 319] on div at bounding box center [657, 321] width 1314 height 643
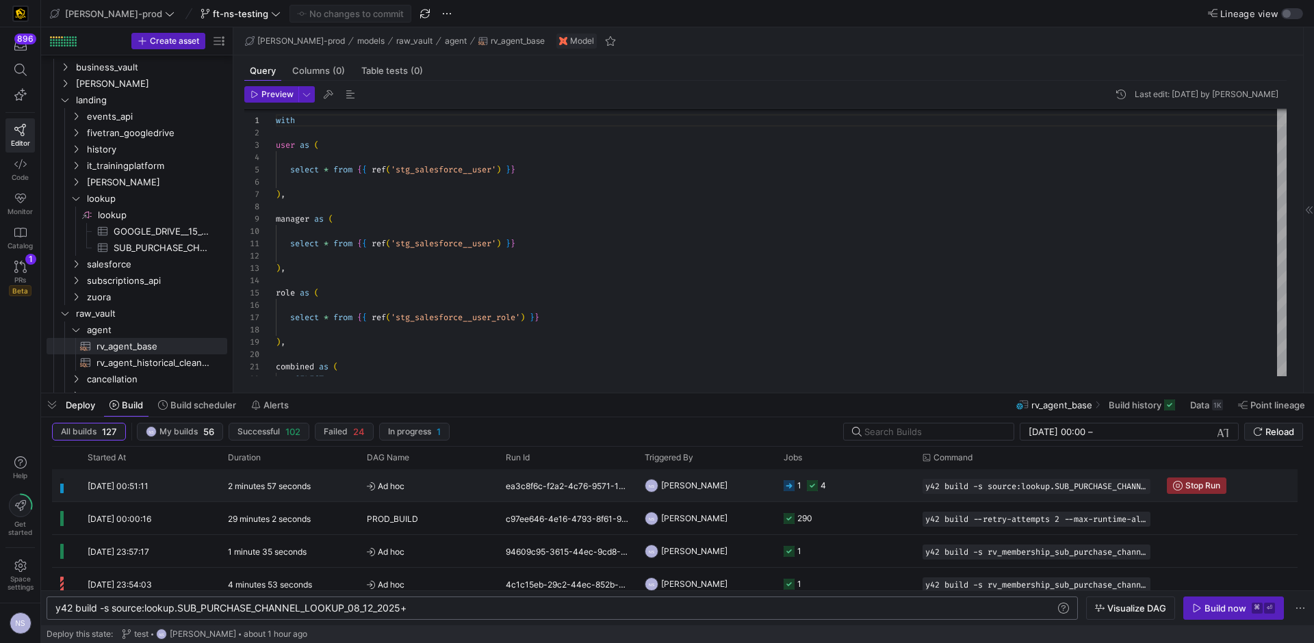
click at [822, 491] on div "4" at bounding box center [823, 486] width 5 height 32
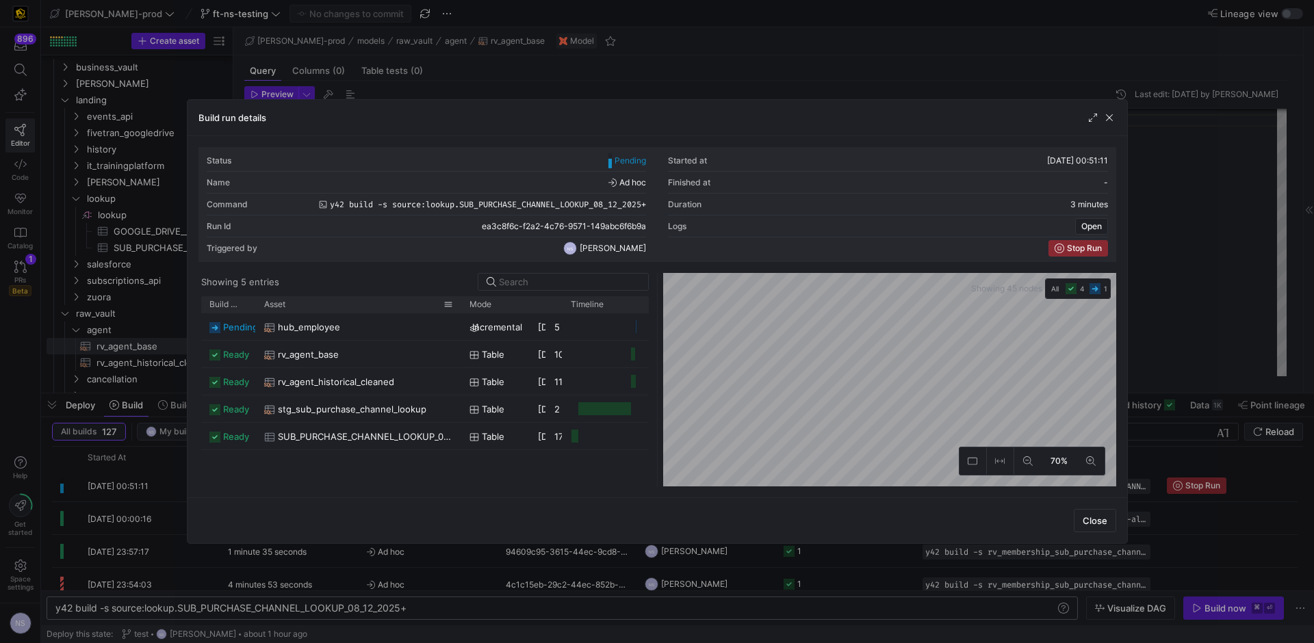
drag, startPoint x: 303, startPoint y: 305, endPoint x: 459, endPoint y: 305, distance: 156.7
click at [459, 305] on div at bounding box center [461, 304] width 5 height 16
click at [1179, 298] on div at bounding box center [657, 321] width 1314 height 643
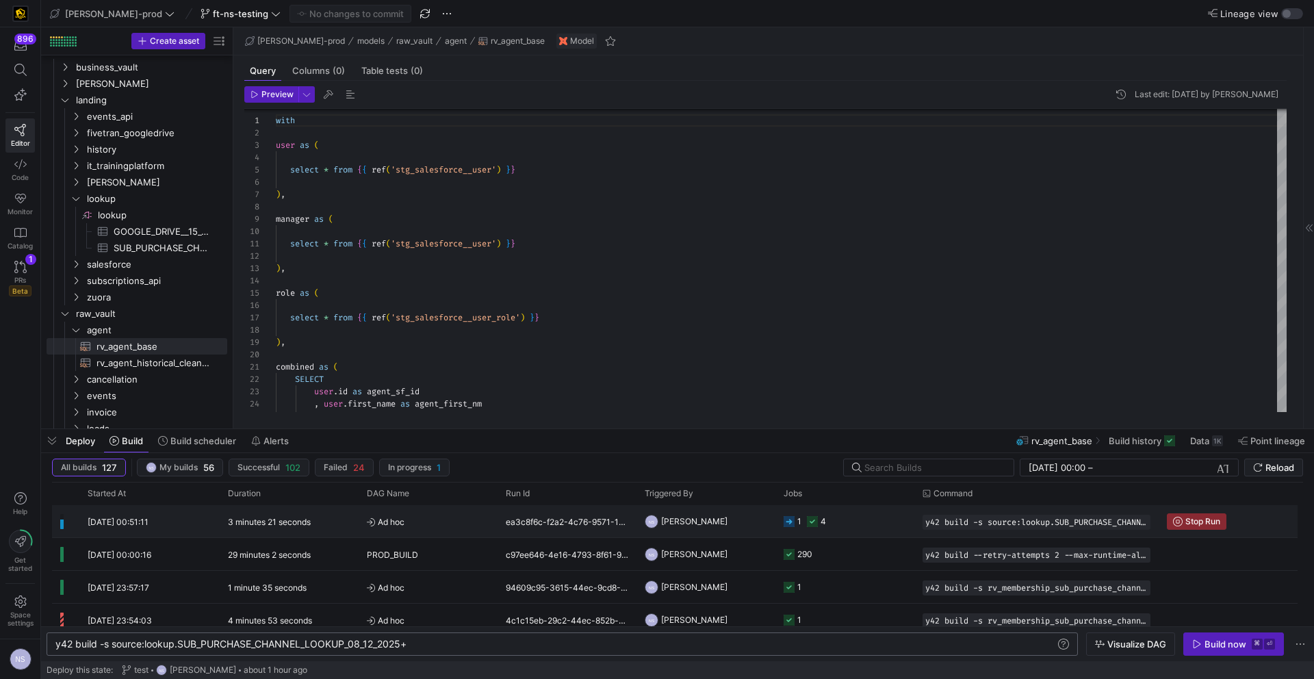
click at [841, 524] on y42-job-status-cell-renderer "1 4" at bounding box center [845, 521] width 123 height 31
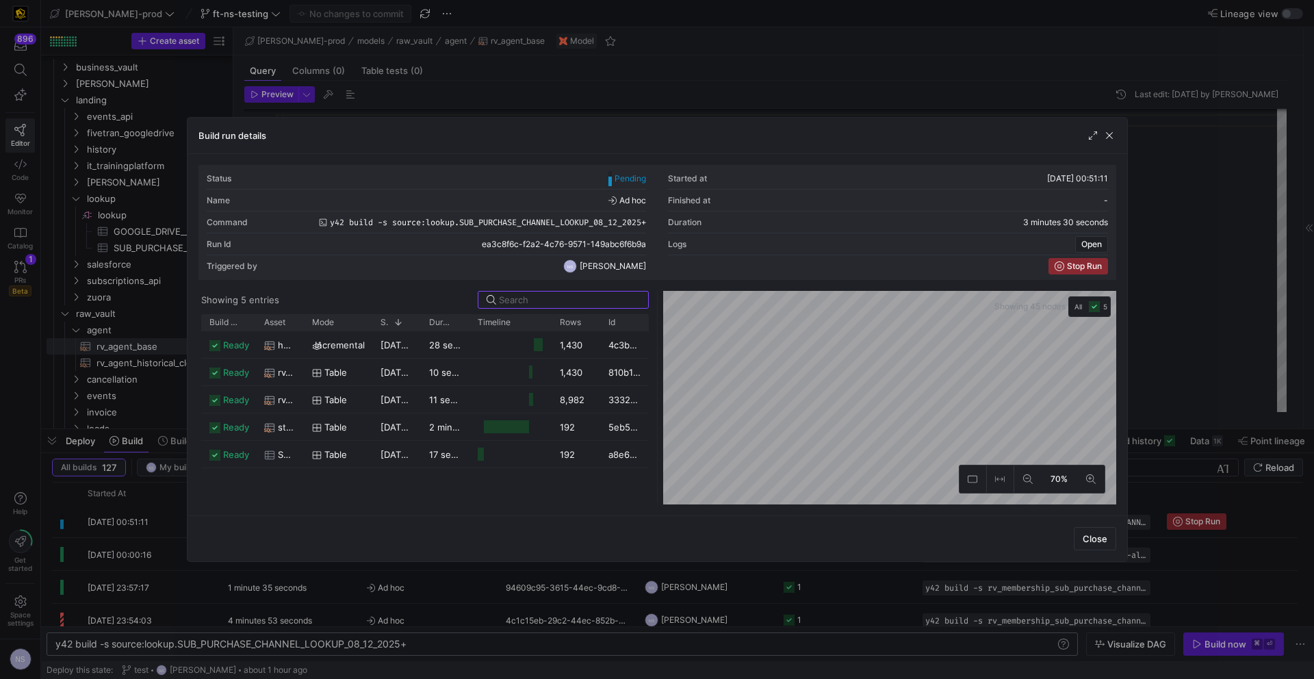
click at [1240, 397] on div at bounding box center [657, 339] width 1314 height 679
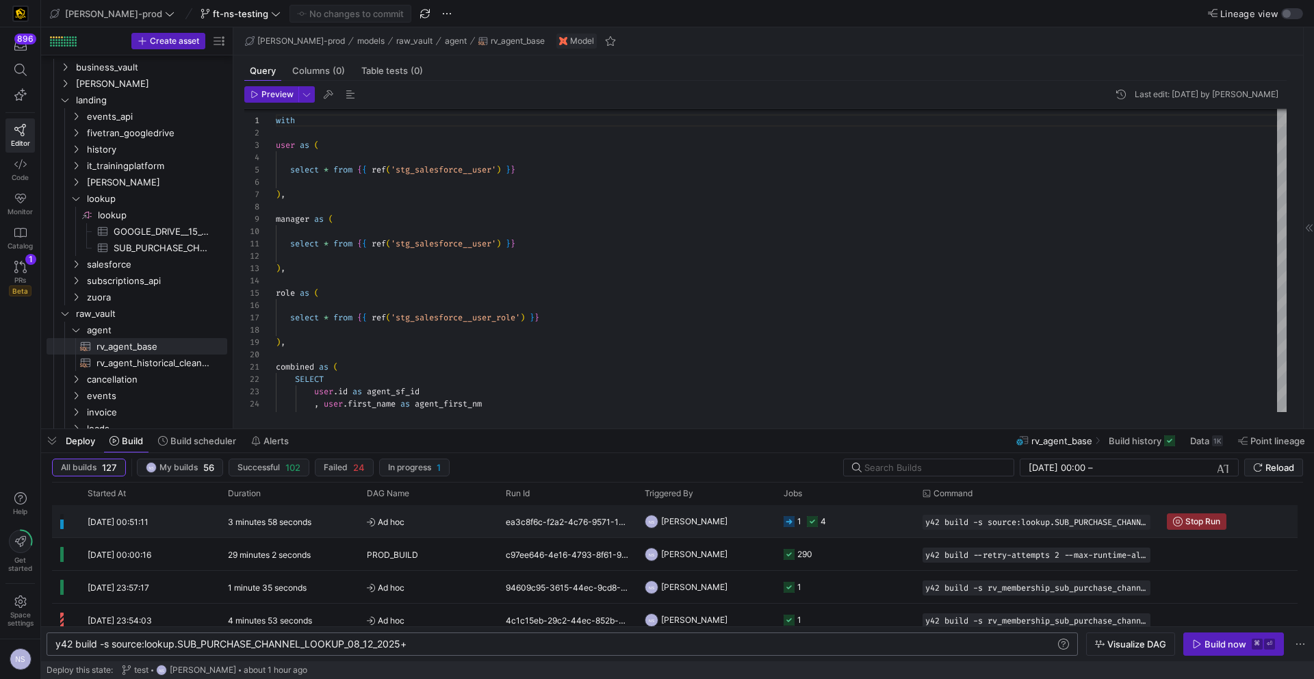
click at [808, 517] on icon "Press SPACE to select this row." at bounding box center [812, 521] width 11 height 11
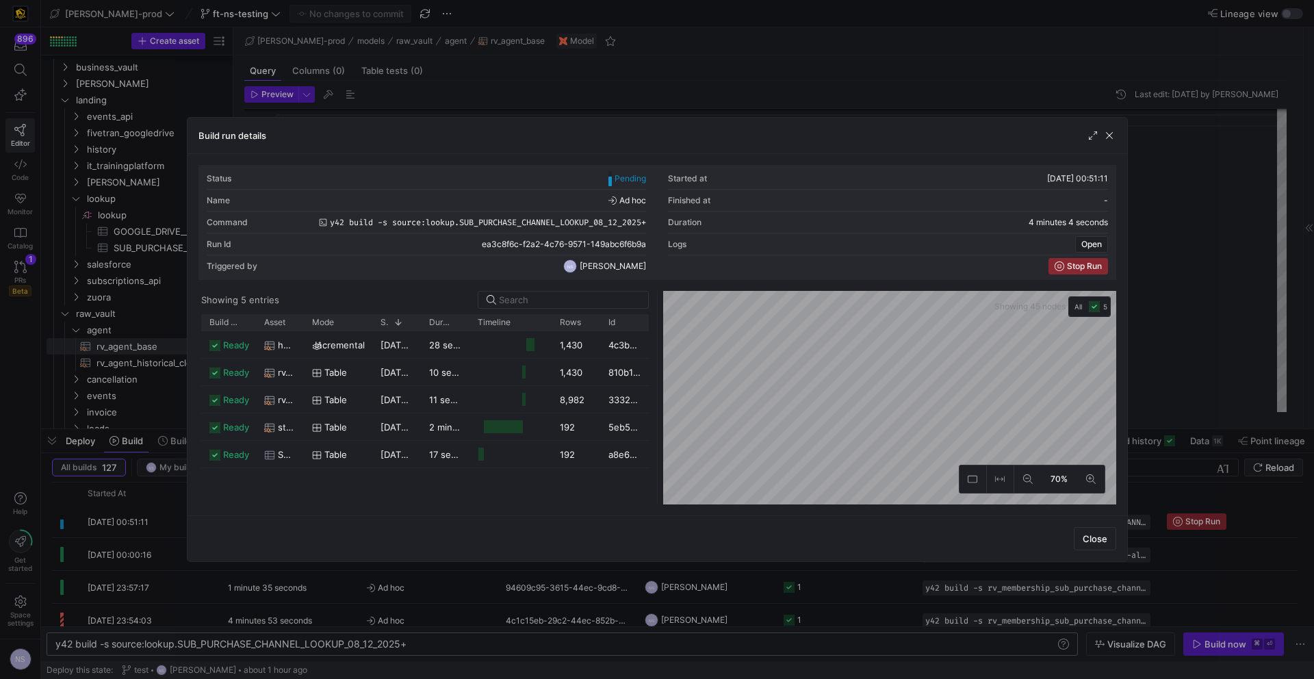
click at [1270, 372] on div at bounding box center [657, 339] width 1314 height 679
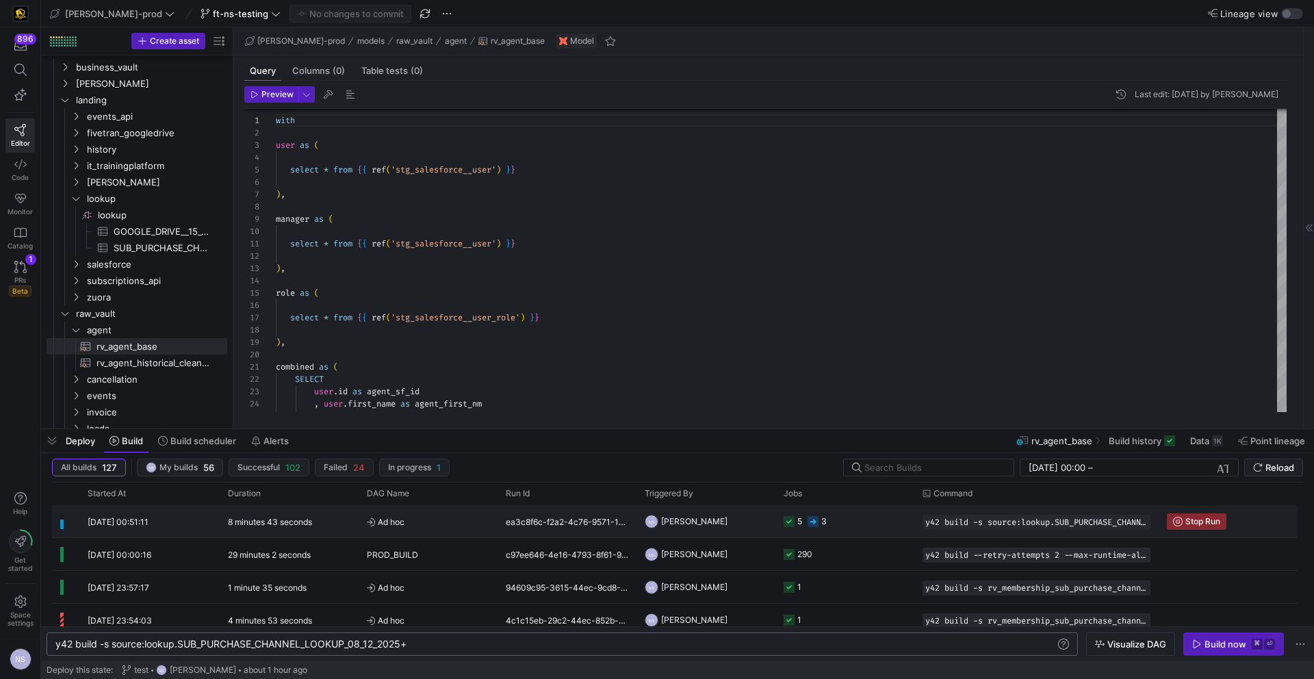
click at [858, 522] on y42-job-status-cell-renderer "5 3" at bounding box center [845, 521] width 123 height 31
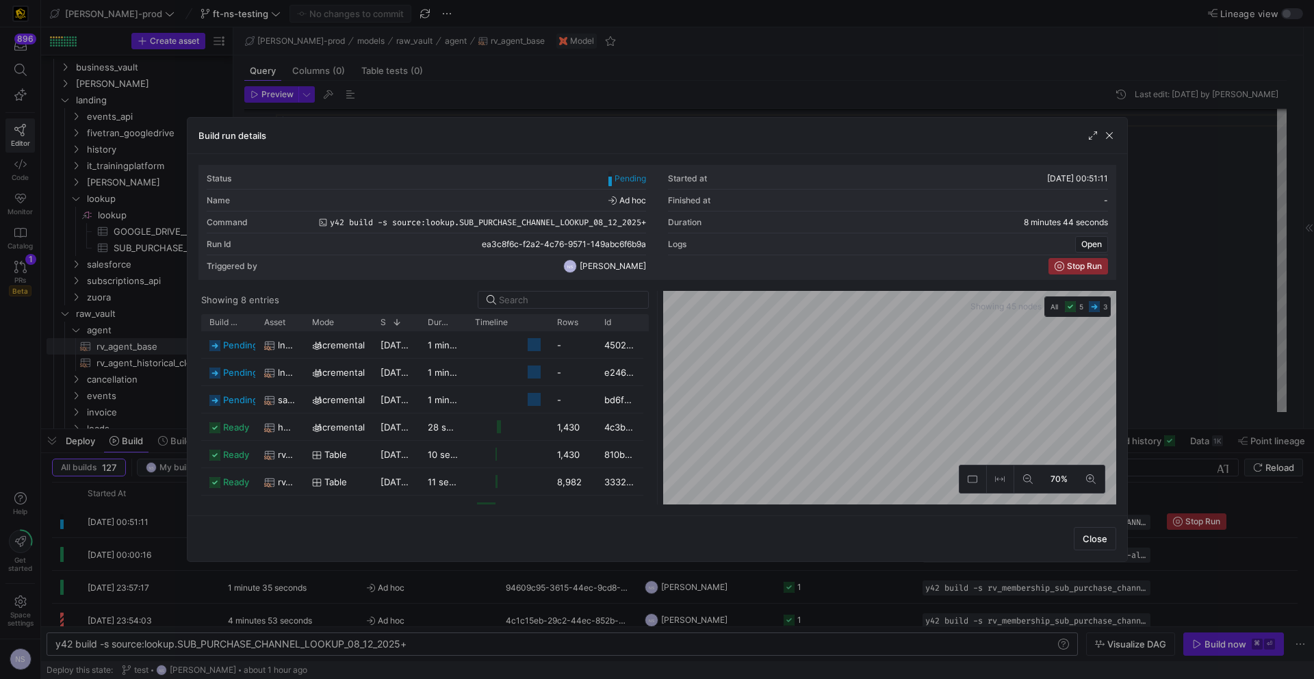
click at [1191, 314] on div at bounding box center [657, 339] width 1314 height 679
type textarea "select * from {{ ref('stg_salesforce__user') }} ), role as ( select * from {{ r…"
click at [1191, 314] on div "with user as ( select * from { { ref ( 'stg_salesforce__user' ) } } ) , manager…" at bounding box center [781, 638] width 1011 height 1070
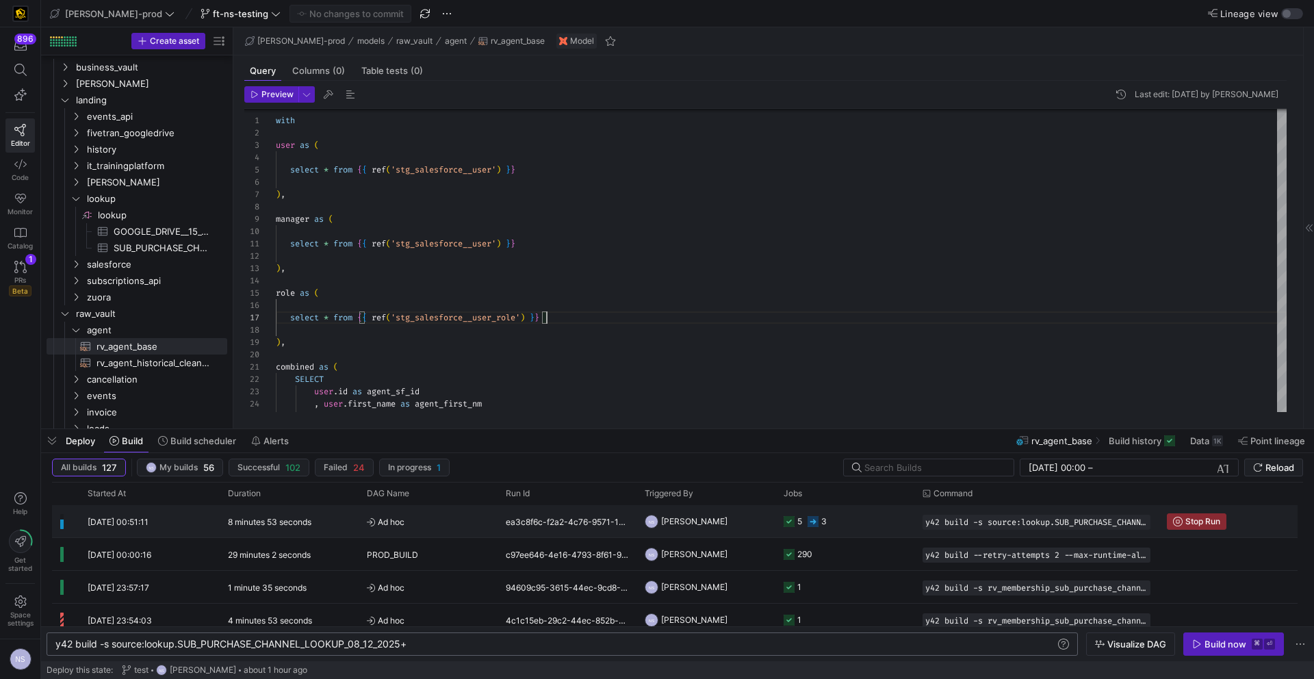
click at [846, 522] on y42-job-status-cell-renderer "5 3" at bounding box center [845, 521] width 123 height 31
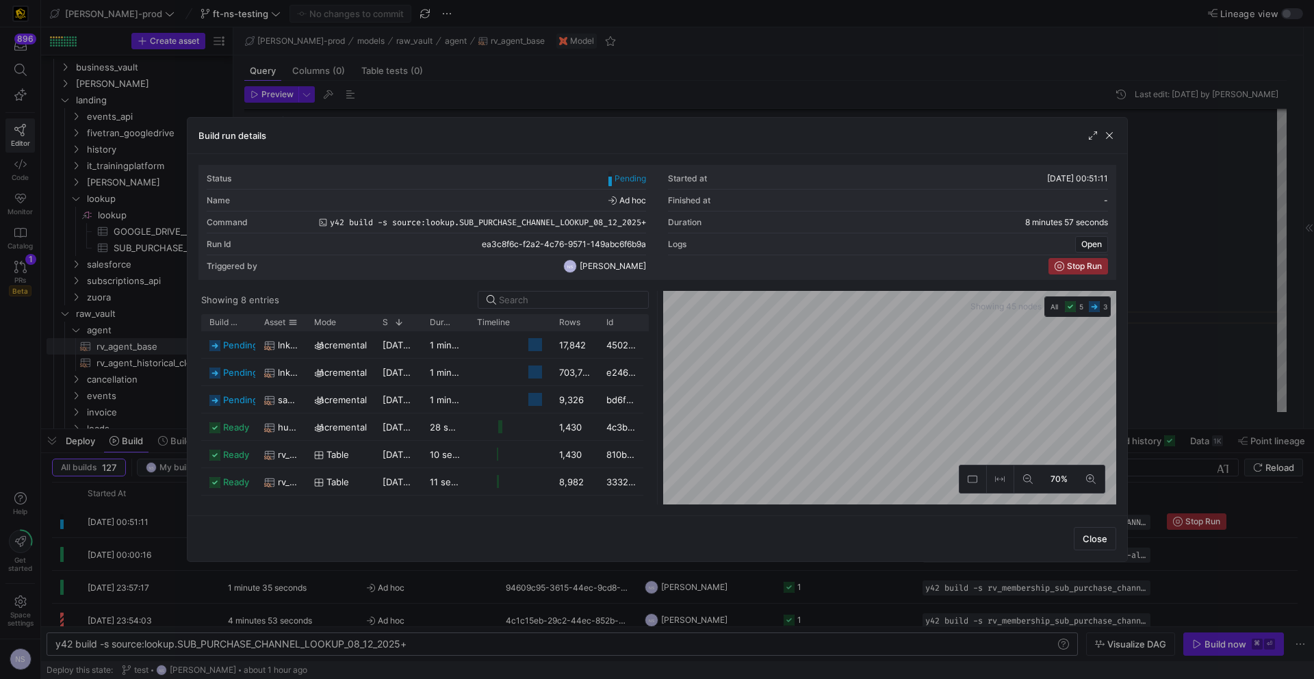
drag, startPoint x: 303, startPoint y: 325, endPoint x: 365, endPoint y: 333, distance: 62.7
click at [365, 333] on div "Build status Asset Mode 1" at bounding box center [425, 409] width 448 height 190
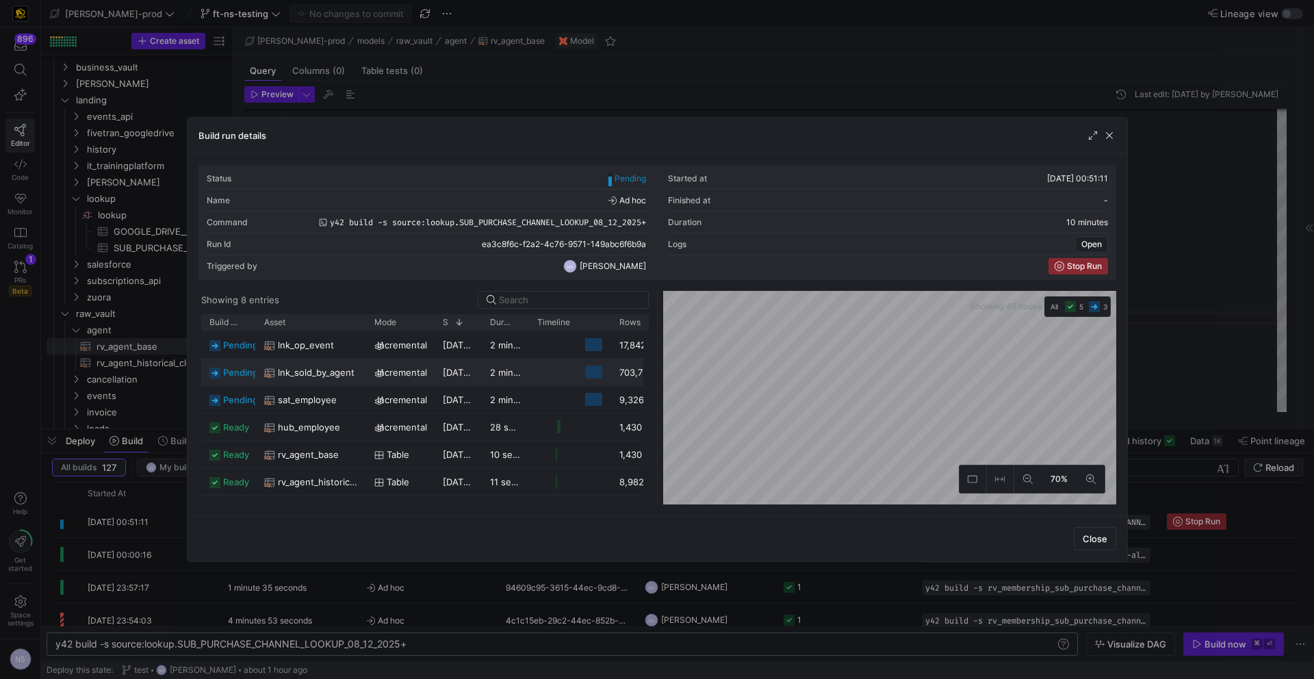
click at [331, 366] on span "lnk_sold_by_agent" at bounding box center [316, 372] width 77 height 27
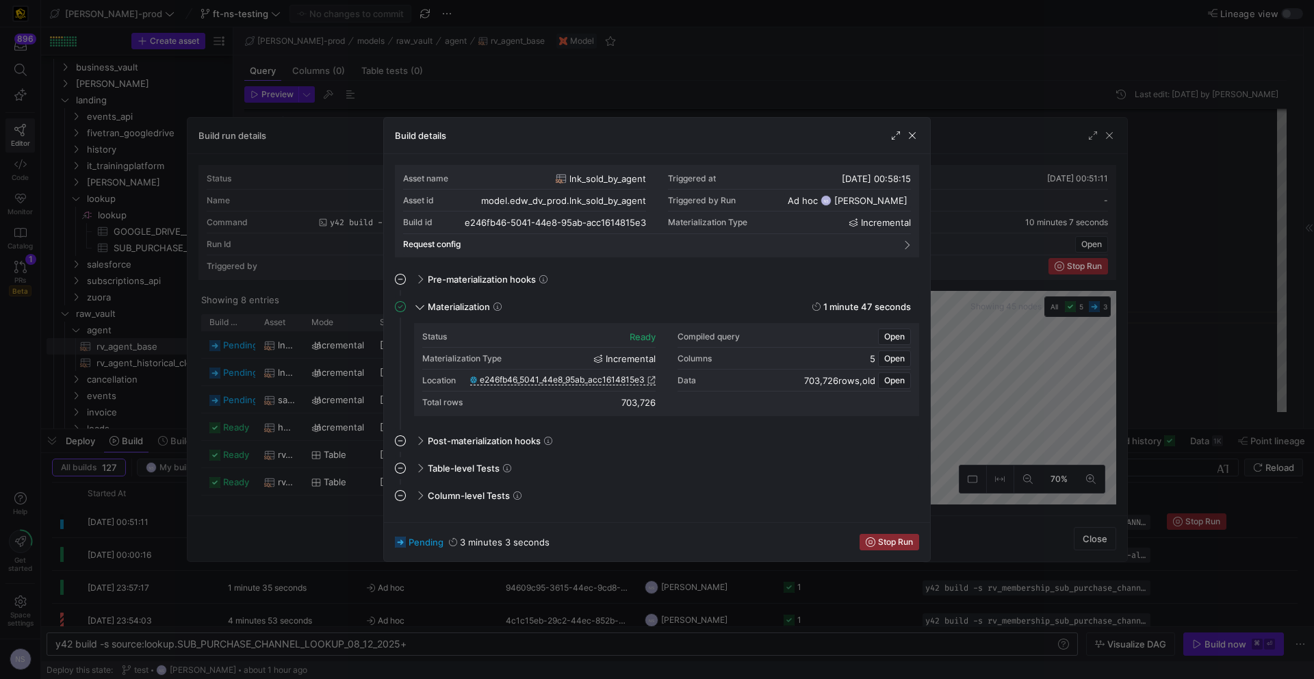
click at [977, 446] on div at bounding box center [657, 339] width 1314 height 679
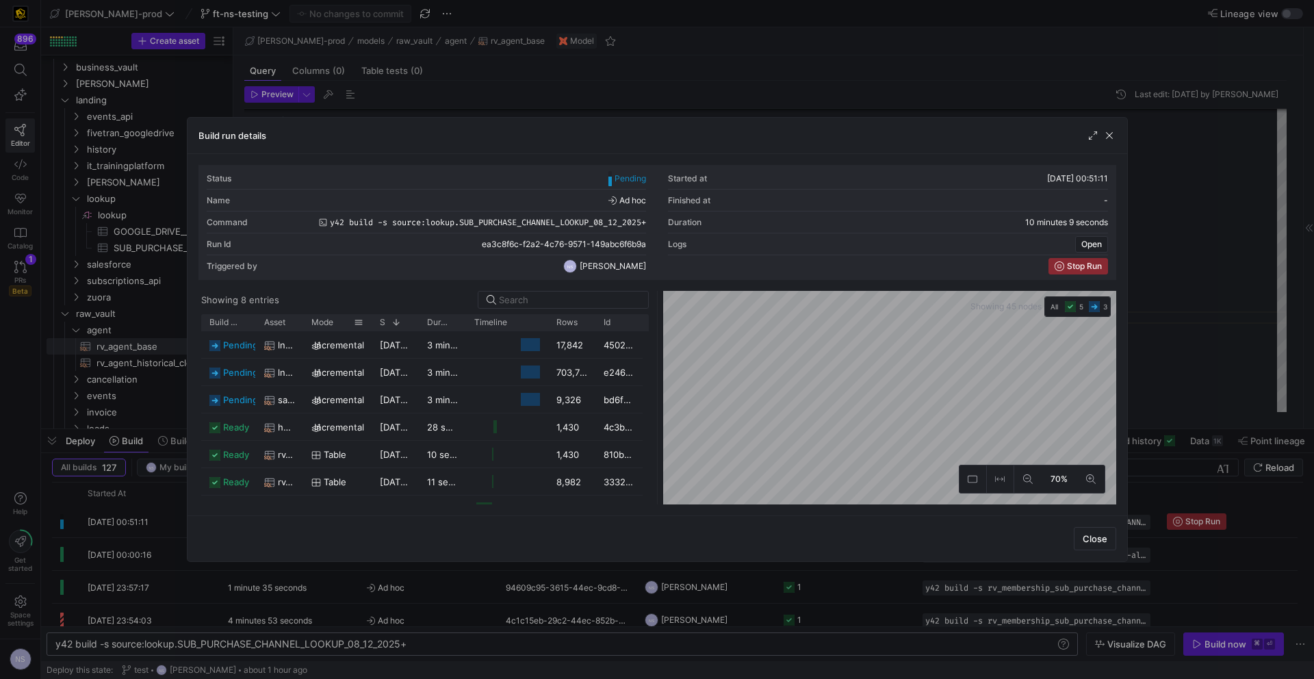
click at [303, 326] on div "Mode" at bounding box center [337, 322] width 68 height 16
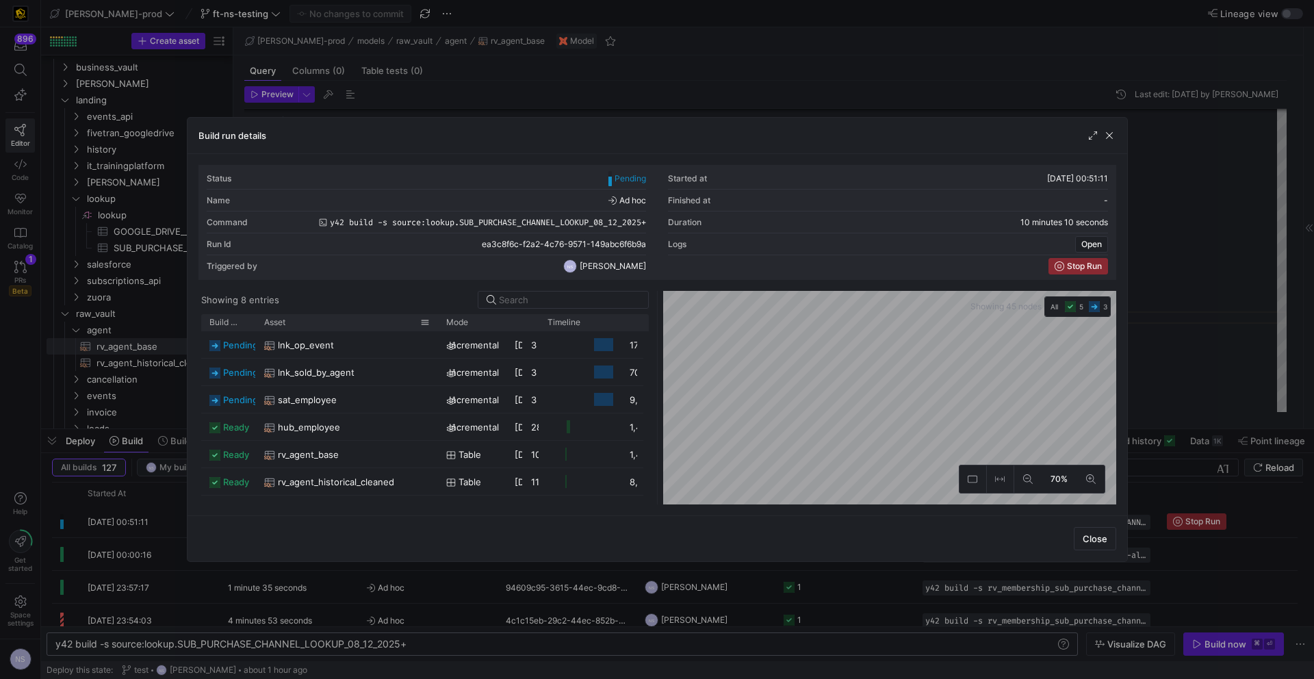
drag, startPoint x: 299, startPoint y: 326, endPoint x: 434, endPoint y: 326, distance: 134.8
click at [435, 326] on div at bounding box center [437, 322] width 5 height 16
click at [374, 376] on div "lnk_sold_by_agent" at bounding box center [347, 372] width 166 height 27
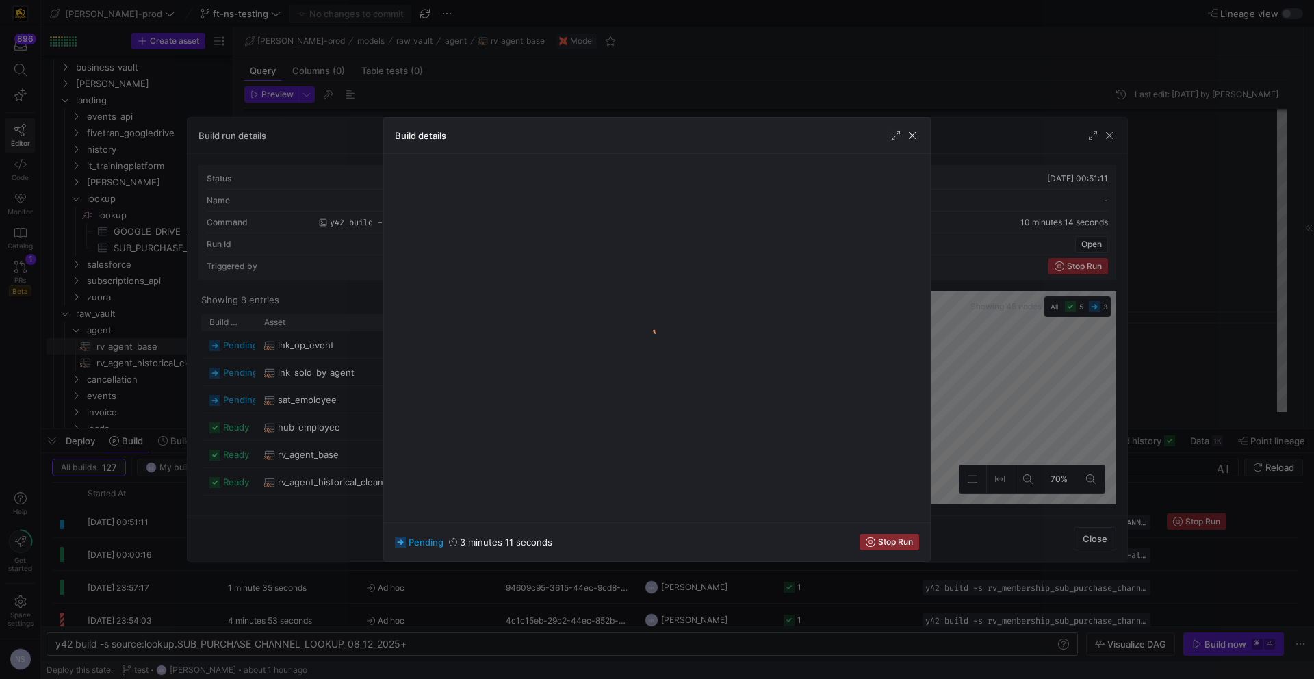
click at [1018, 388] on div at bounding box center [657, 339] width 1314 height 679
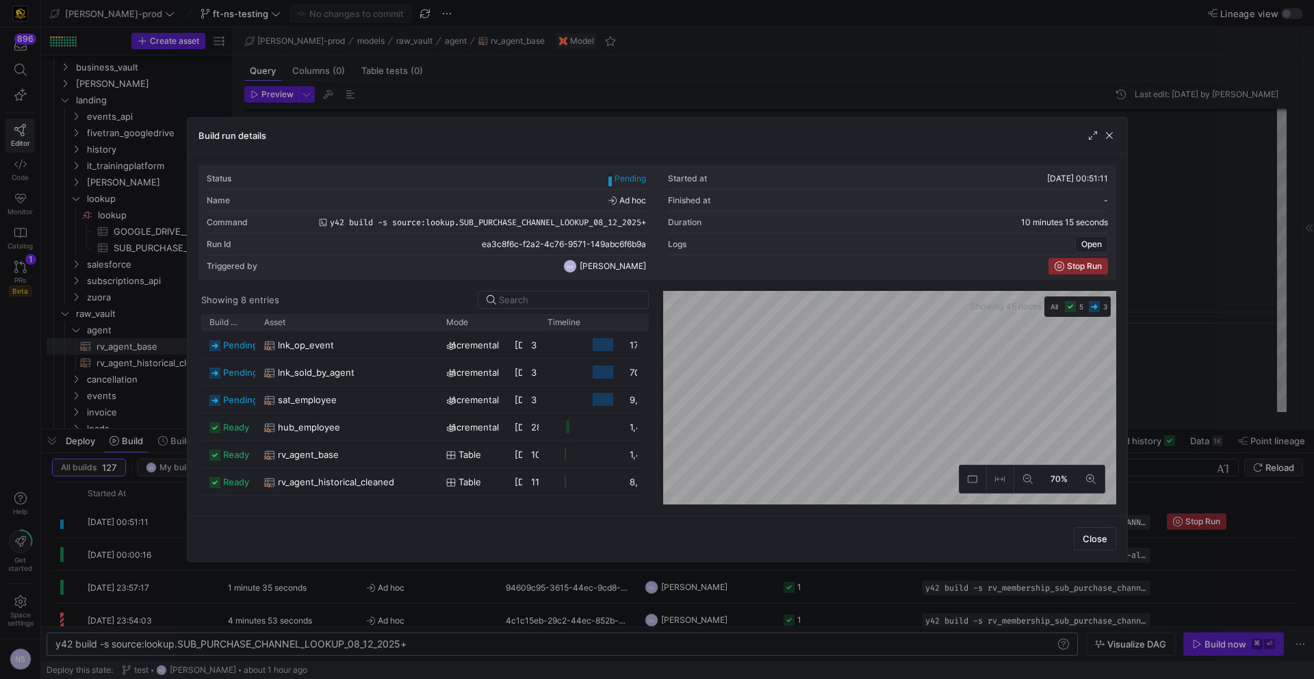
click at [1203, 371] on div at bounding box center [657, 339] width 1314 height 679
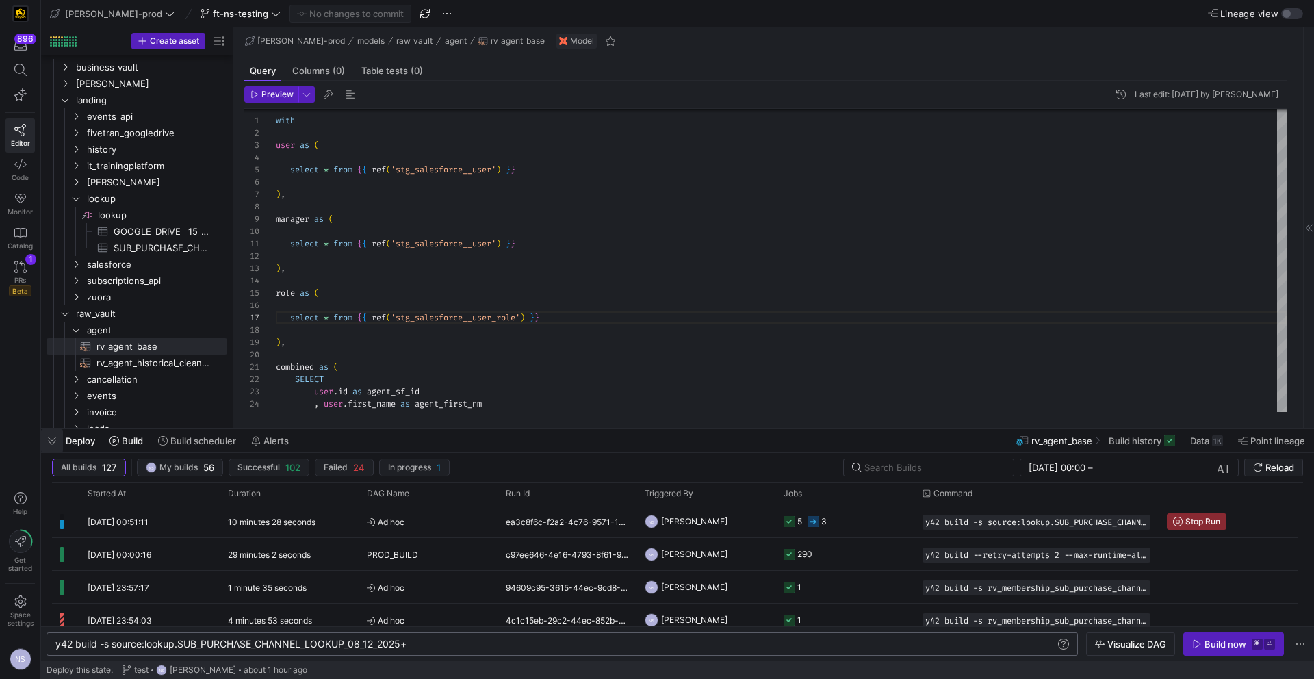
click at [56, 434] on span "button" at bounding box center [52, 440] width 22 height 23
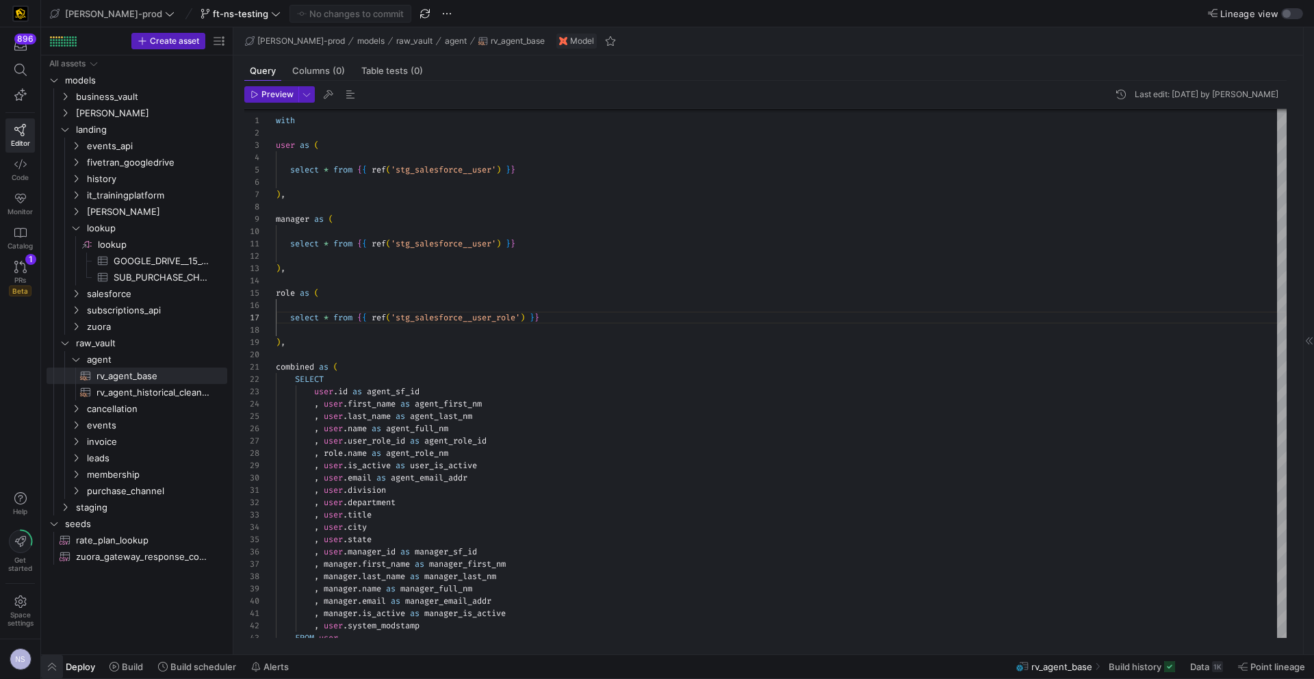
click at [61, 669] on span "button" at bounding box center [52, 666] width 22 height 23
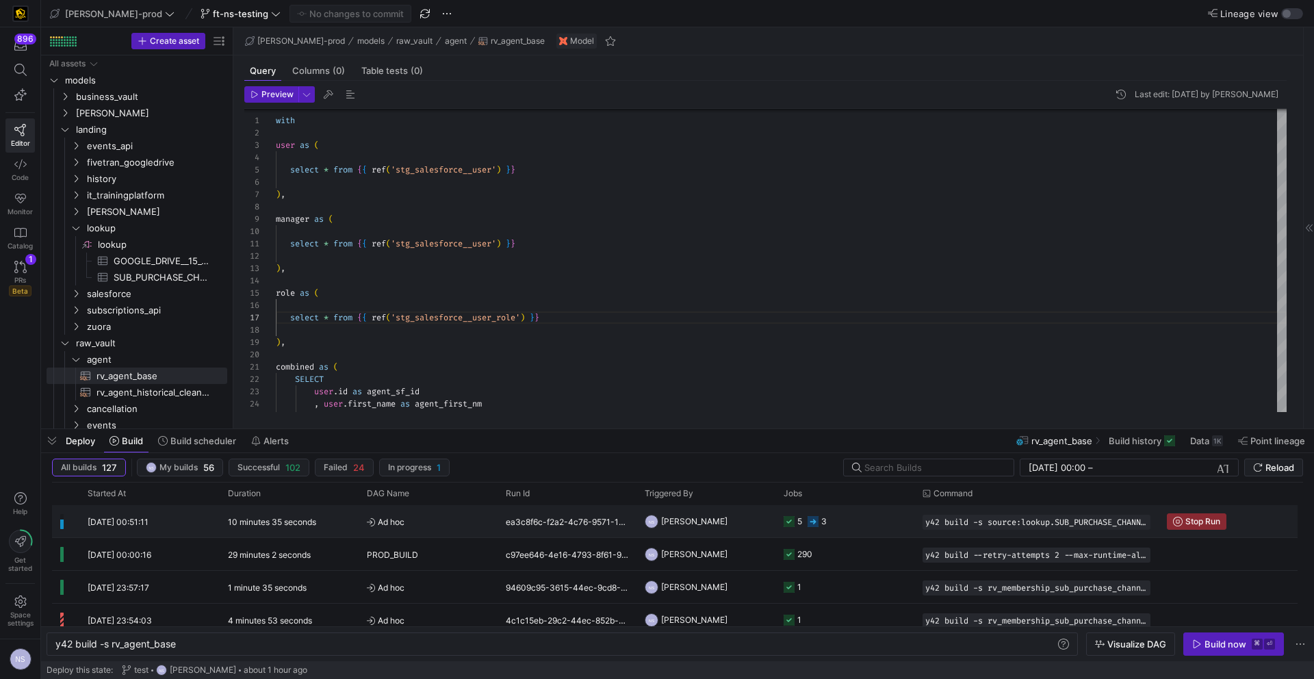
click at [837, 527] on y42-job-status-cell-renderer "5 3" at bounding box center [845, 521] width 123 height 31
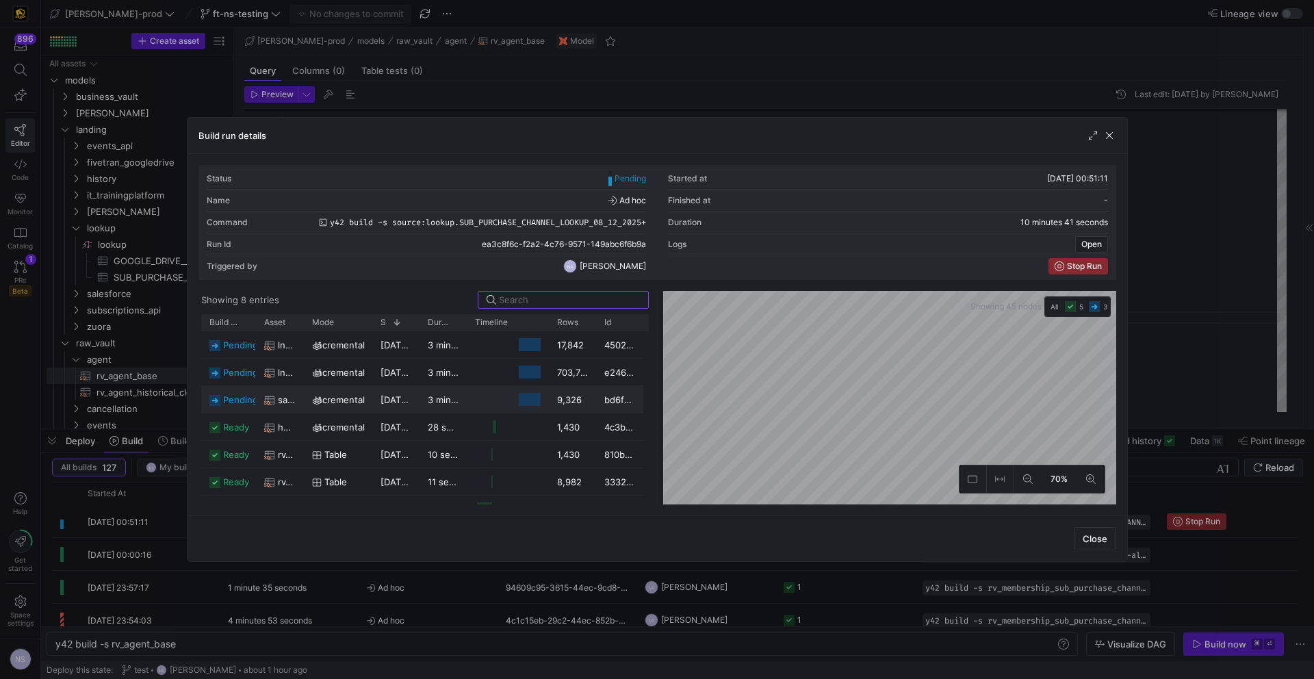
click at [489, 400] on y42-job-duration-timeline-cell-renderer at bounding box center [508, 399] width 66 height 25
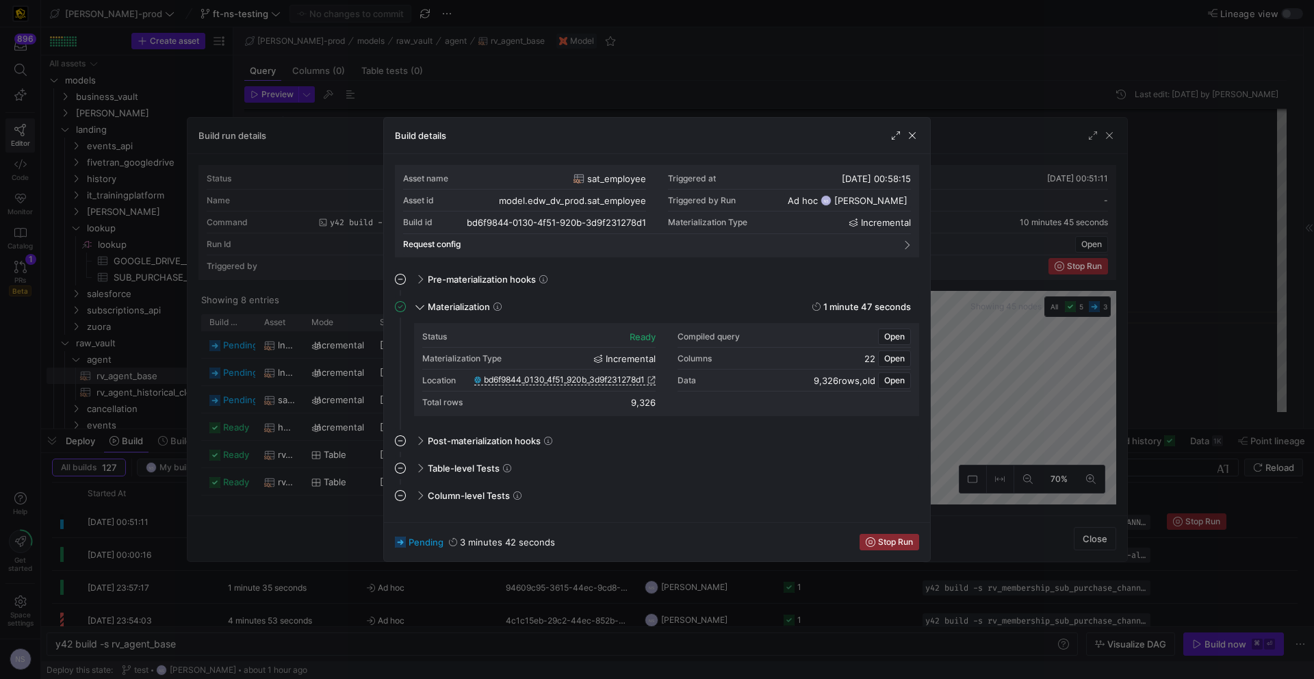
click at [997, 390] on div at bounding box center [657, 339] width 1314 height 679
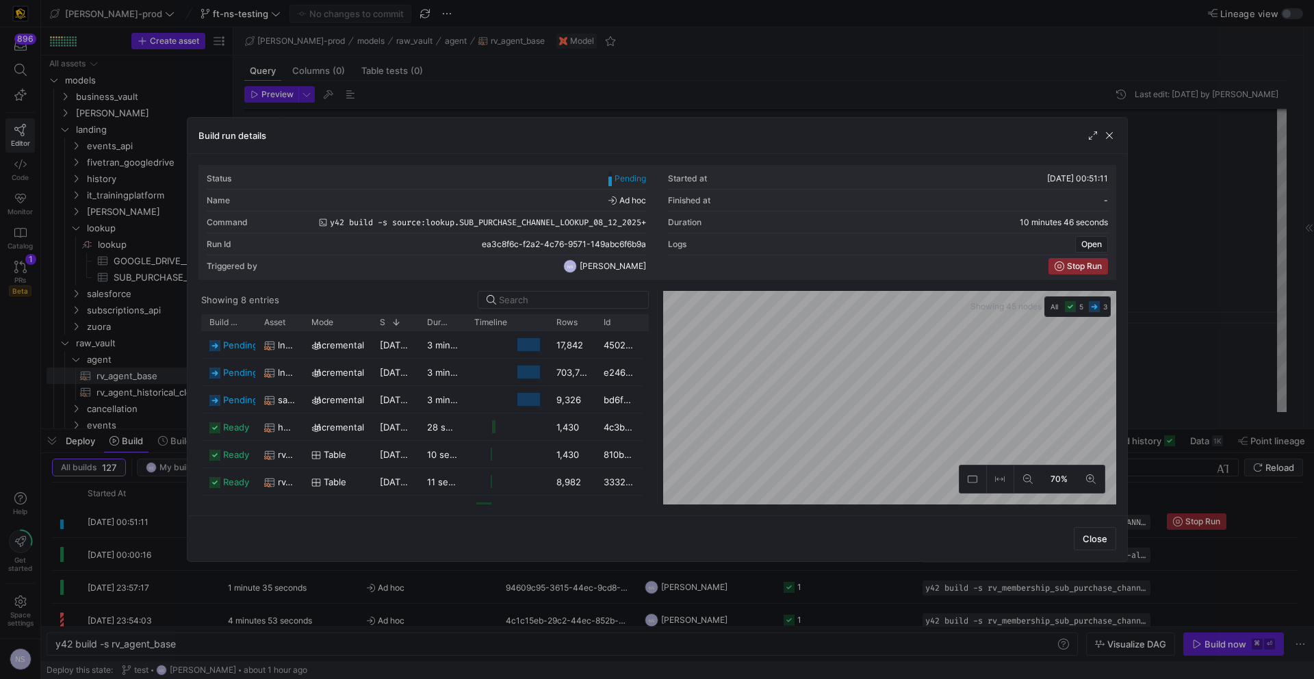
click at [1163, 389] on div at bounding box center [657, 339] width 1314 height 679
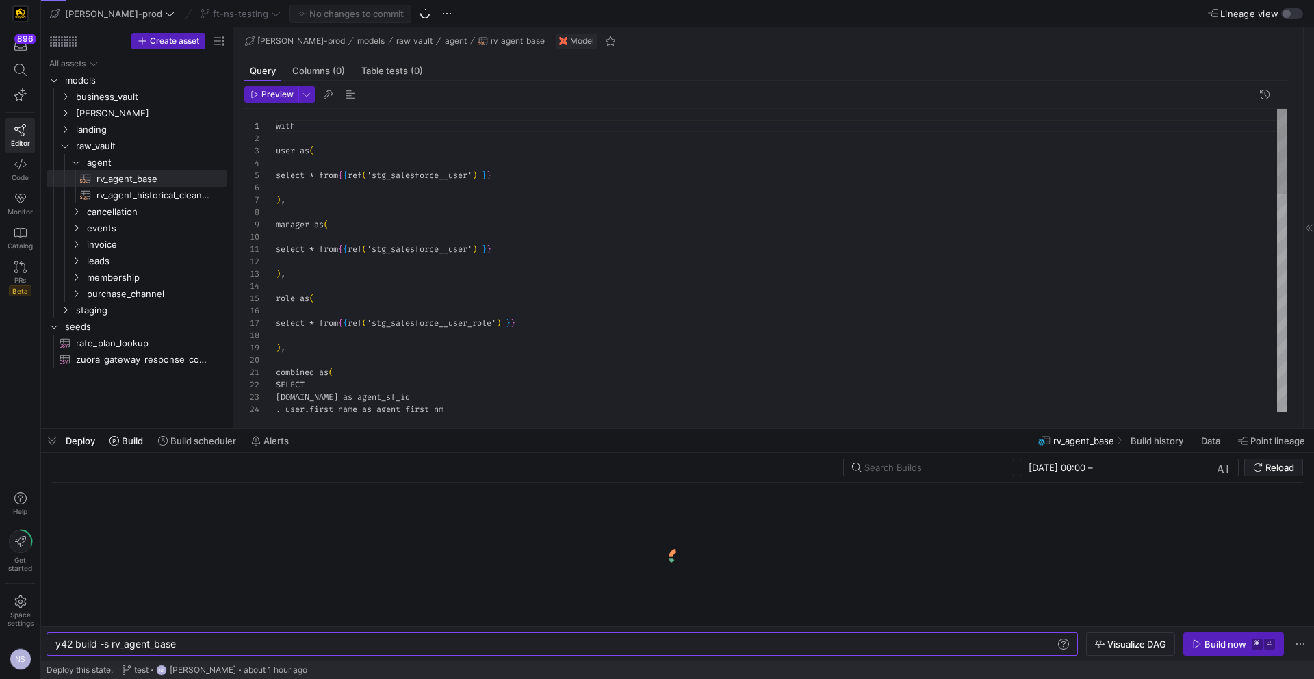
scroll to position [123, 0]
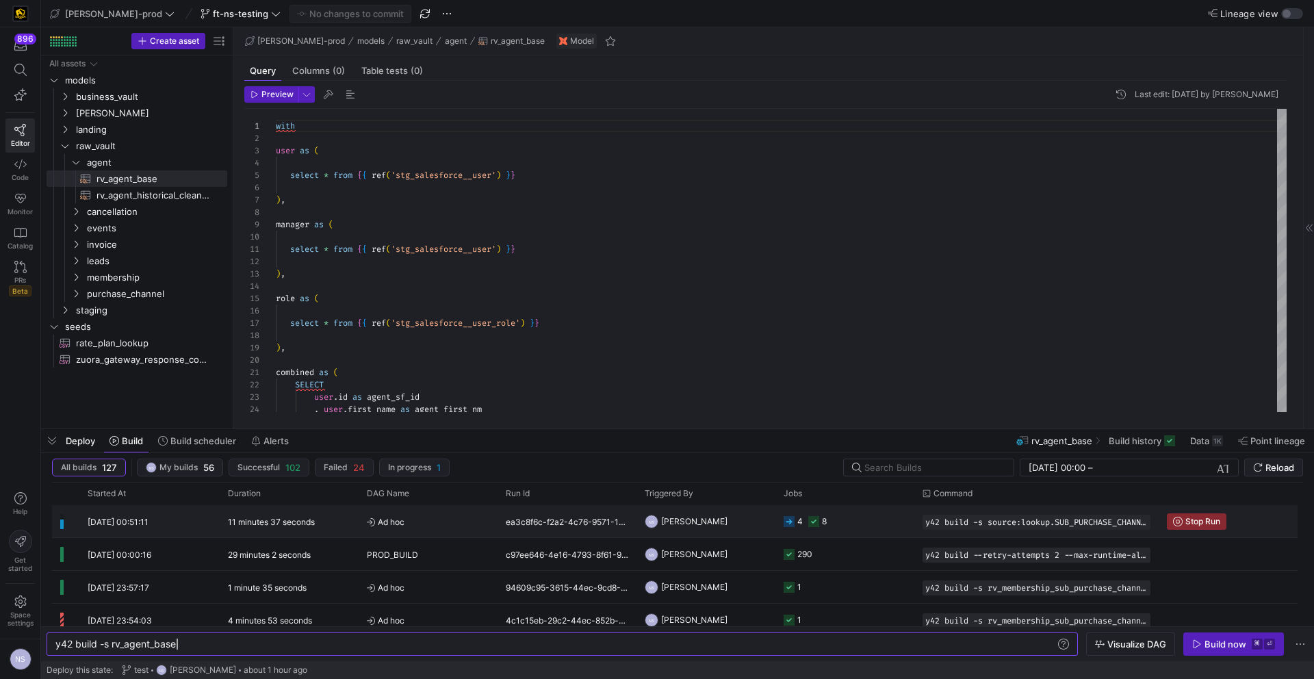
click at [838, 520] on y42-job-status-cell-renderer "4 8" at bounding box center [845, 521] width 123 height 31
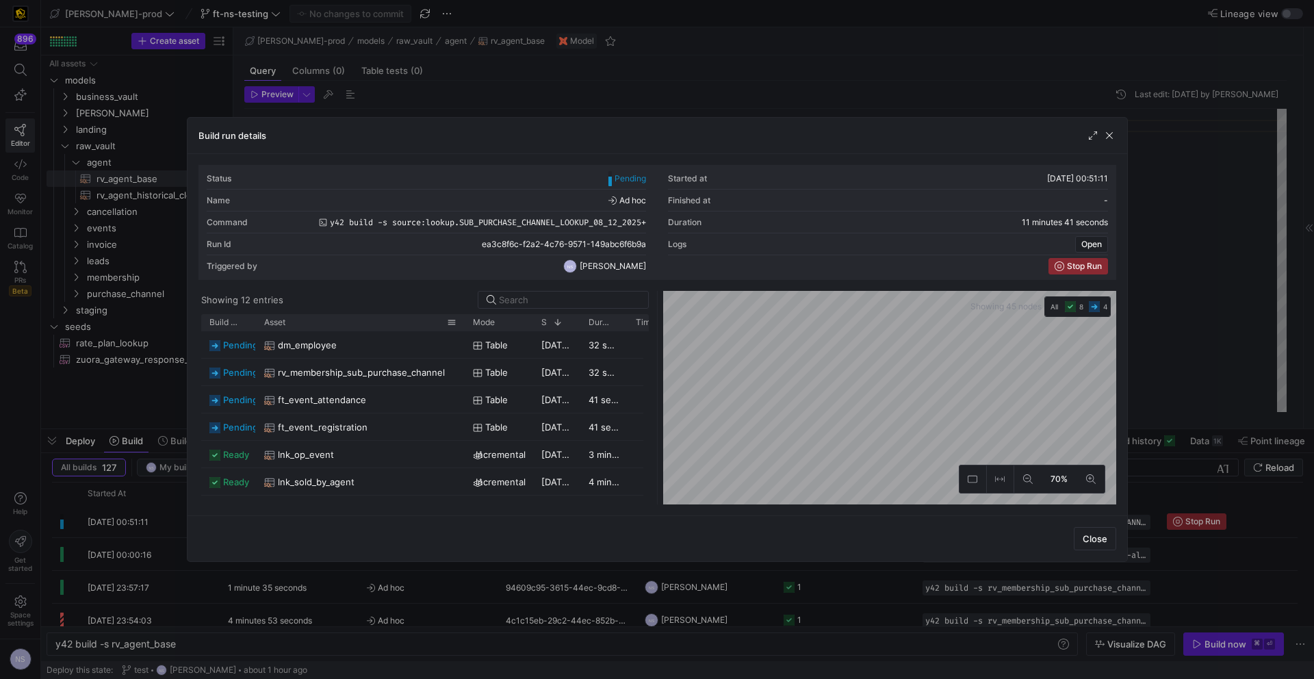
drag, startPoint x: 300, startPoint y: 320, endPoint x: 461, endPoint y: 323, distance: 160.9
click at [462, 323] on div at bounding box center [464, 322] width 5 height 16
click at [383, 364] on span "rv_membership_sub_purchase_channel" at bounding box center [361, 372] width 167 height 27
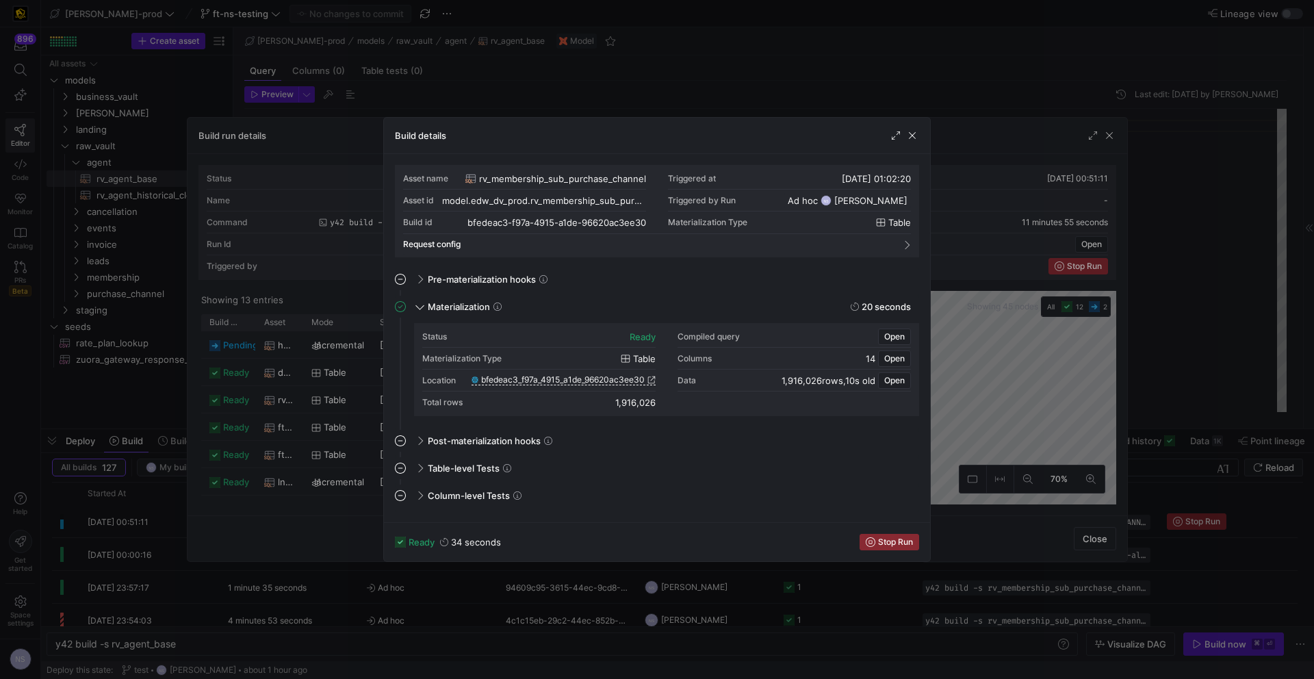
click at [645, 386] on div "Location bfedeac3_f97a_4915_a1de_96620ac3ee30" at bounding box center [538, 381] width 233 height 22
click at [647, 383] on icon at bounding box center [651, 380] width 8 height 8
